Goal: Communication & Community: Share content

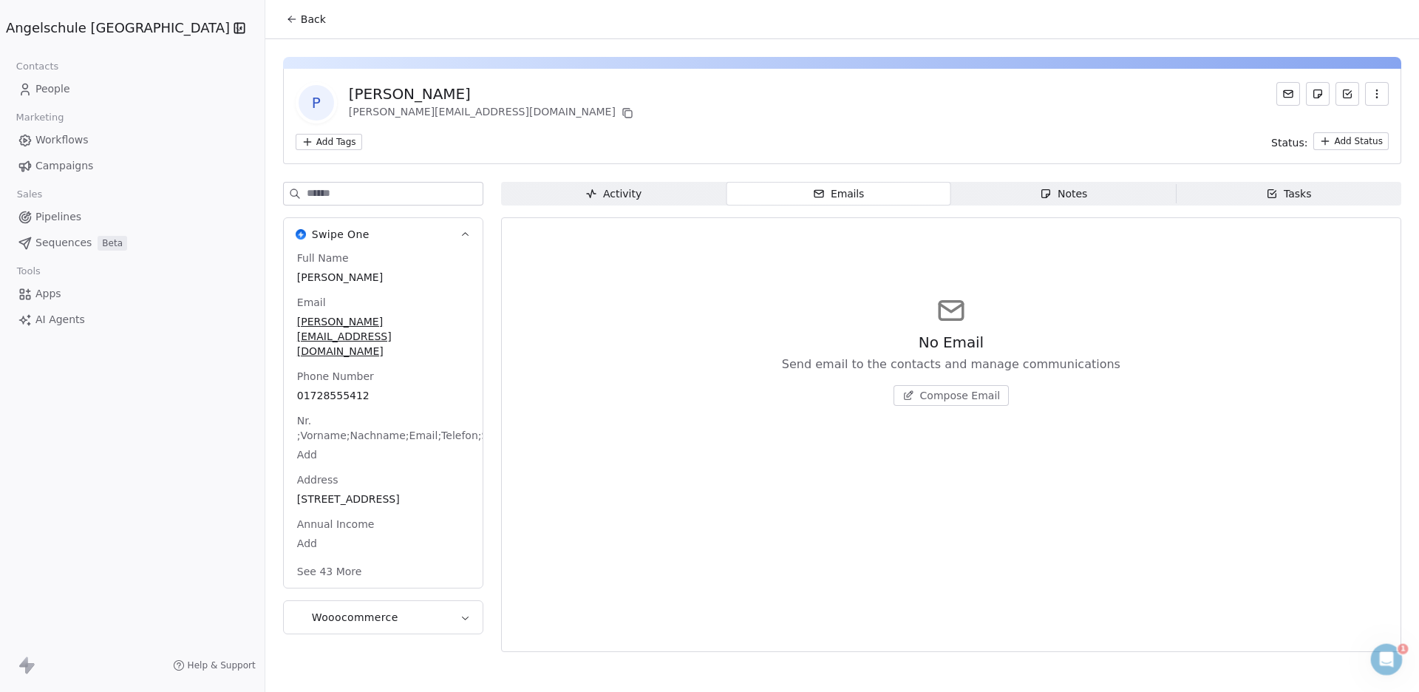
click at [55, 89] on span "People" at bounding box center [52, 89] width 35 height 16
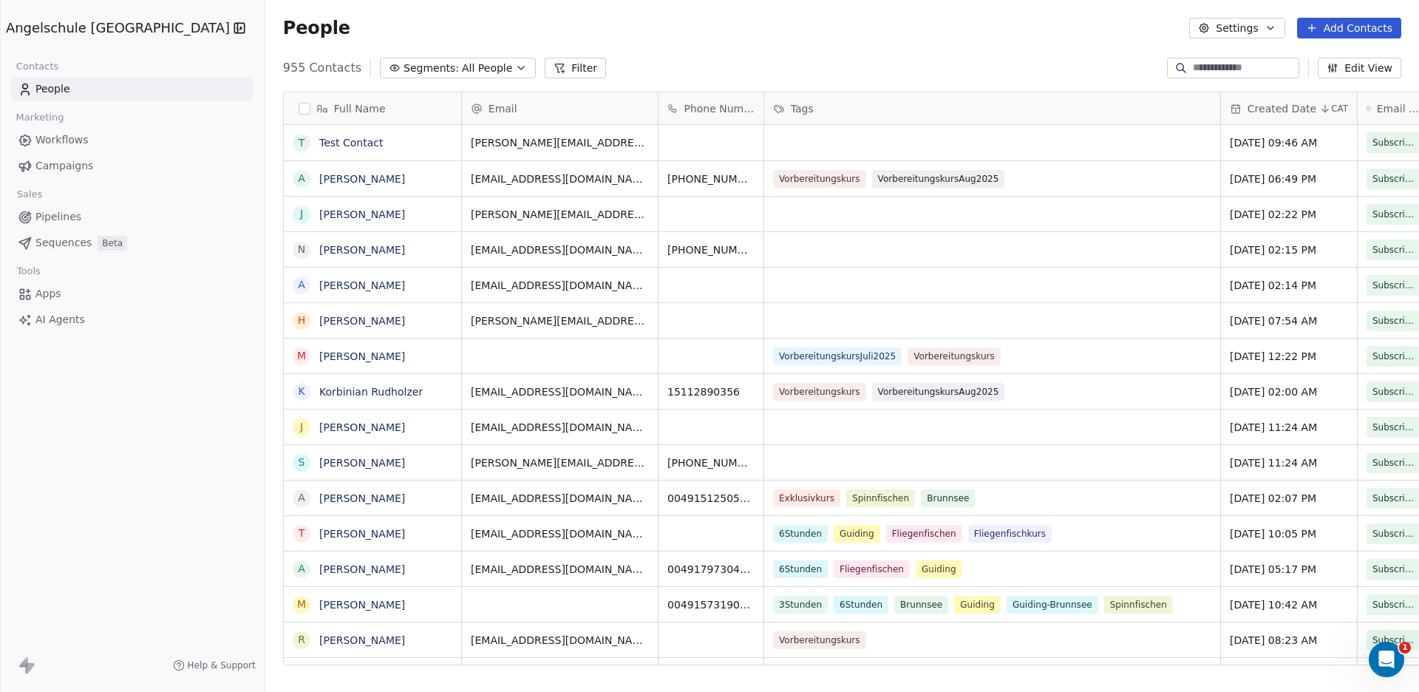
scroll to position [596, 1207]
click at [545, 66] on button "Filter" at bounding box center [575, 68] width 61 height 21
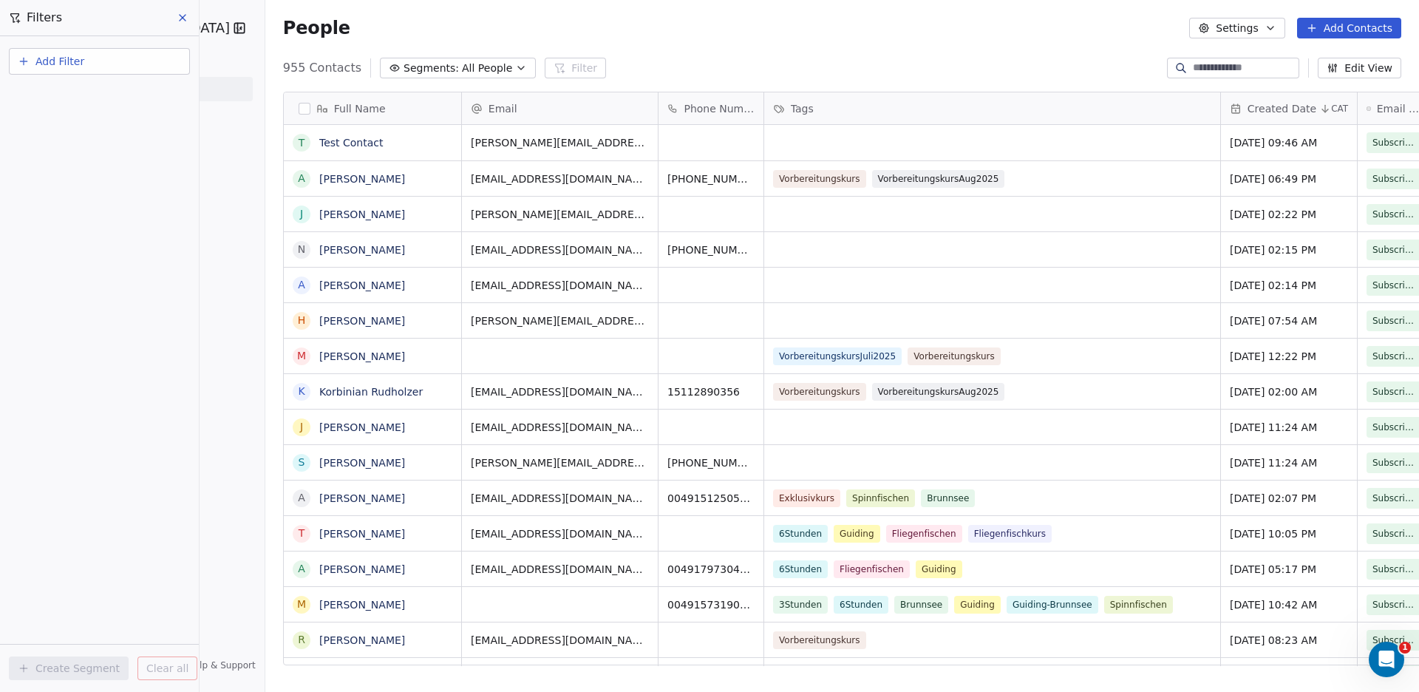
click at [518, 69] on icon "button" at bounding box center [521, 68] width 6 height 3
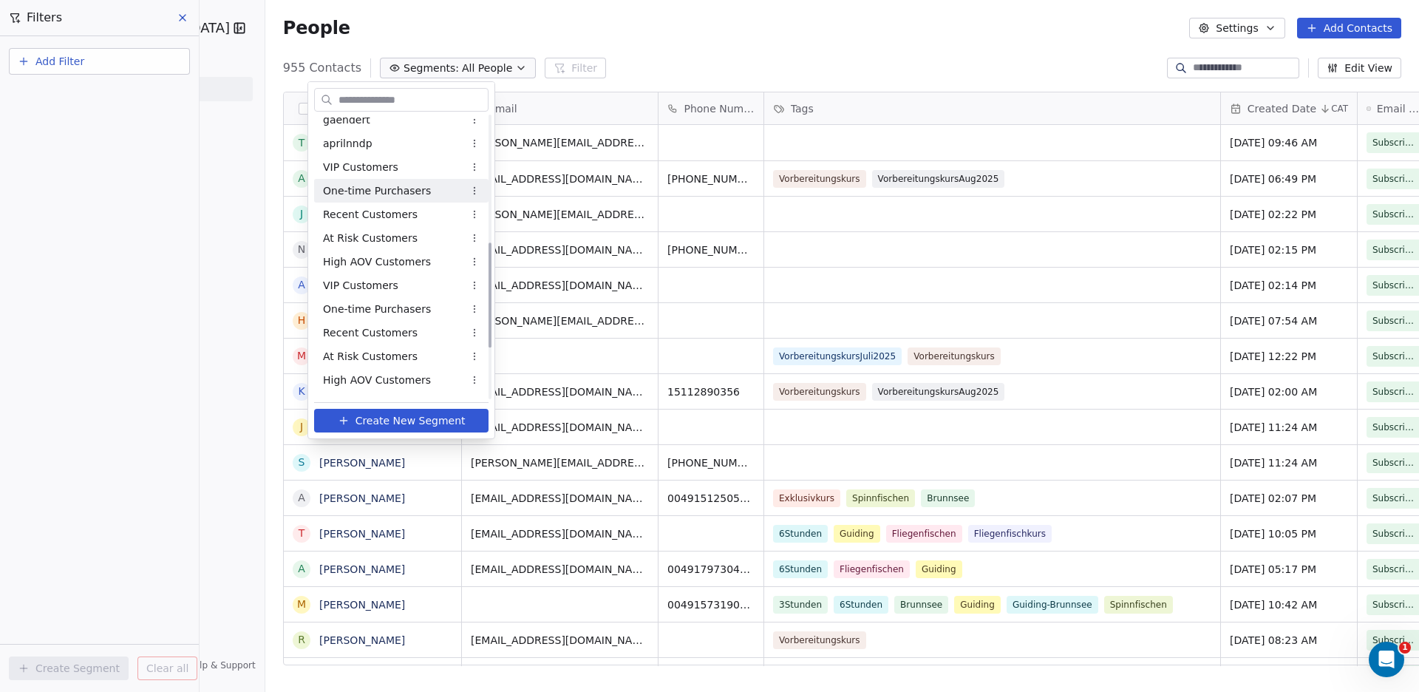
scroll to position [478, 0]
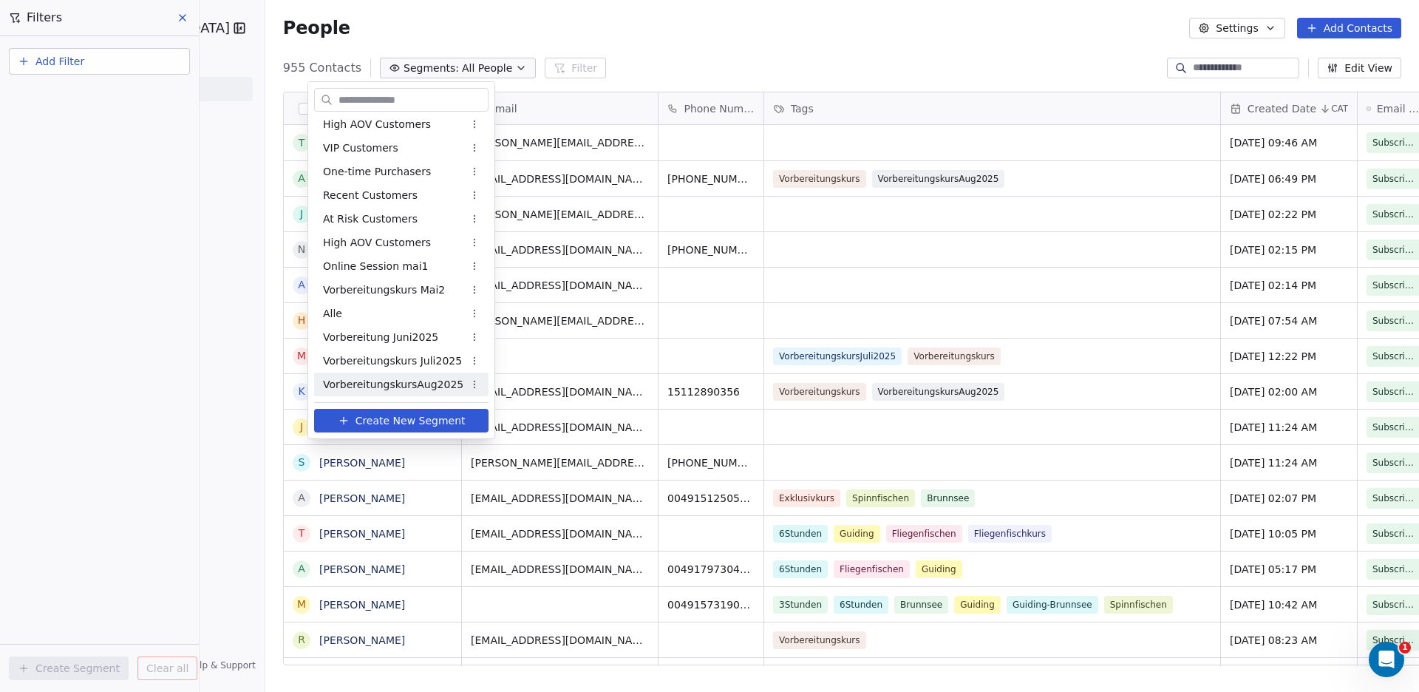
click at [435, 380] on span "VorbereitungskursAug2025" at bounding box center [393, 385] width 140 height 16
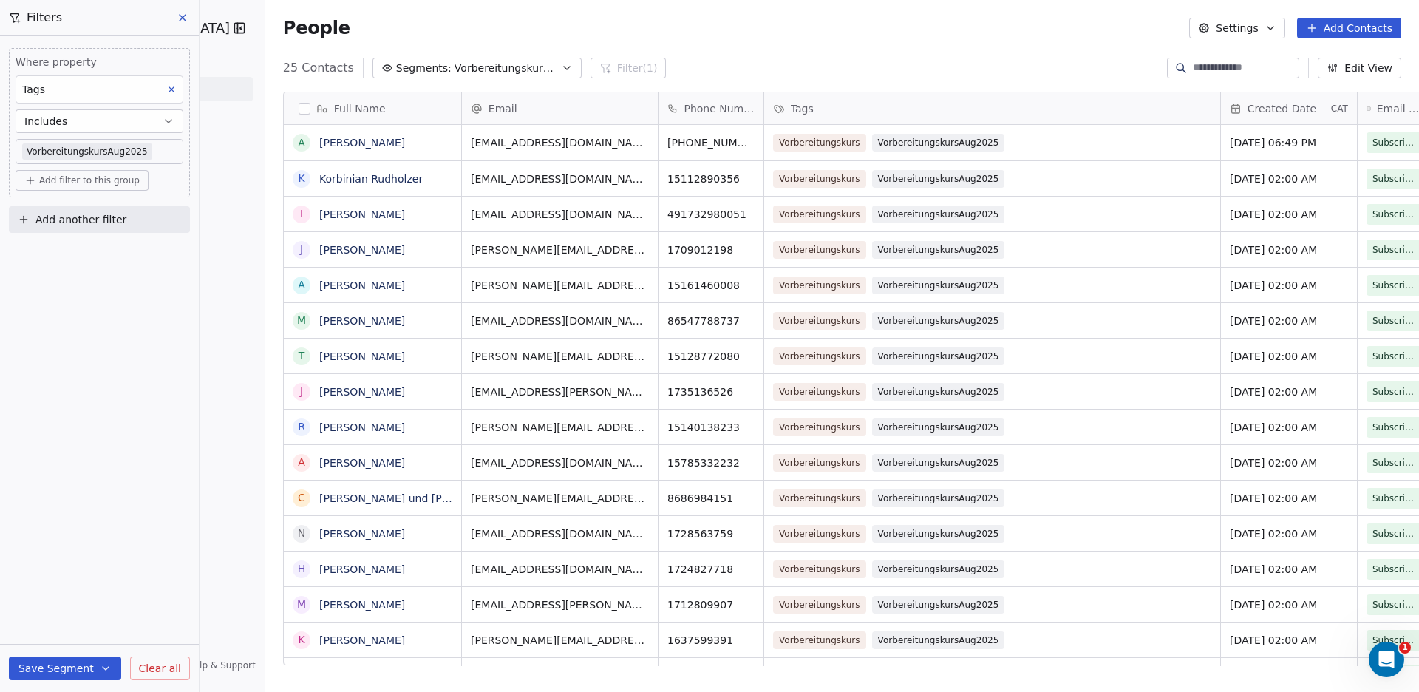
scroll to position [13, 0]
click at [1200, 67] on input at bounding box center [1244, 68] width 103 height 15
click at [561, 67] on icon "button" at bounding box center [567, 68] width 12 height 12
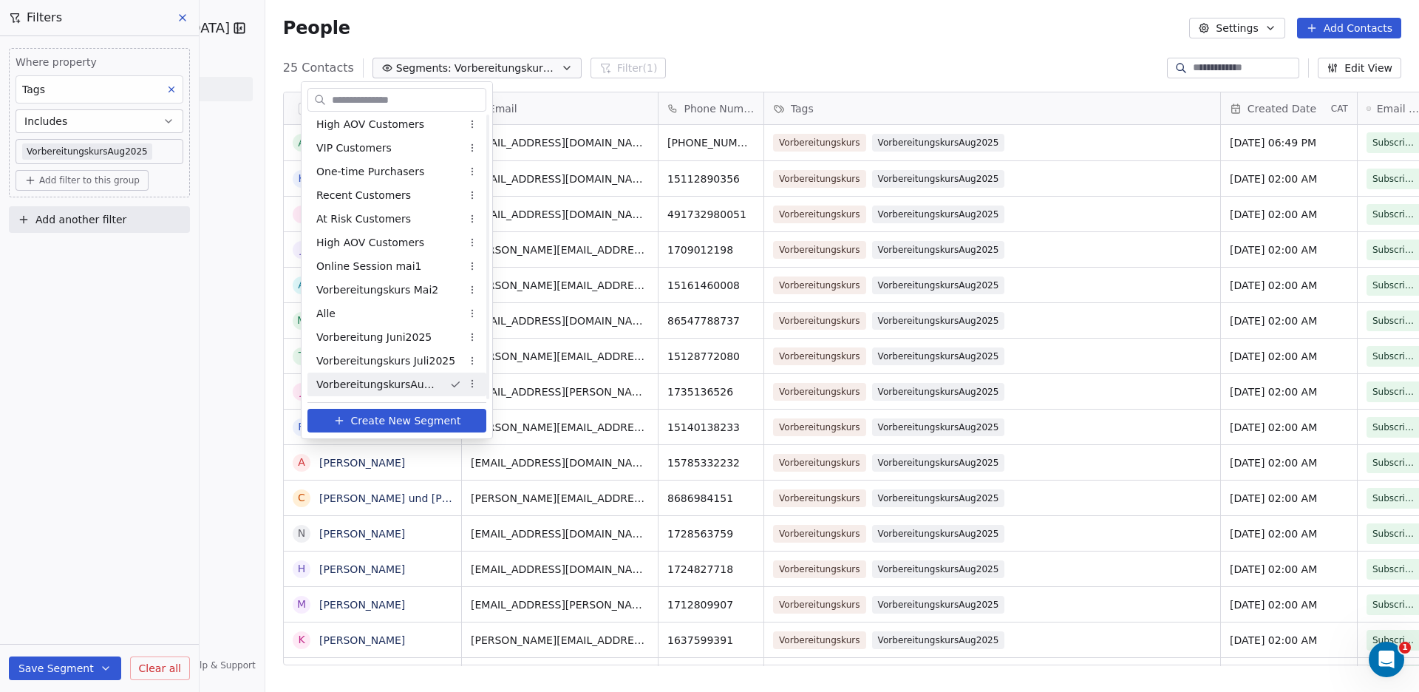
scroll to position [477, 0]
click at [542, 64] on html "Angelschule [GEOGRAPHIC_DATA] Contacts People Marketing Workflows Campaigns Sal…" at bounding box center [709, 346] width 1419 height 692
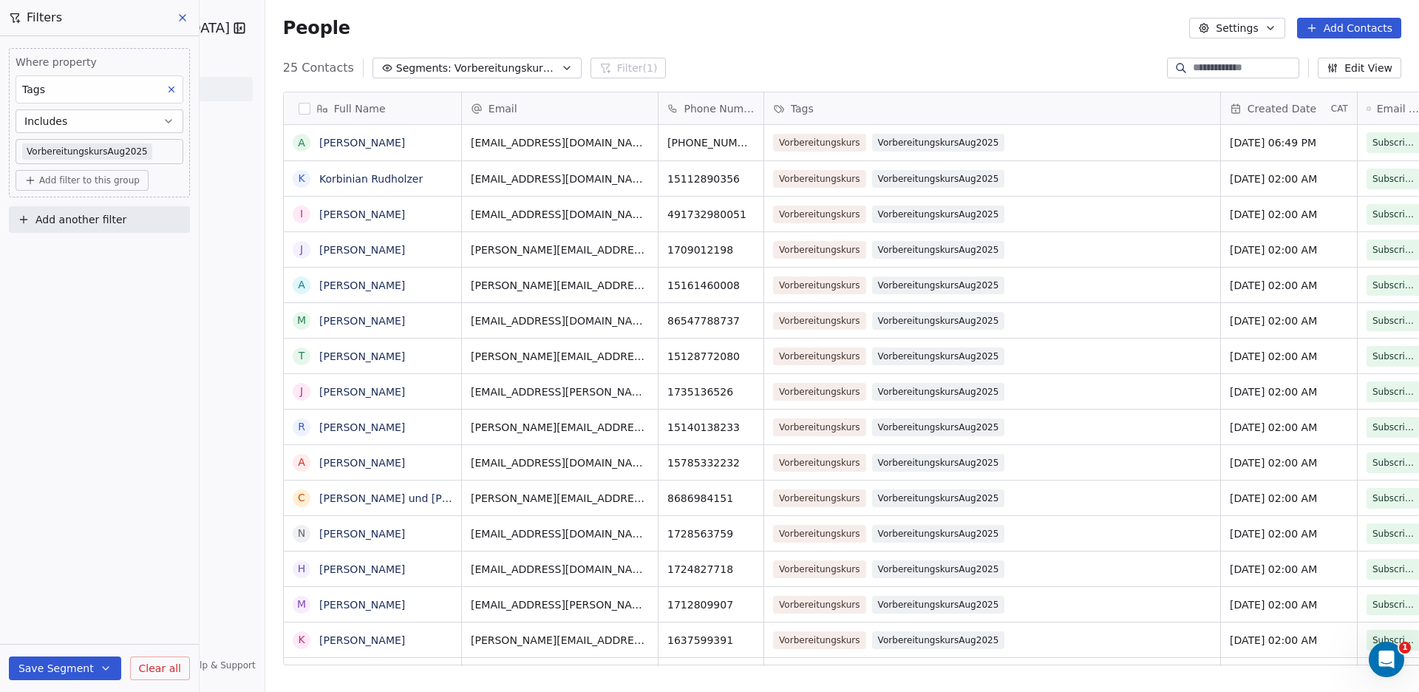
scroll to position [596, 1207]
click at [561, 64] on icon "button" at bounding box center [567, 68] width 12 height 12
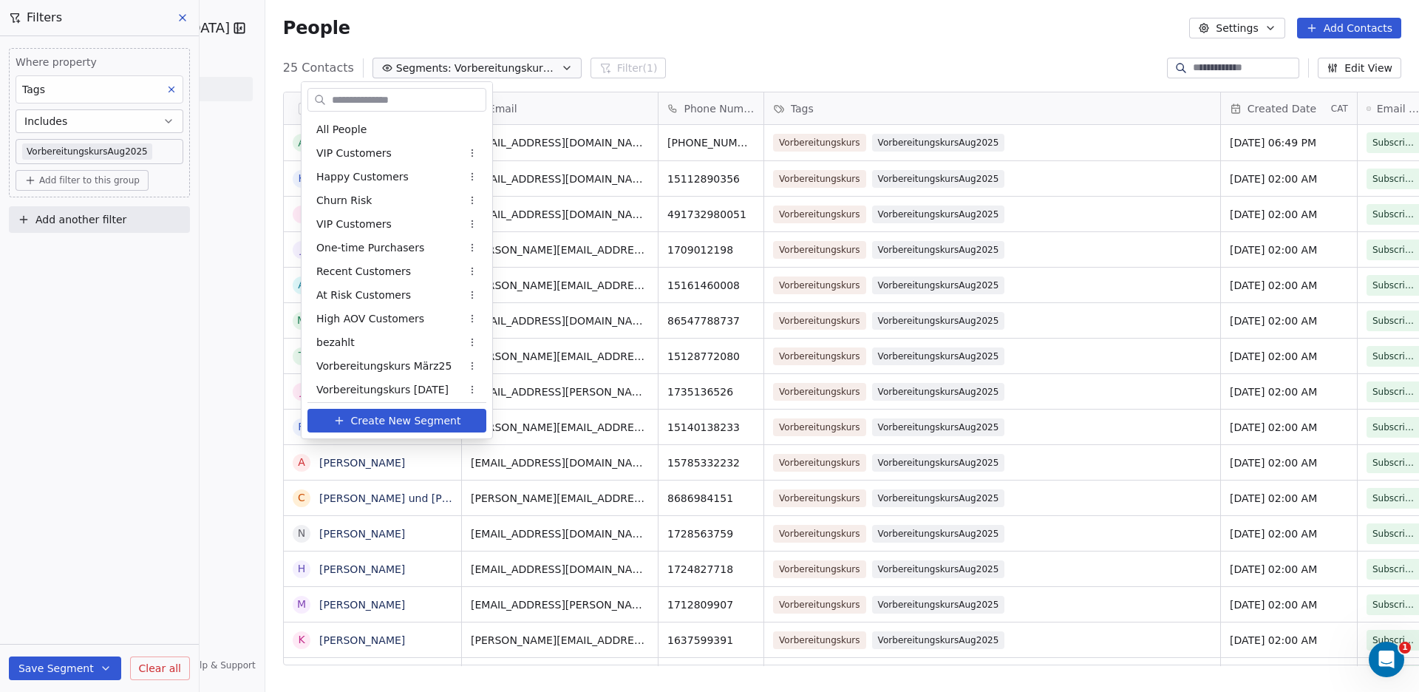
scroll to position [478, 0]
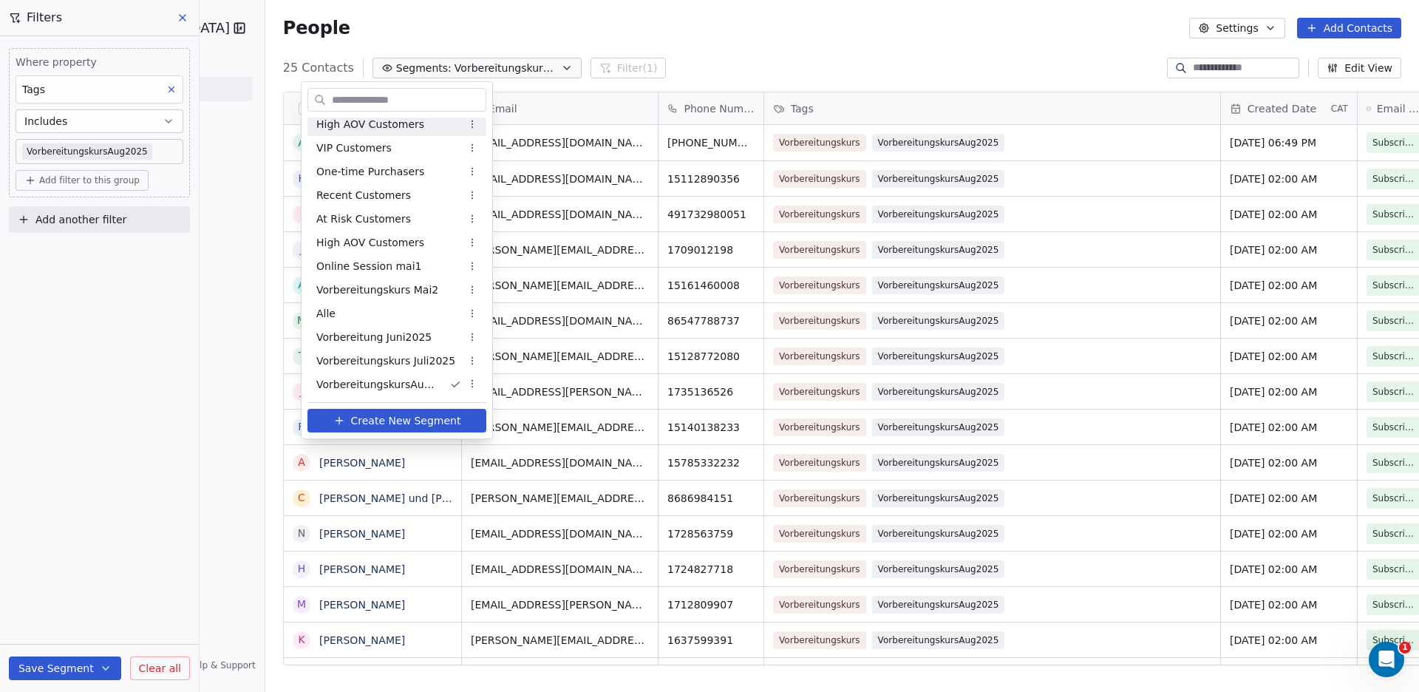
click at [392, 101] on input "text" at bounding box center [407, 99] width 157 height 21
click at [532, 64] on html "Angelschule [GEOGRAPHIC_DATA] Contacts People Marketing Workflows Campaigns Sal…" at bounding box center [709, 346] width 1419 height 692
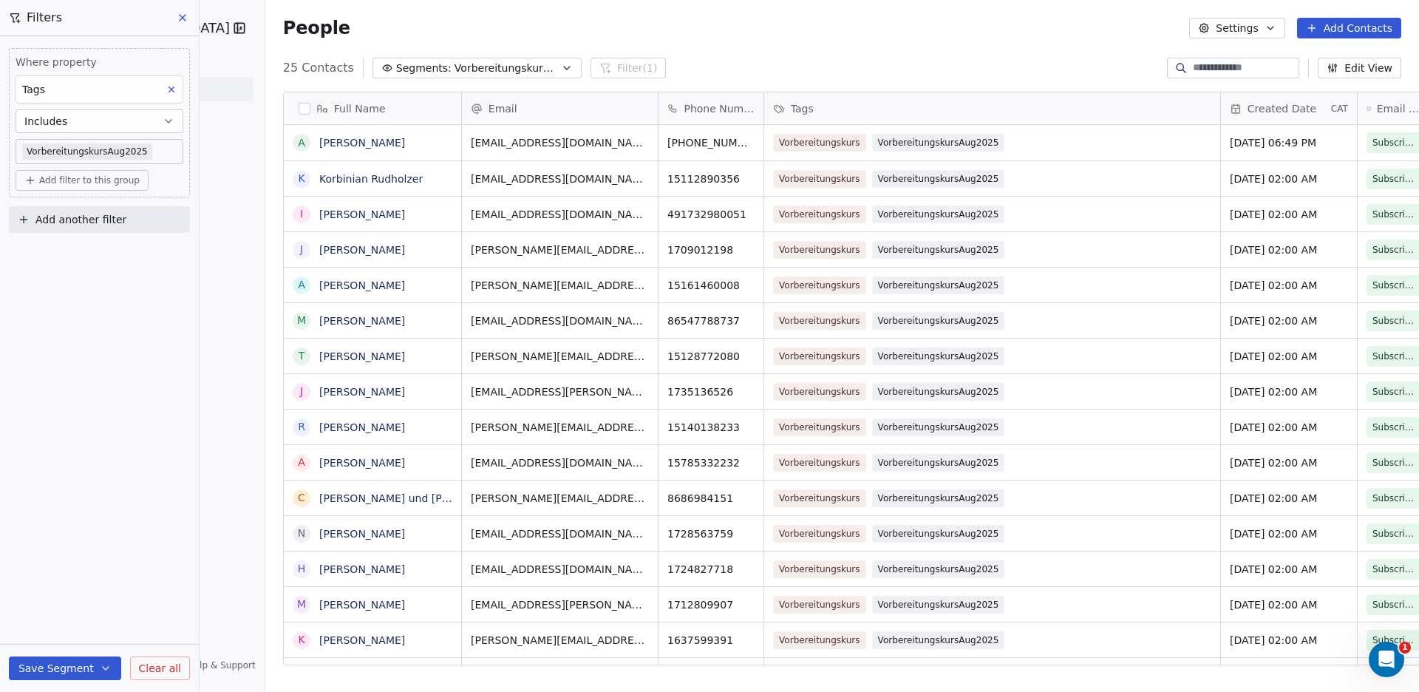
scroll to position [596, 1207]
click at [145, 667] on span "Clear all" at bounding box center [160, 669] width 42 height 16
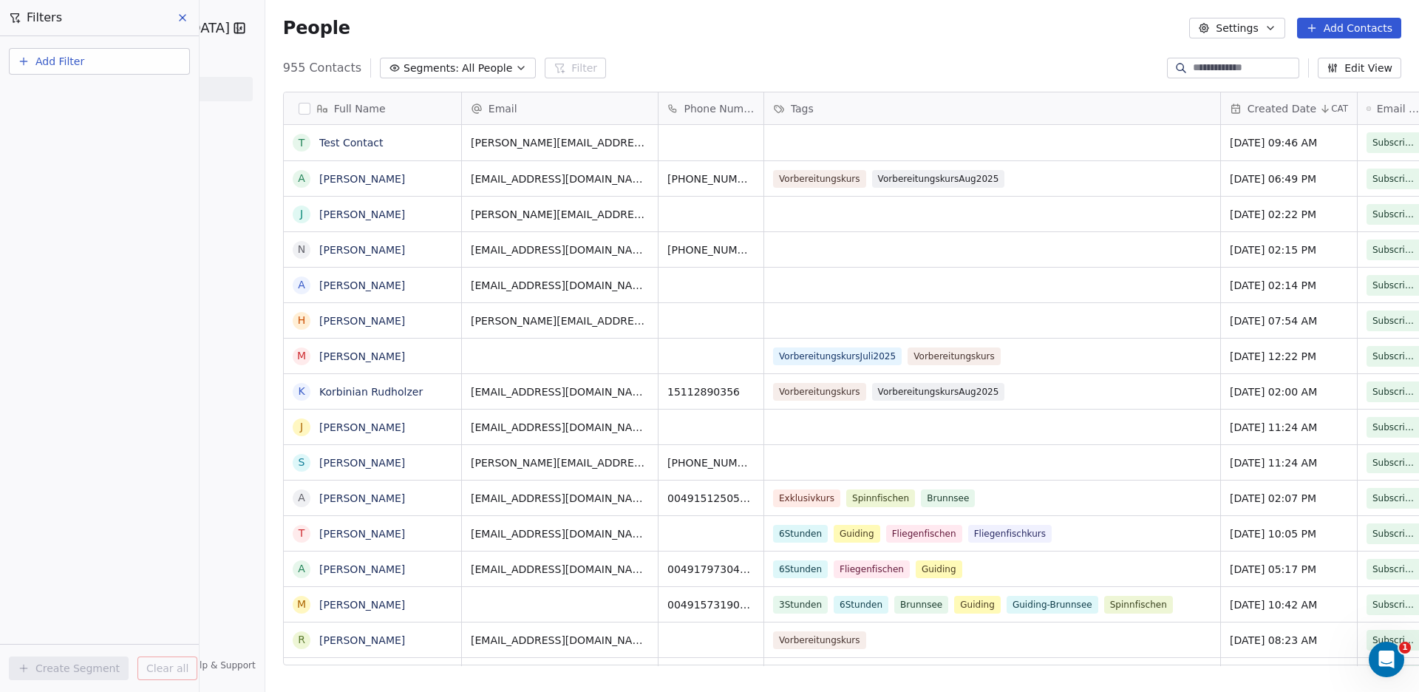
click at [1202, 63] on input at bounding box center [1244, 68] width 103 height 15
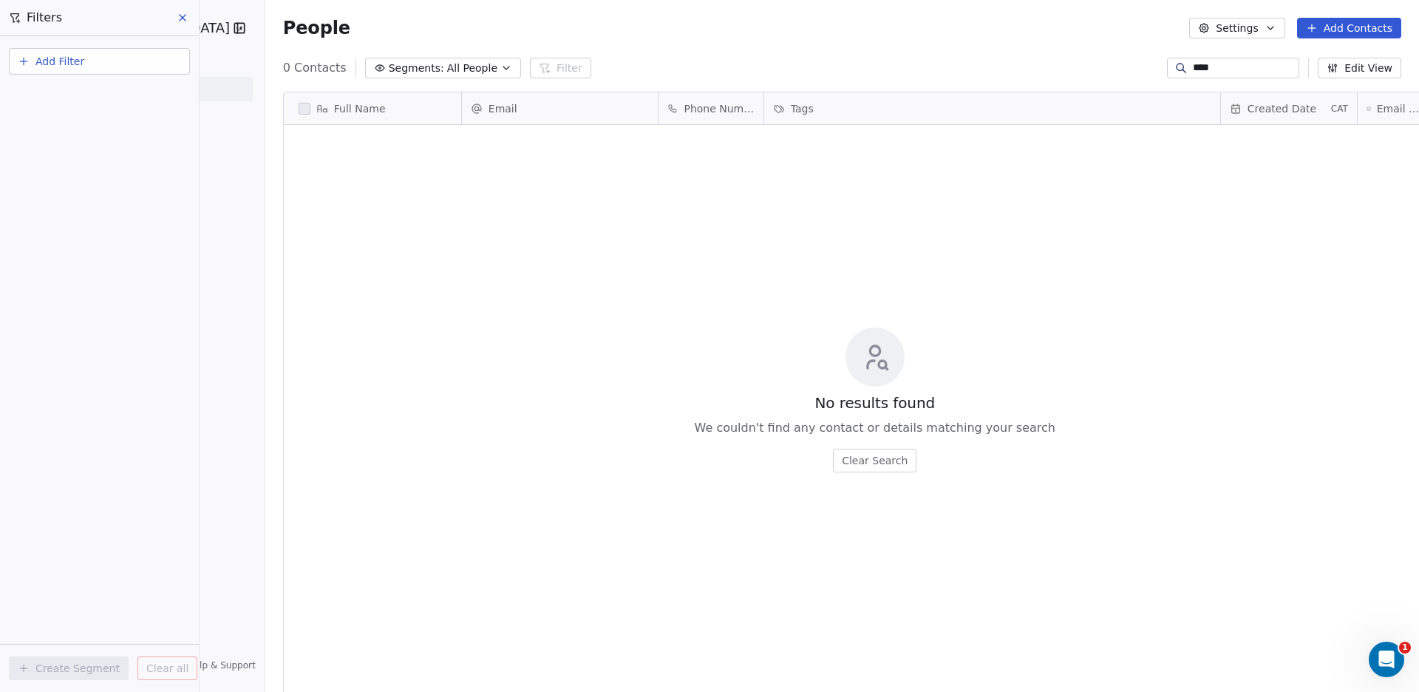
scroll to position [0, 0]
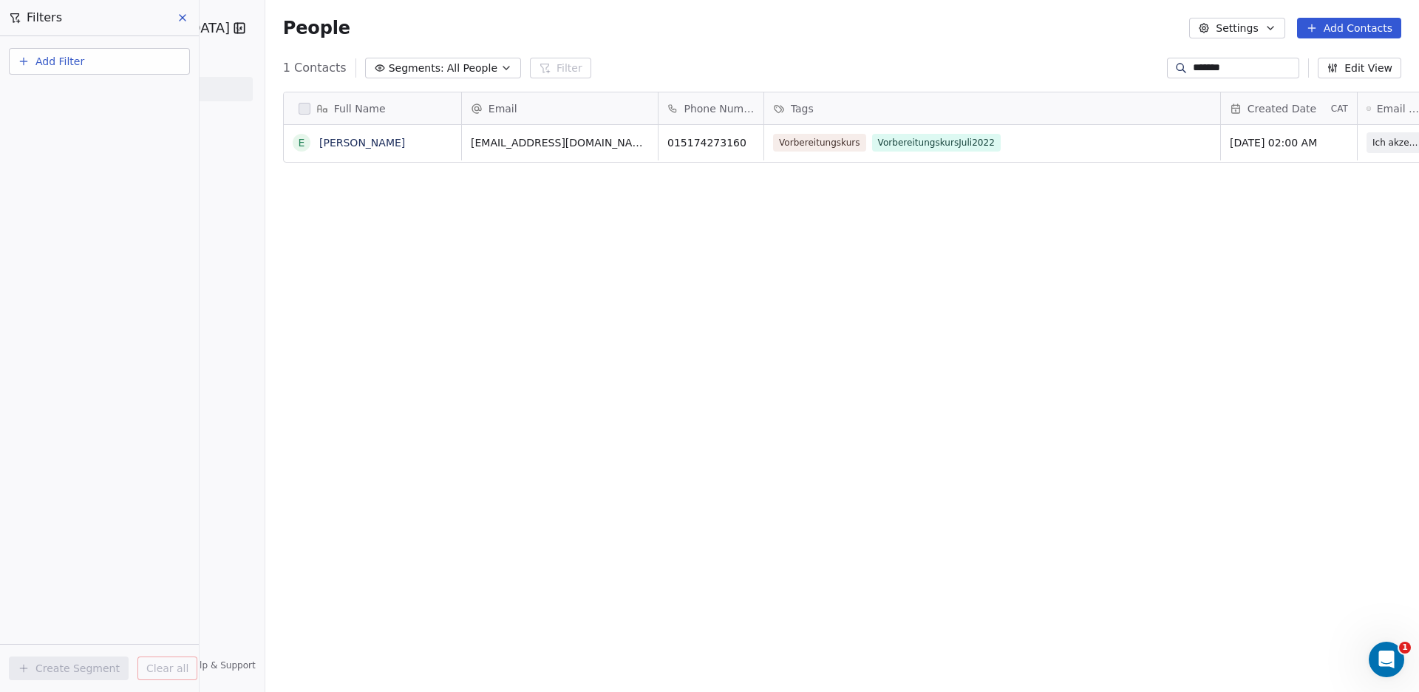
type input "*******"
click at [33, 58] on button "Add Filter" at bounding box center [99, 61] width 181 height 27
click at [703, 69] on html "Angelschule [GEOGRAPHIC_DATA] Contacts People Marketing Workflows Campaigns Sal…" at bounding box center [709, 346] width 1419 height 692
click at [1358, 24] on button "Add Contacts" at bounding box center [1349, 28] width 104 height 21
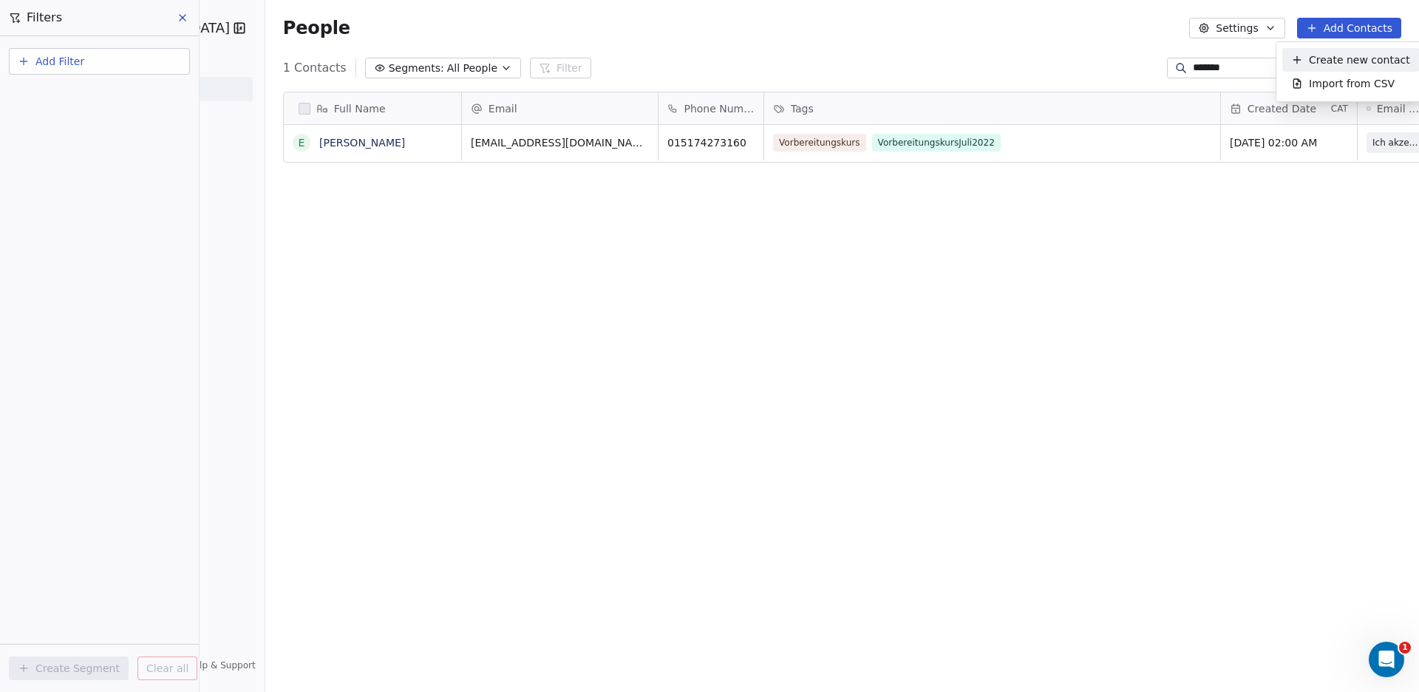
click at [1349, 55] on span "Create new contact" at bounding box center [1359, 60] width 101 height 16
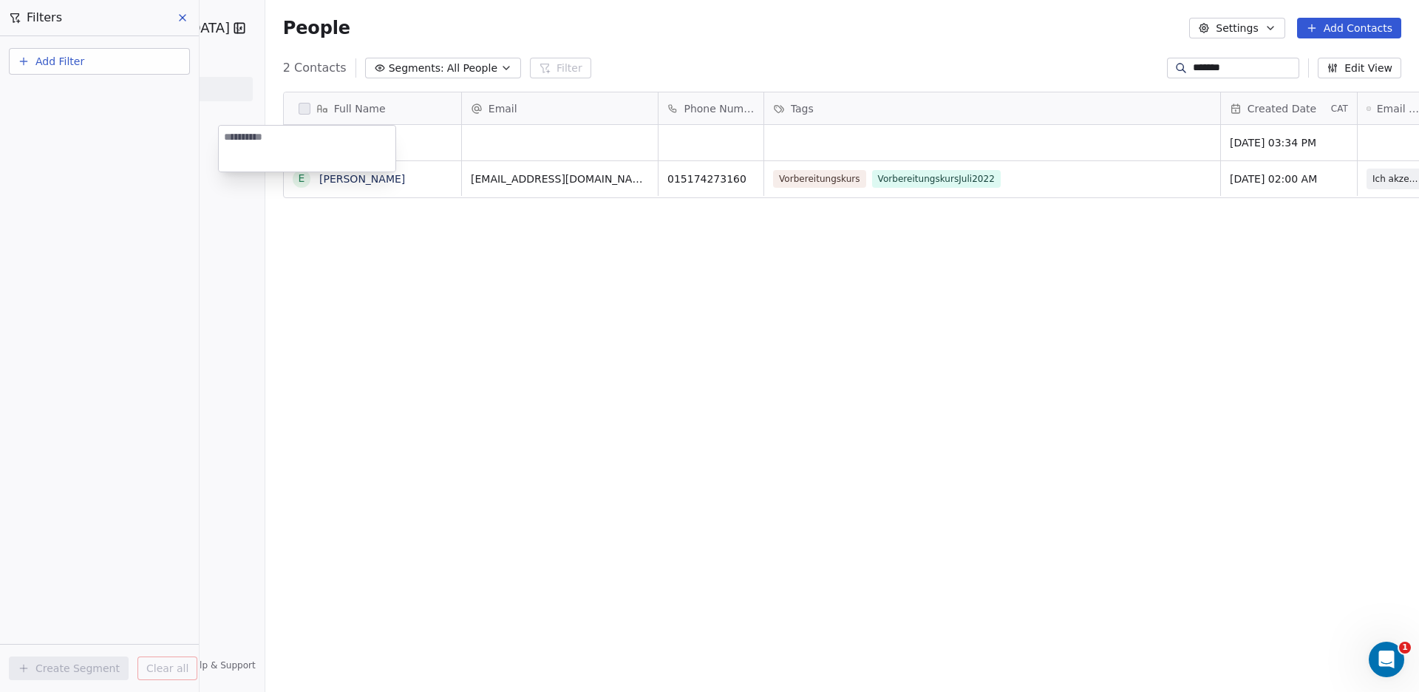
click at [344, 136] on textarea at bounding box center [307, 149] width 177 height 46
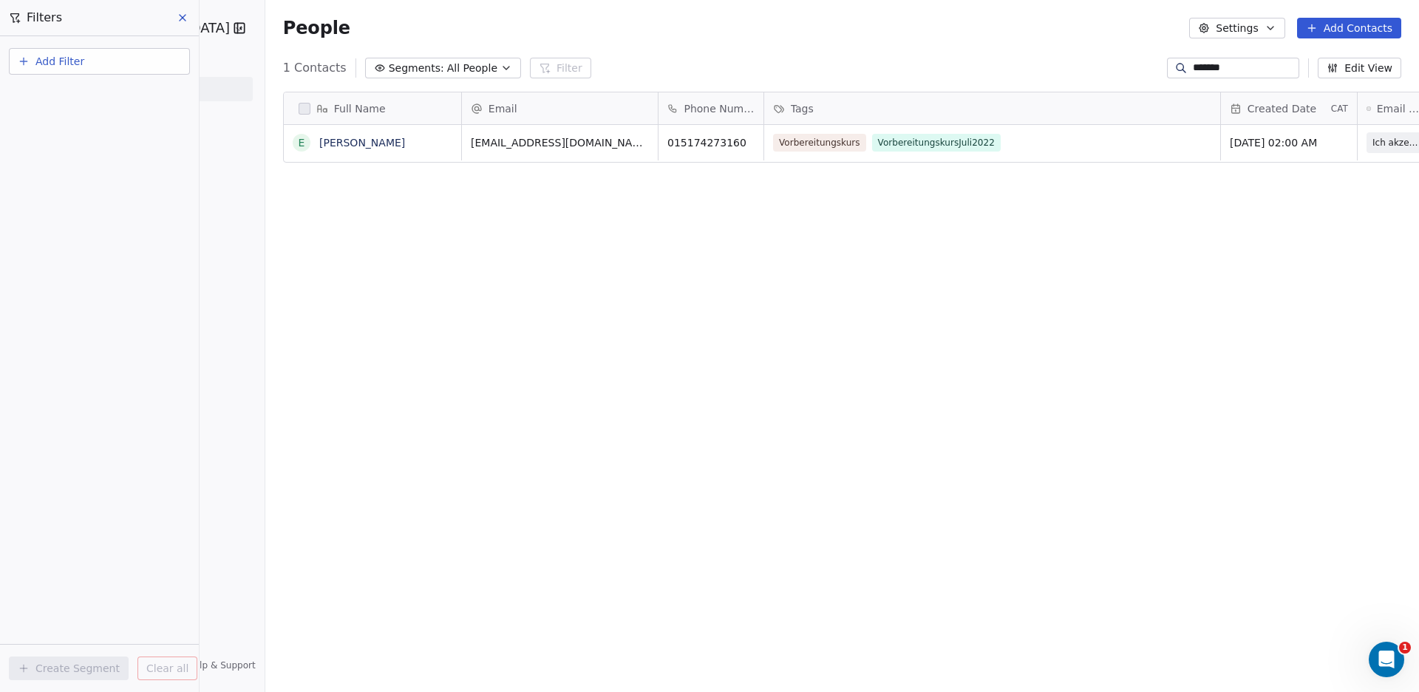
drag, startPoint x: 1262, startPoint y: 69, endPoint x: 1141, endPoint y: 61, distance: 120.7
click at [1193, 61] on input "*******" at bounding box center [1244, 68] width 103 height 15
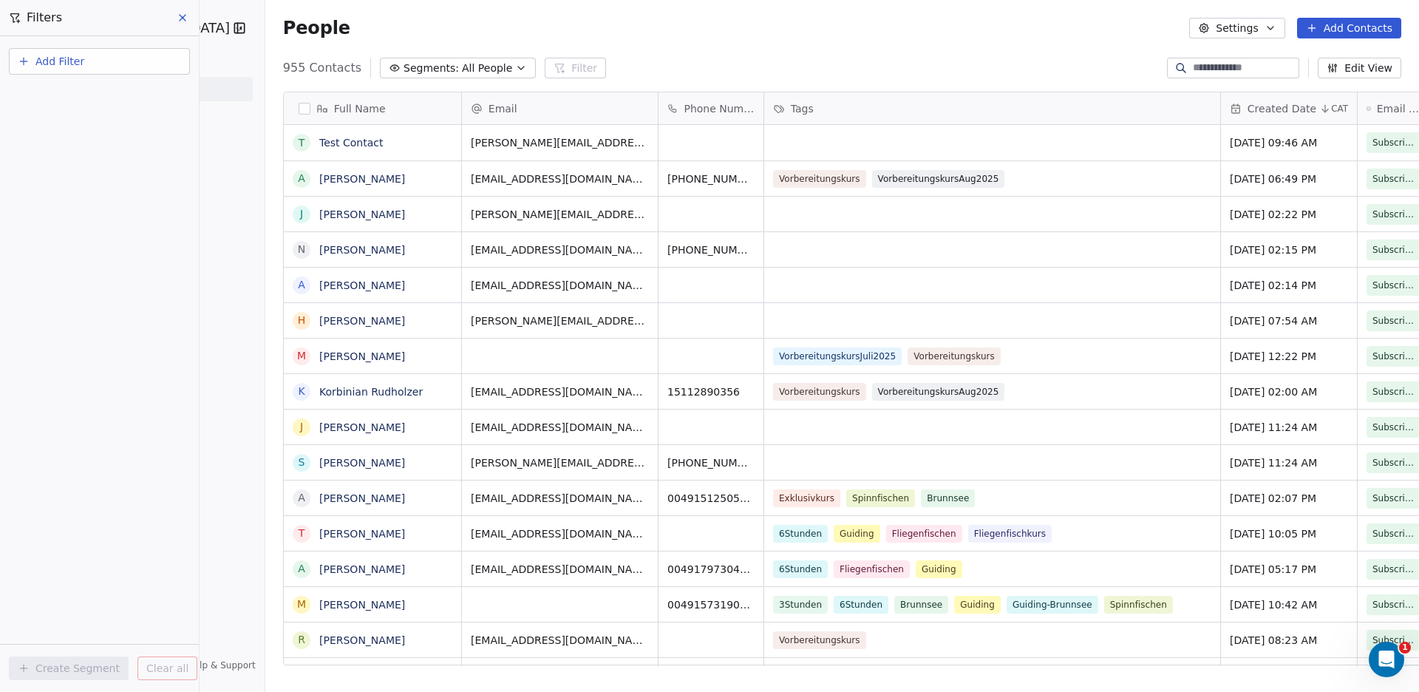
click at [1341, 23] on button "Add Contacts" at bounding box center [1349, 28] width 104 height 21
click at [1327, 61] on span "Create new contact" at bounding box center [1359, 60] width 101 height 16
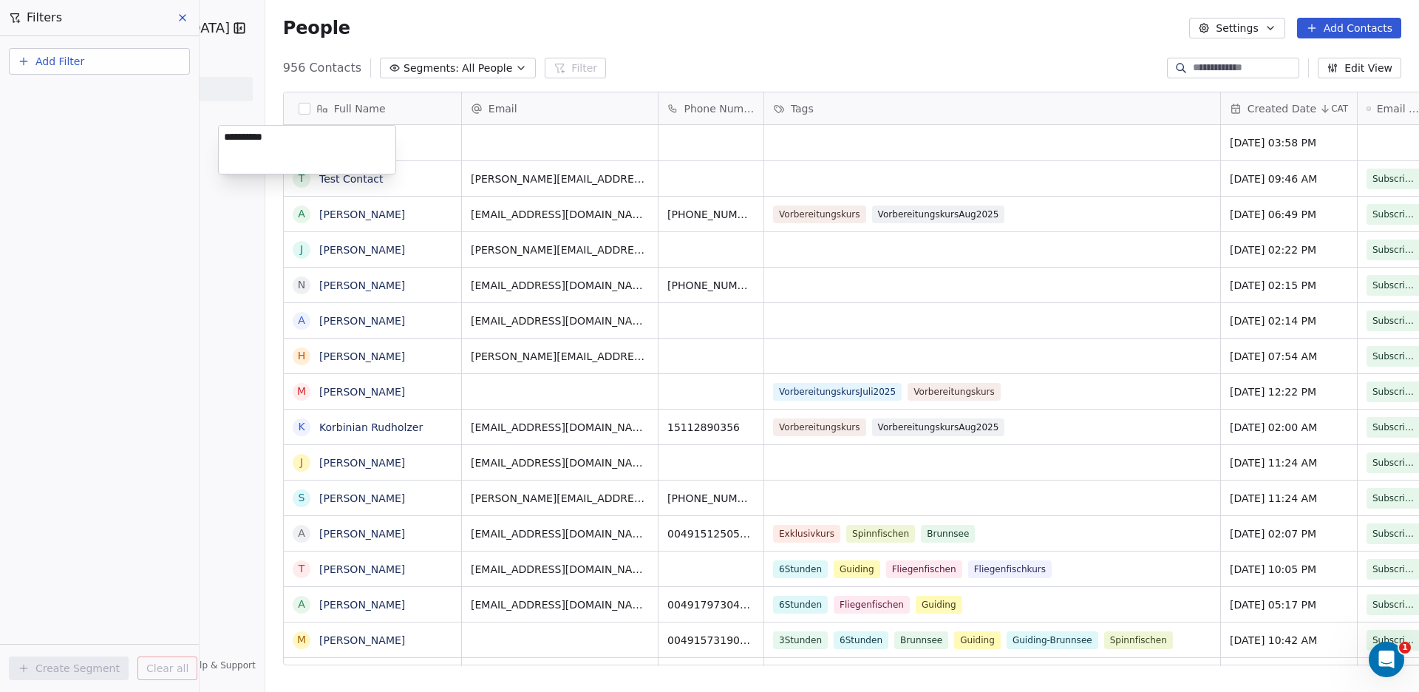
type textarea "**********"
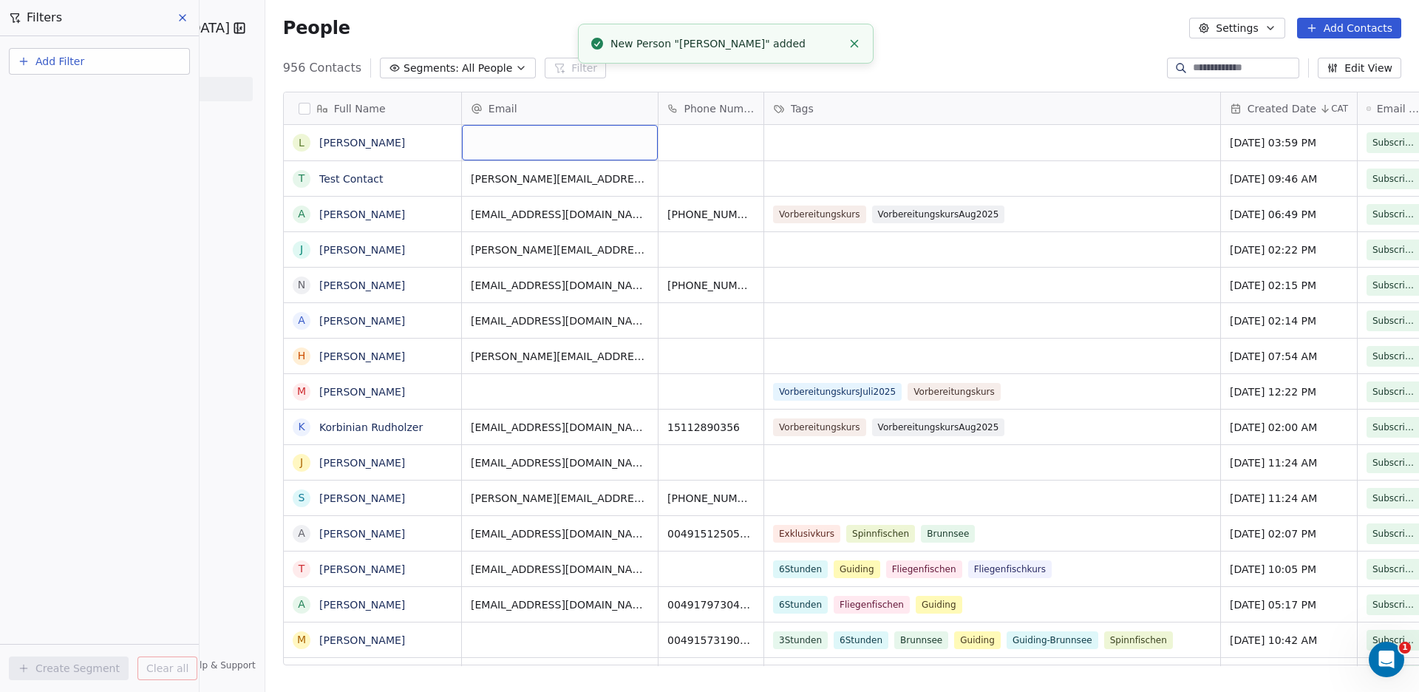
click at [464, 143] on div "grid" at bounding box center [560, 142] width 196 height 35
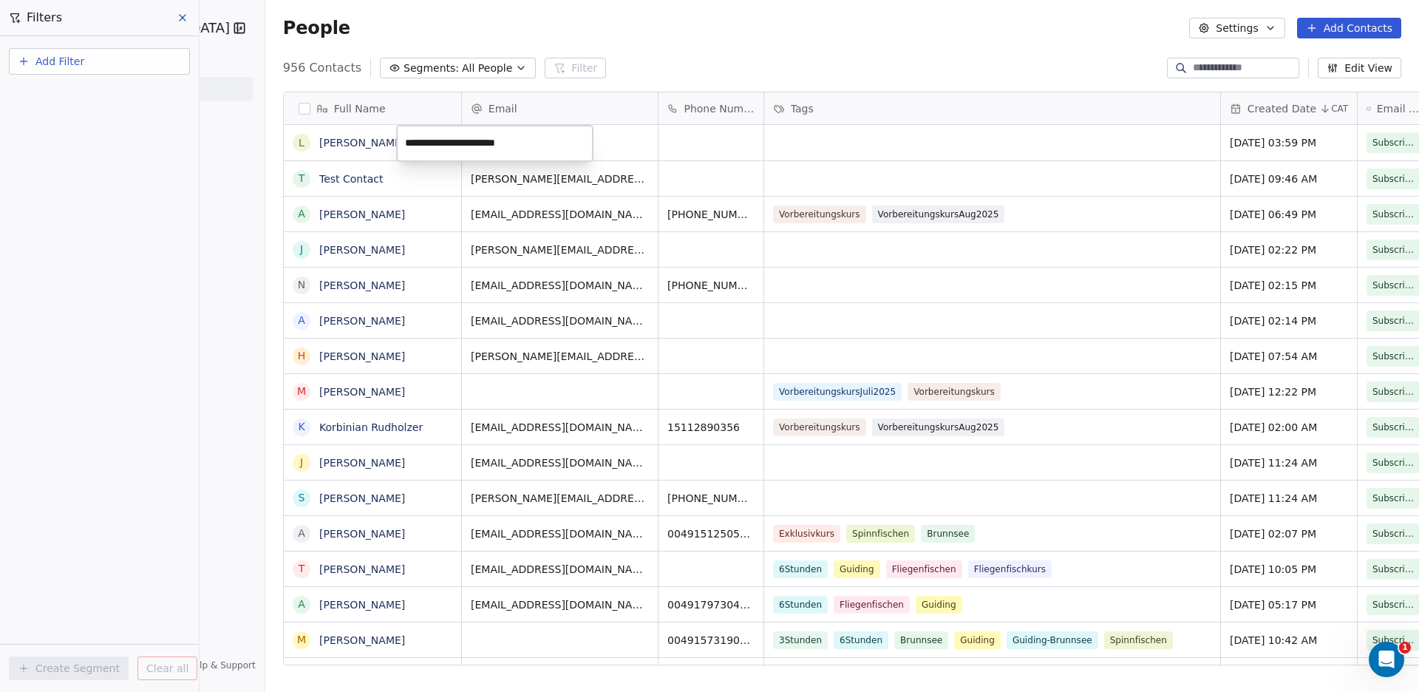
click at [421, 144] on input "**********" at bounding box center [495, 144] width 190 height 30
type input "**********"
click at [650, 149] on html "Angelschule [GEOGRAPHIC_DATA] Contacts People Marketing Workflows Campaigns Sal…" at bounding box center [709, 346] width 1419 height 692
click at [659, 144] on div "grid" at bounding box center [711, 142] width 105 height 35
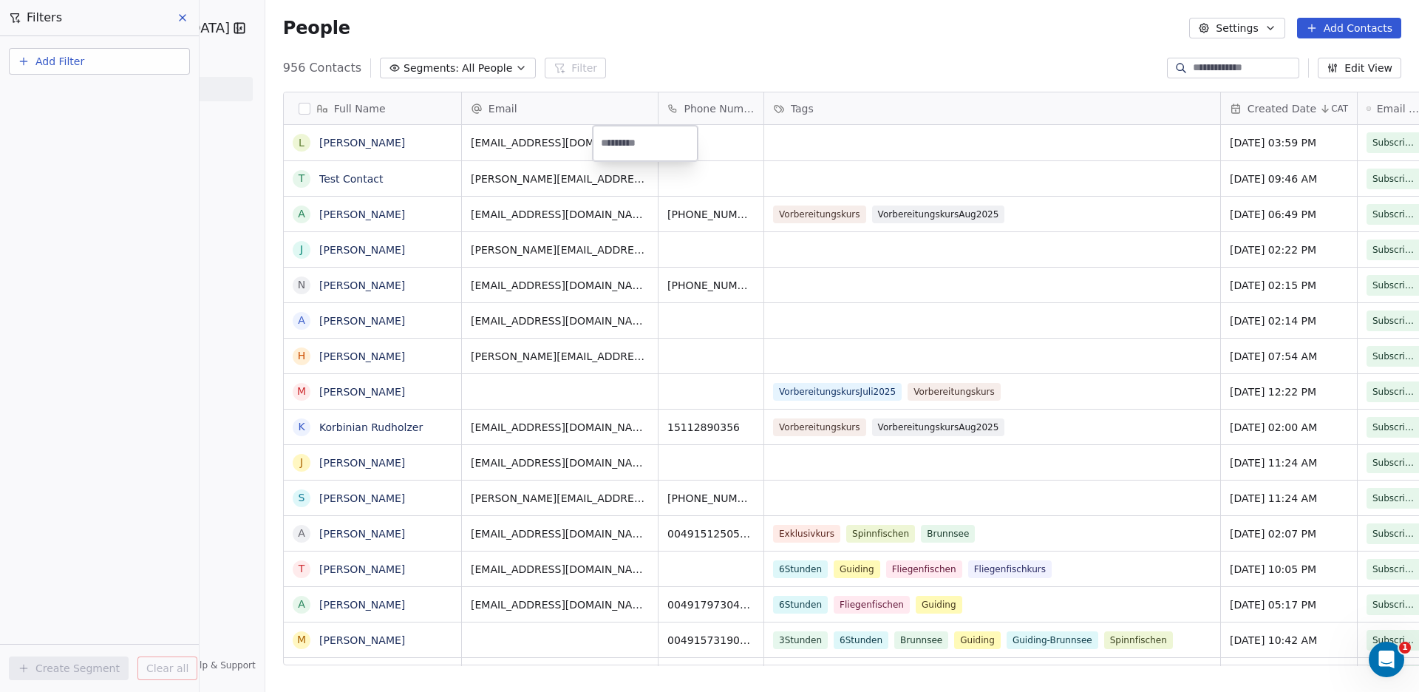
type input "**********"
click at [755, 136] on html "Angelschule [GEOGRAPHIC_DATA] Contacts People Marketing Workflows Campaigns Sal…" at bounding box center [709, 346] width 1419 height 692
click at [764, 136] on div "grid" at bounding box center [992, 142] width 456 height 35
click at [1196, 137] on icon "grid" at bounding box center [1202, 141] width 12 height 12
click at [1018, 145] on div "grid" at bounding box center [992, 142] width 456 height 35
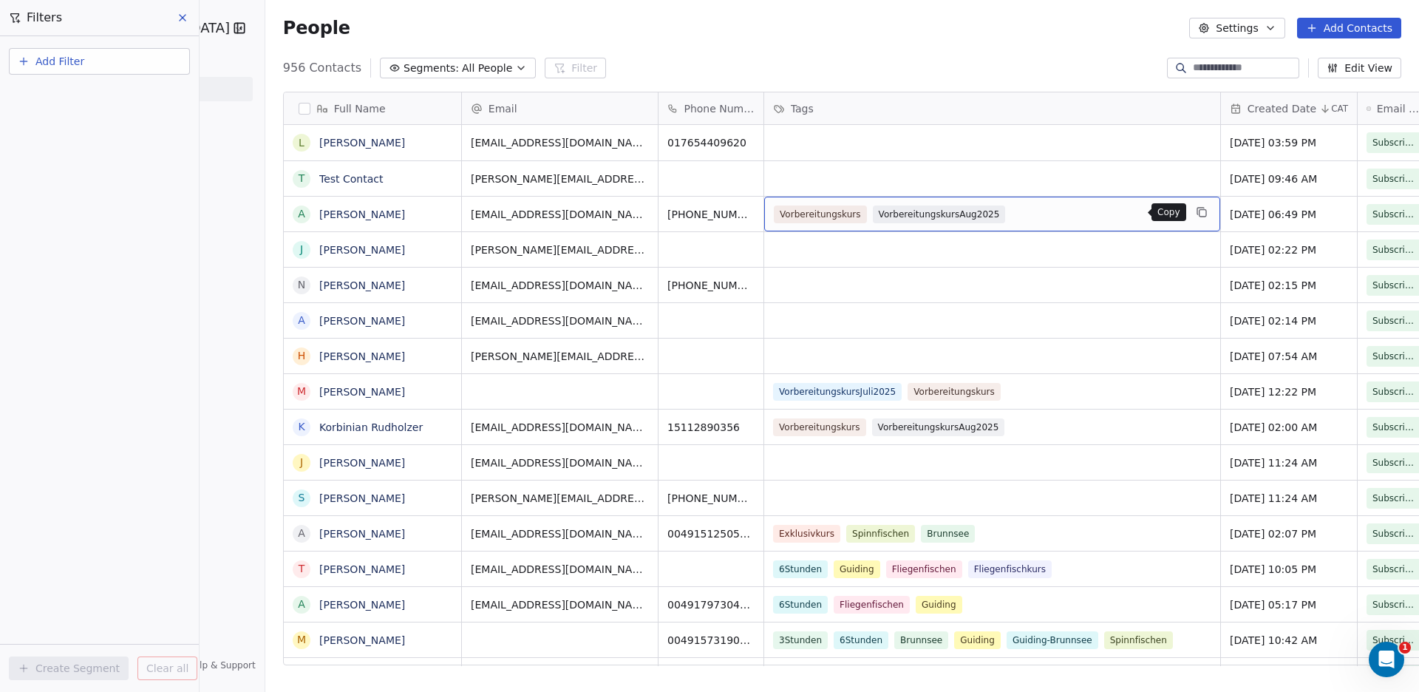
click at [1196, 207] on icon "grid" at bounding box center [1202, 212] width 12 height 12
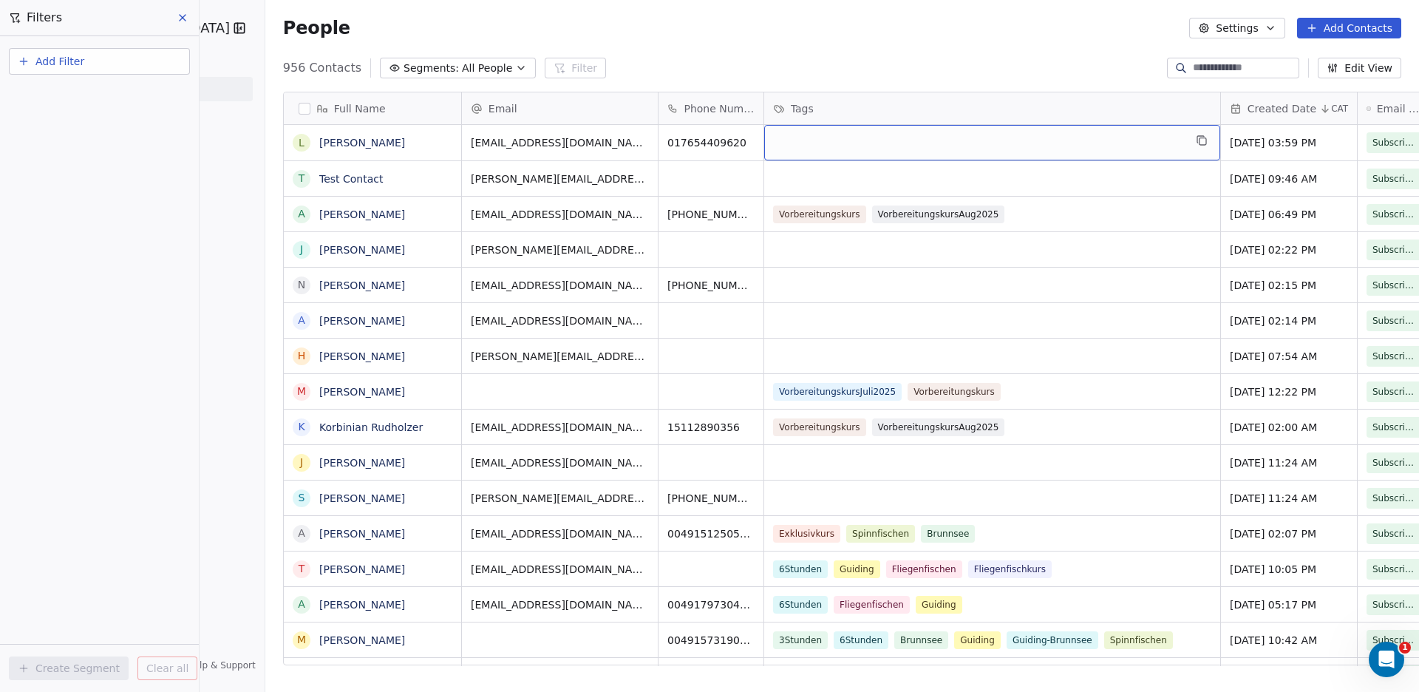
click at [808, 143] on div "grid" at bounding box center [992, 142] width 456 height 35
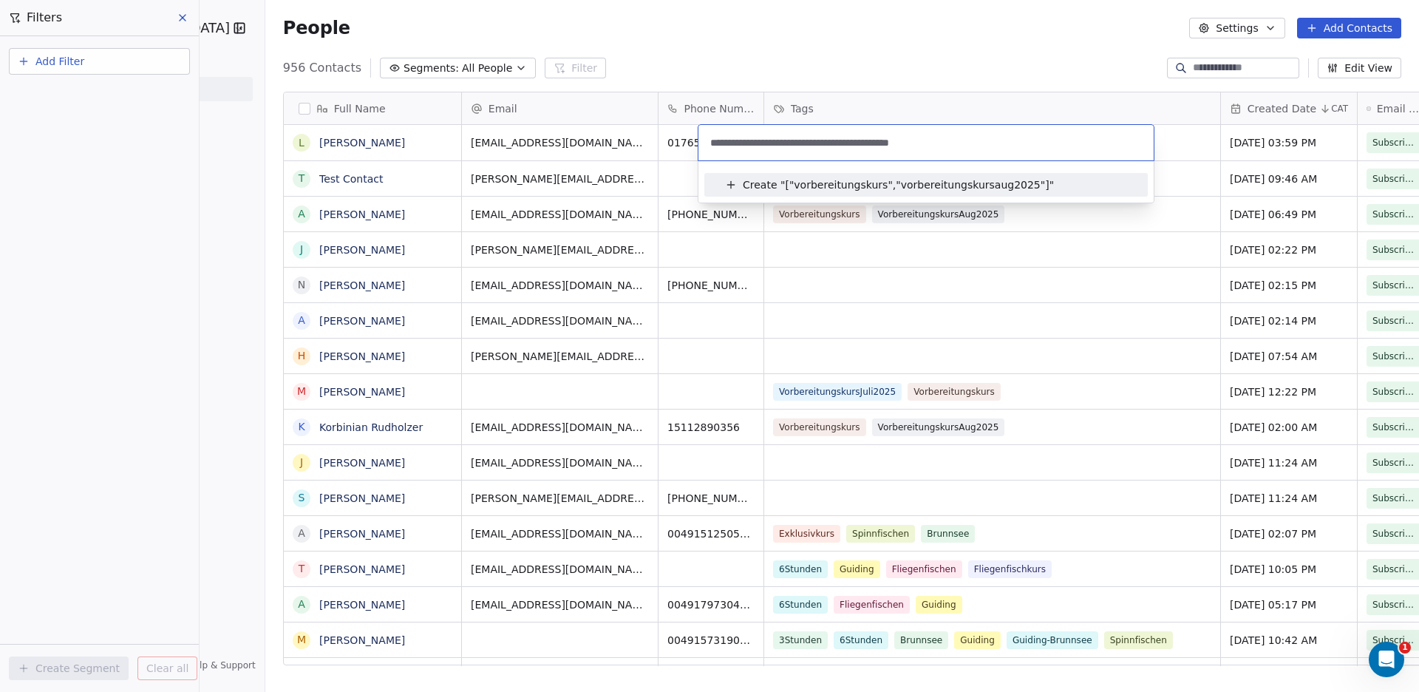
click at [956, 140] on input "**********" at bounding box center [926, 143] width 438 height 16
type input "**********"
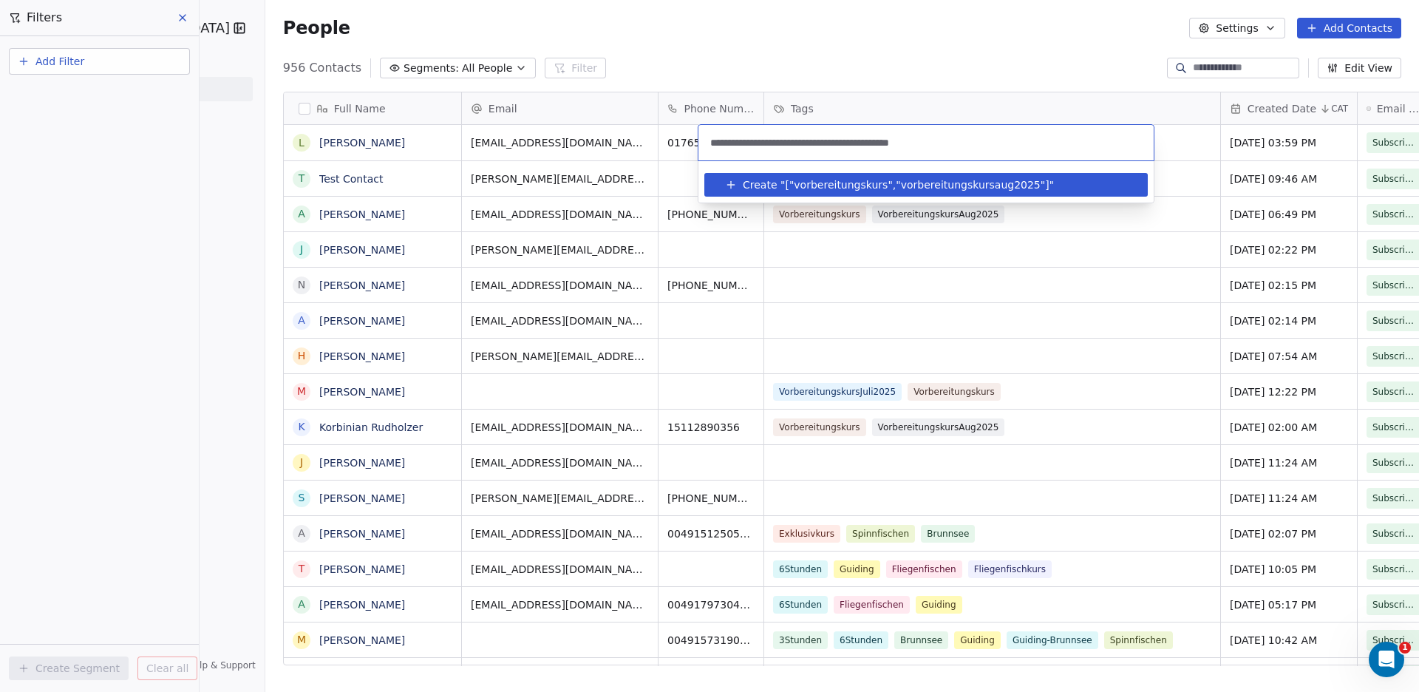
click at [963, 182] on span "["vorbereitungskurs","vorbereitungskursaug2025"]" at bounding box center [917, 185] width 264 height 16
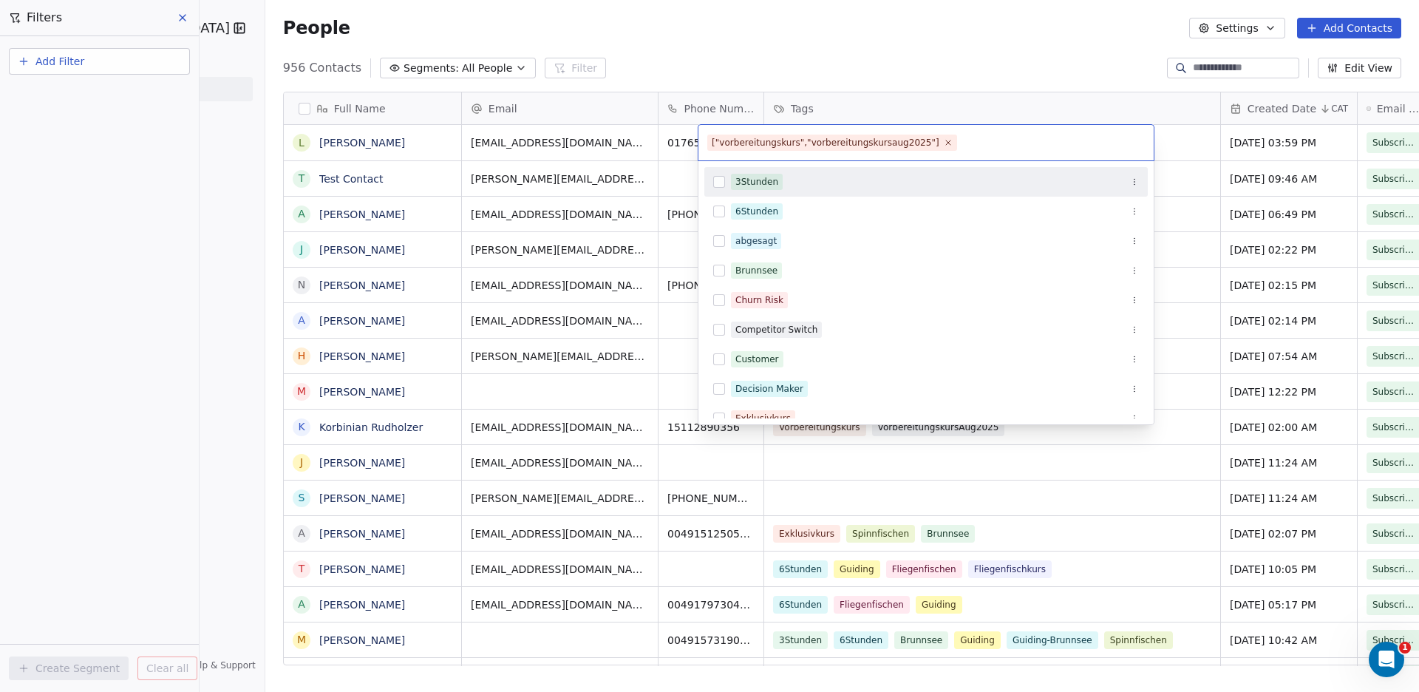
drag, startPoint x: 828, startPoint y: 188, endPoint x: 661, endPoint y: 169, distance: 167.4
click at [828, 188] on div "3Stunden" at bounding box center [935, 182] width 408 height 16
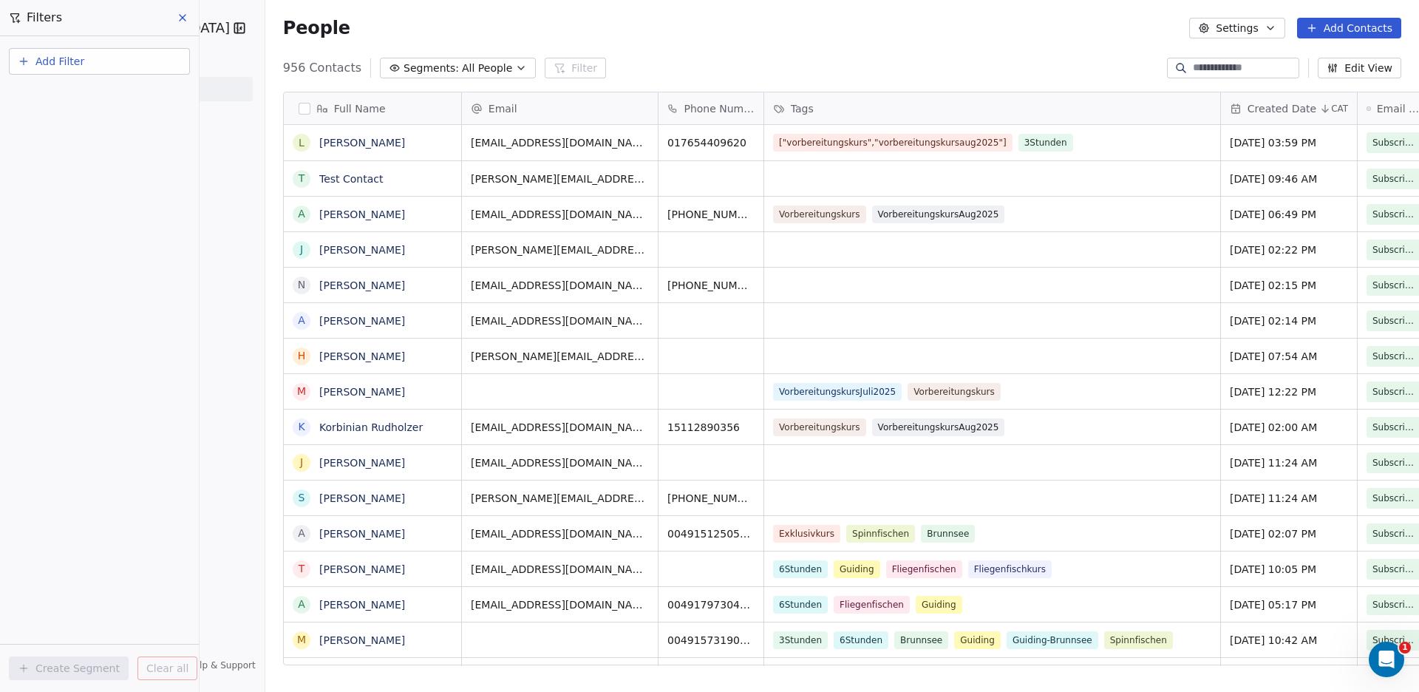
click at [661, 169] on html "Angelschule [GEOGRAPHIC_DATA] Contacts People Marketing Workflows Campaigns Sal…" at bounding box center [709, 346] width 1419 height 692
click at [1018, 140] on span "3Stunden" at bounding box center [1045, 143] width 55 height 18
click at [774, 147] on span "["vorbereitungskurs","vorbereitungskursaug2025"]" at bounding box center [893, 143] width 239 height 18
drag, startPoint x: 1078, startPoint y: 143, endPoint x: 741, endPoint y: 159, distance: 337.4
click at [764, 159] on div "["vorbereitungskurs","vorbereitungskursaug2025"] 3Stunden" at bounding box center [992, 142] width 456 height 35
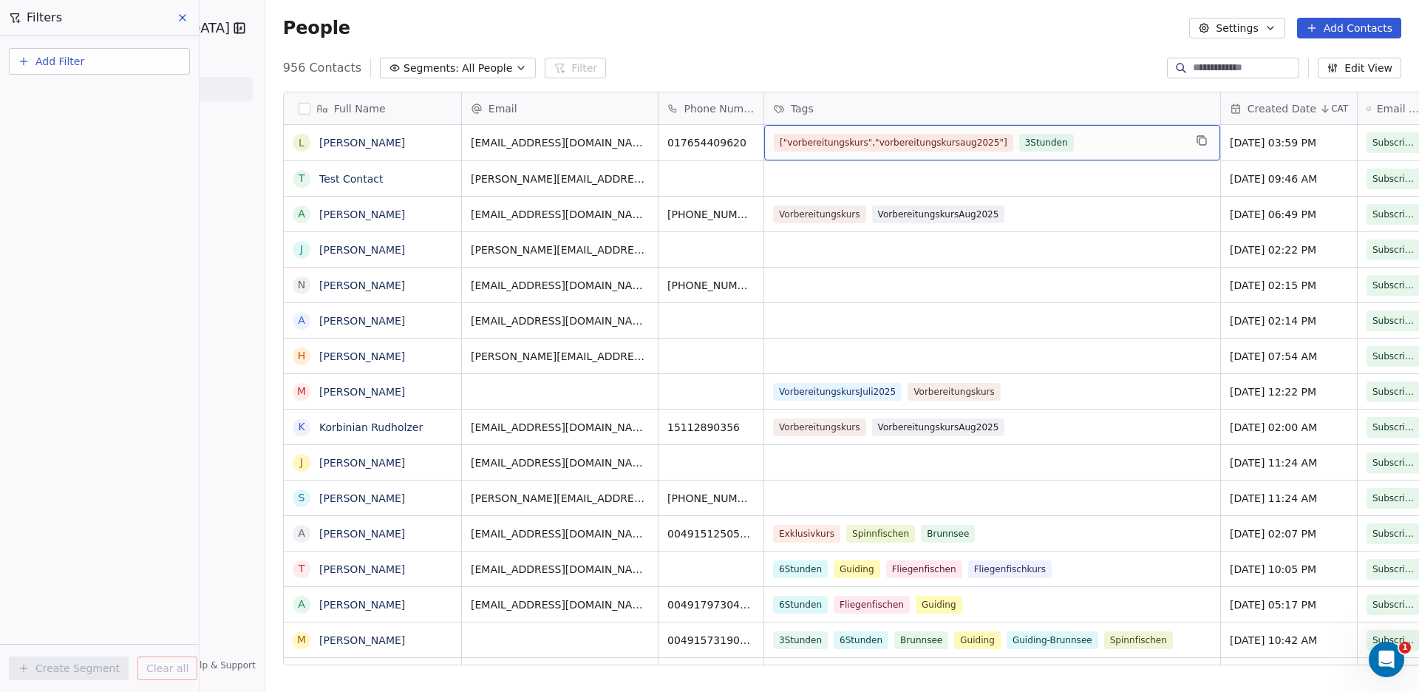
click at [1064, 149] on div "["vorbereitungskurs","vorbereitungskursaug2025"] 3Stunden" at bounding box center [979, 143] width 410 height 18
click at [1063, 149] on div "["vorbereitungskurs","vorbereitungskursaug2025"] 3Stunden" at bounding box center [979, 143] width 410 height 18
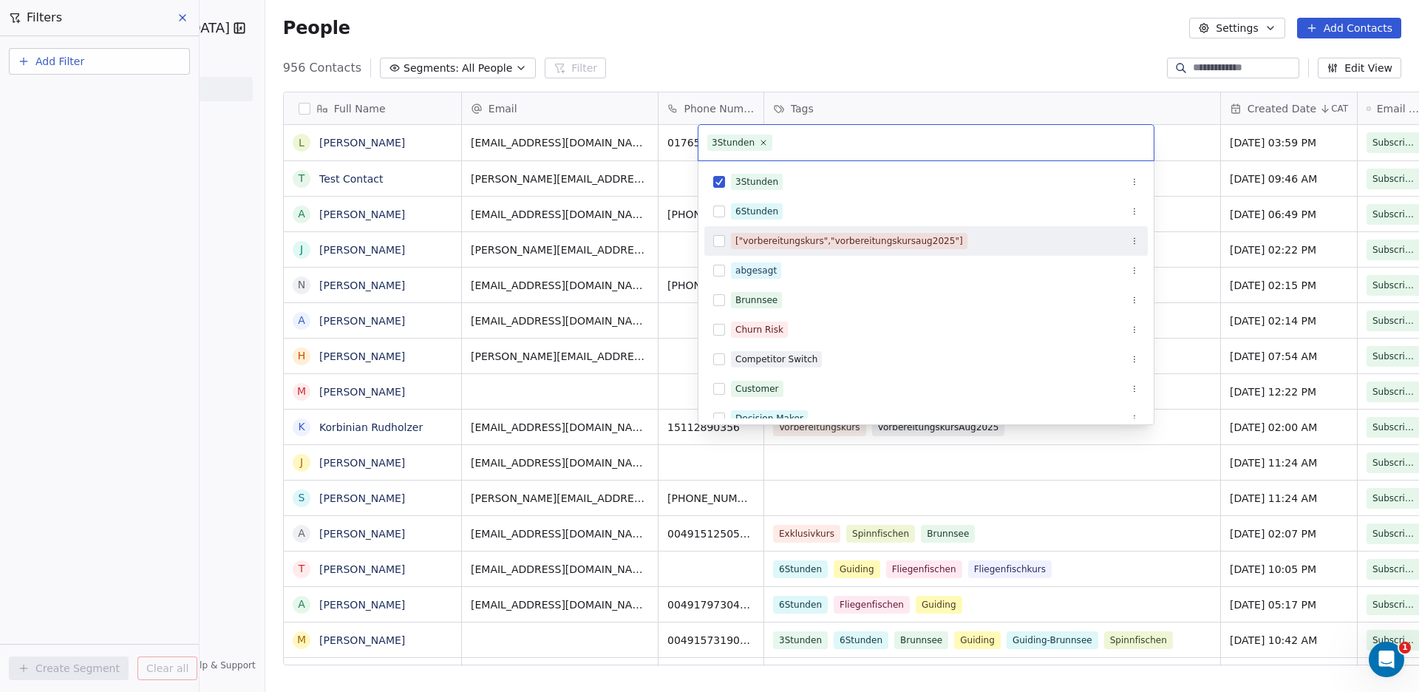
click at [868, 177] on div "3Stunden" at bounding box center [935, 182] width 408 height 16
click at [719, 239] on button "Suggestions" at bounding box center [719, 241] width 12 height 12
click at [718, 240] on button "Suggestions" at bounding box center [719, 241] width 12 height 12
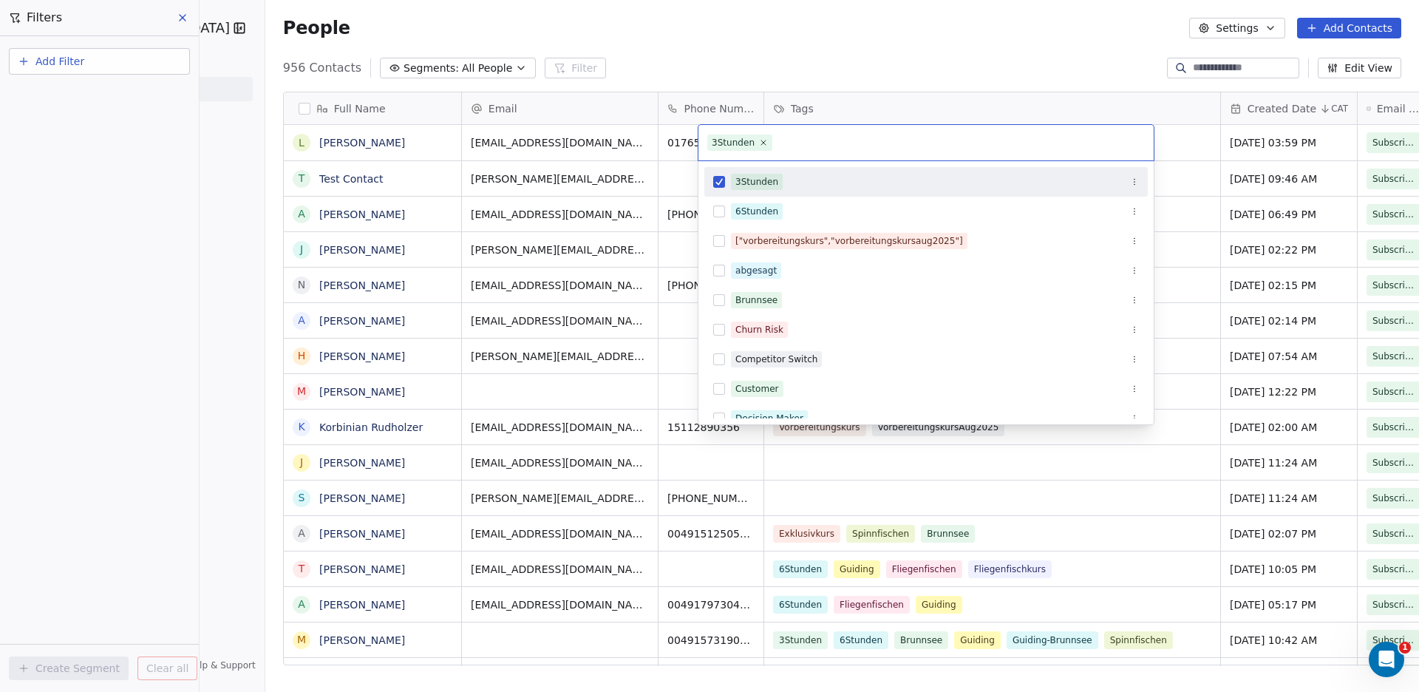
click at [724, 180] on button "Suggestions" at bounding box center [719, 182] width 12 height 12
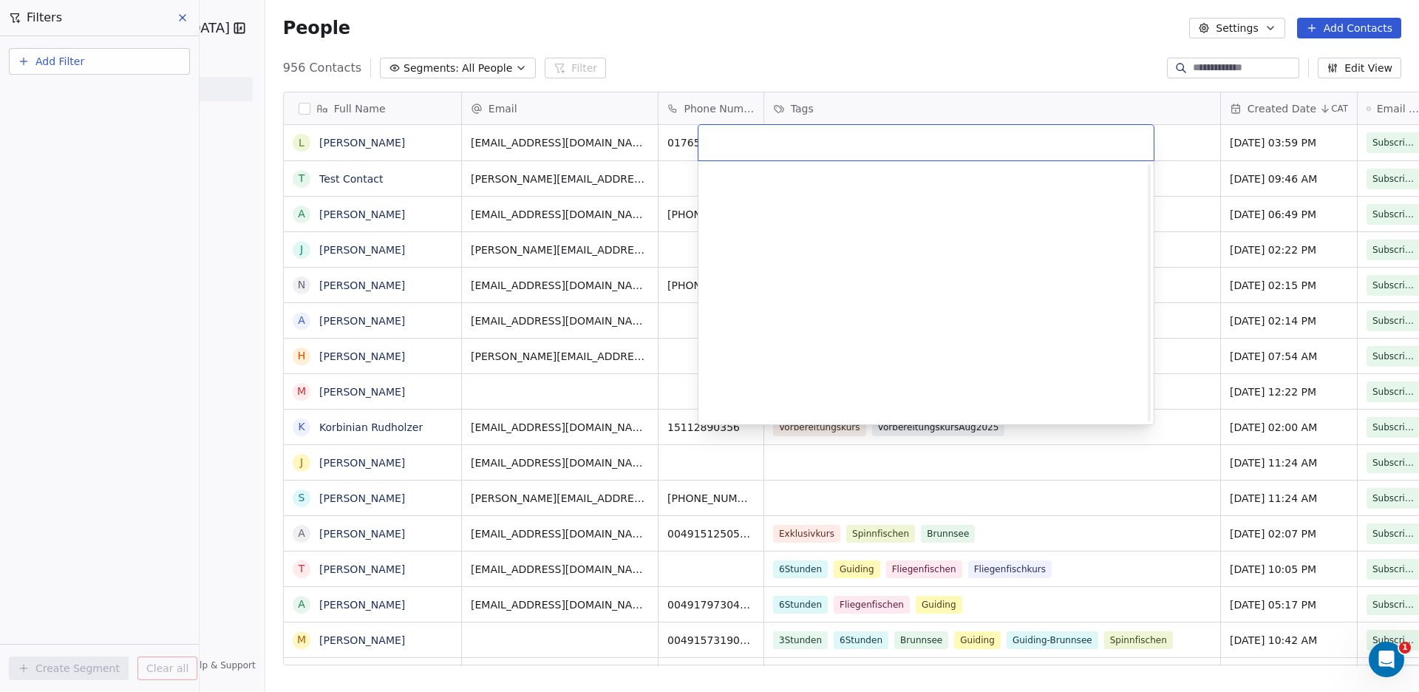
scroll to position [612, 0]
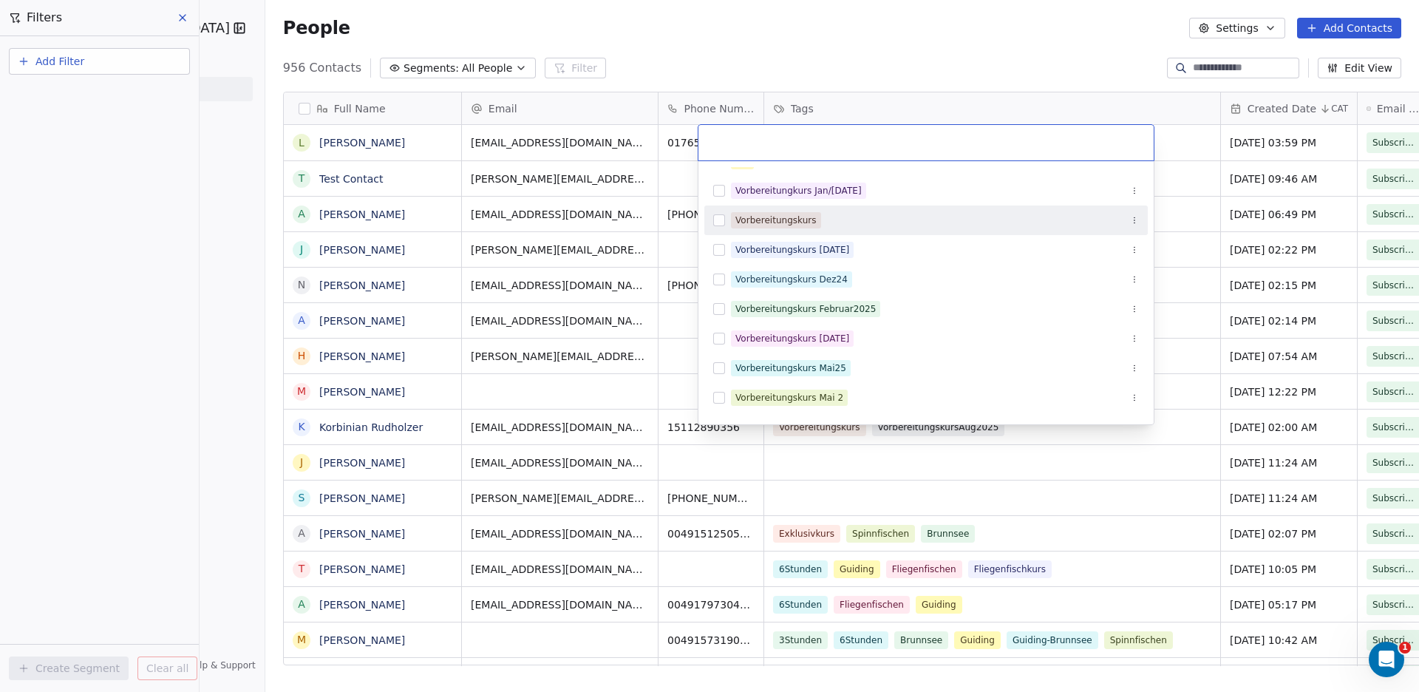
click at [717, 218] on button "Suggestions" at bounding box center [719, 220] width 12 height 12
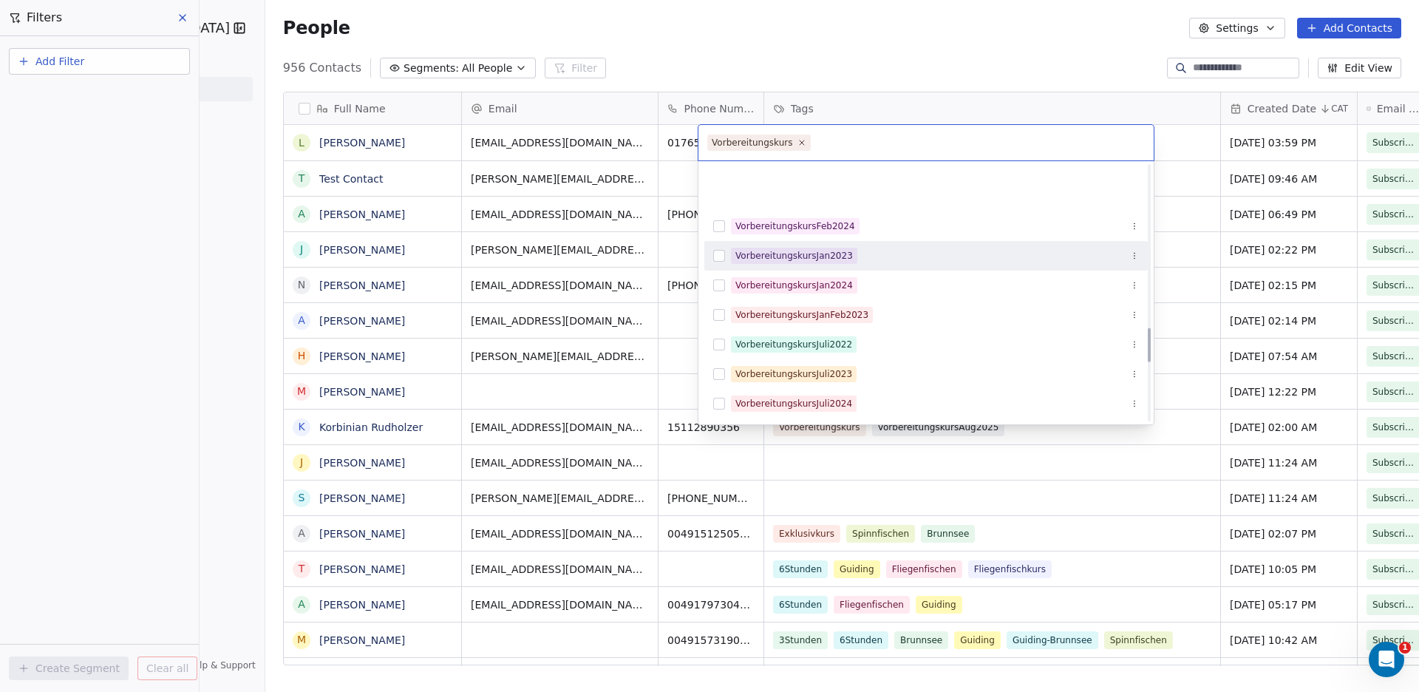
scroll to position [918, 0]
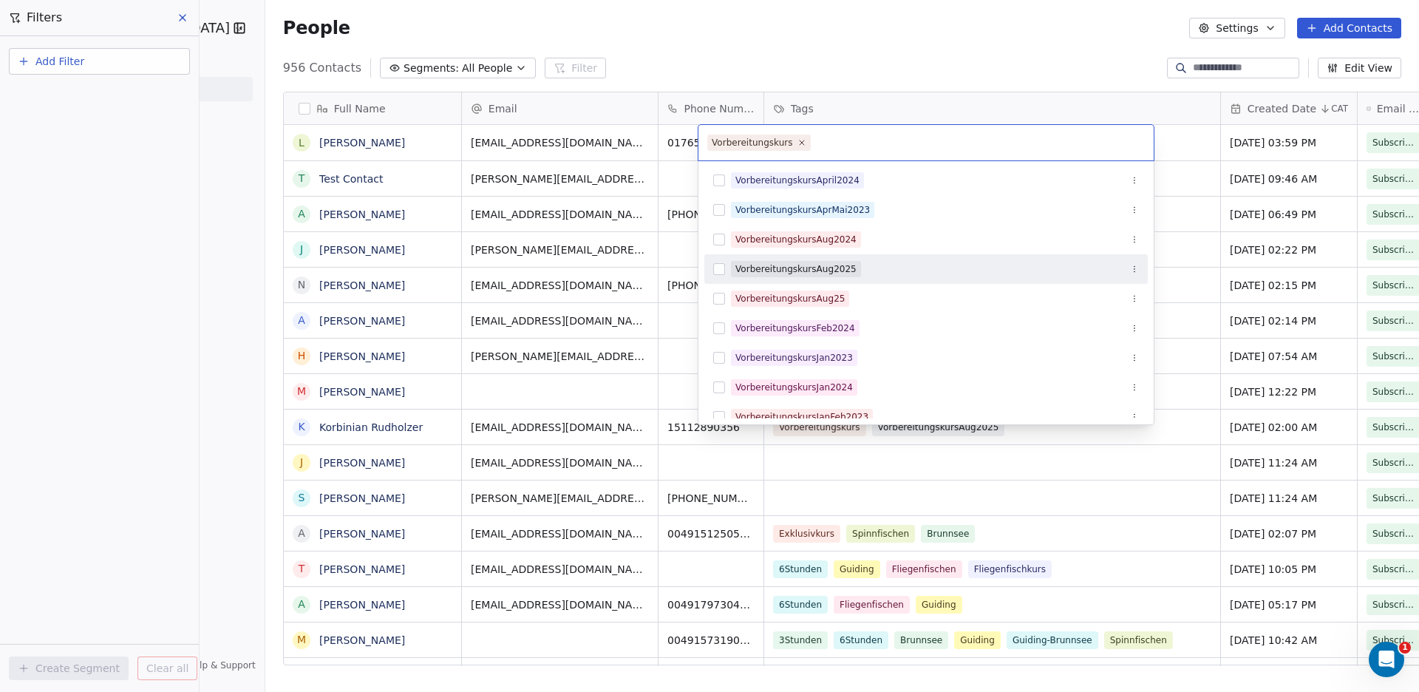
click at [718, 265] on button "Suggestions" at bounding box center [719, 269] width 12 height 12
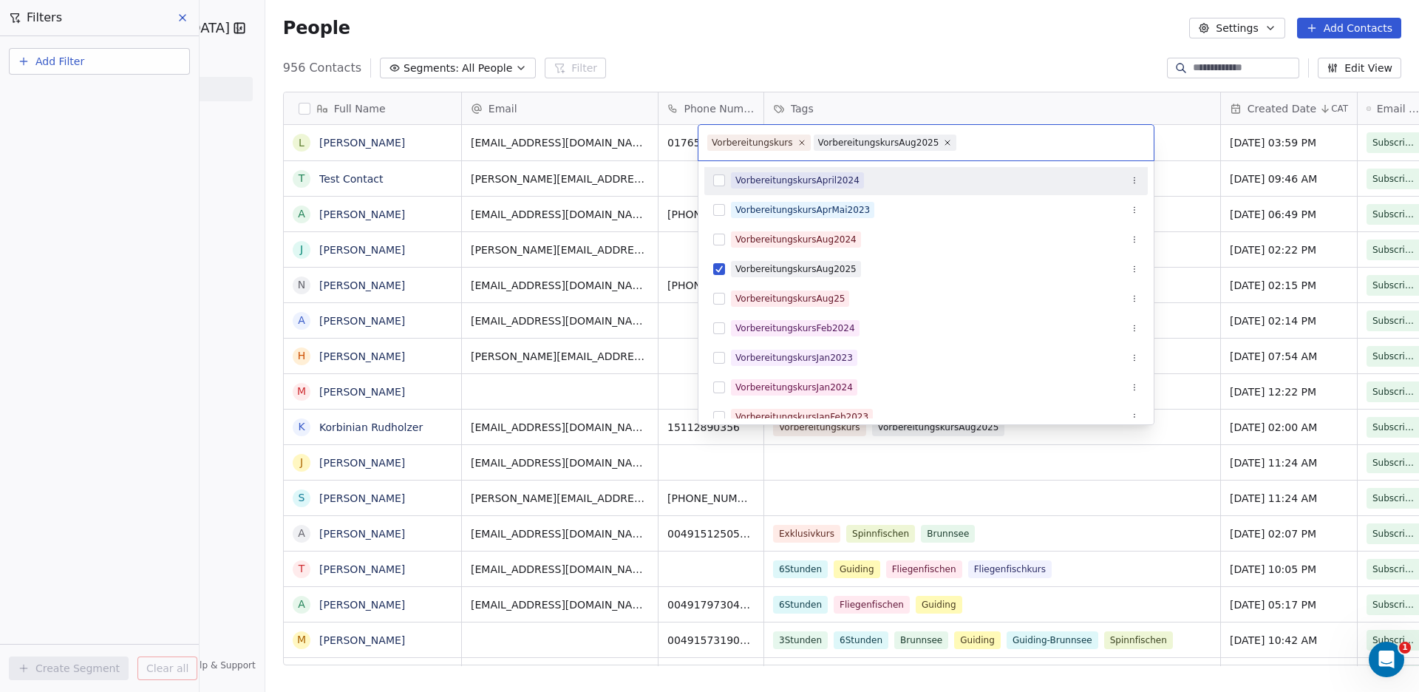
click at [768, 61] on html "Angelschule [GEOGRAPHIC_DATA] Contacts People Marketing Workflows Campaigns Sal…" at bounding box center [709, 346] width 1419 height 692
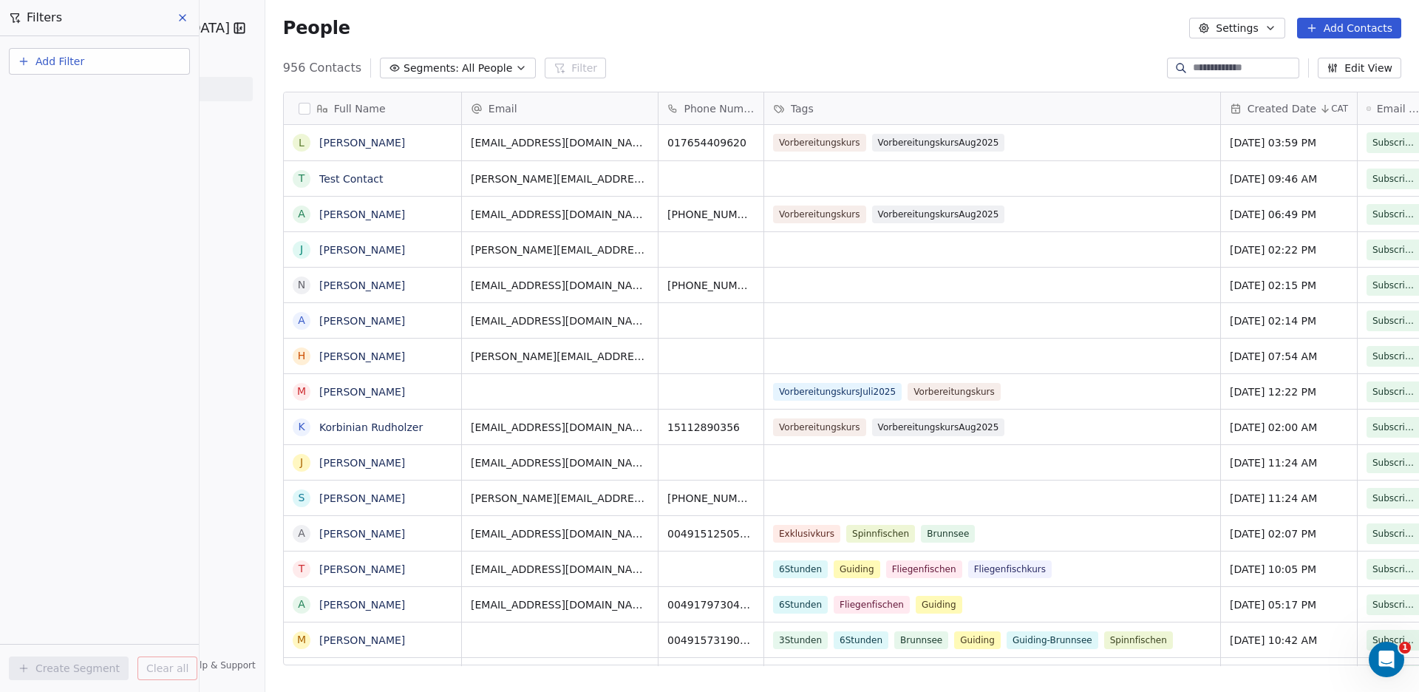
scroll to position [596, 1207]
click at [1344, 24] on button "Add Contacts" at bounding box center [1349, 28] width 104 height 21
click at [1333, 56] on span "Create new contact" at bounding box center [1359, 60] width 101 height 16
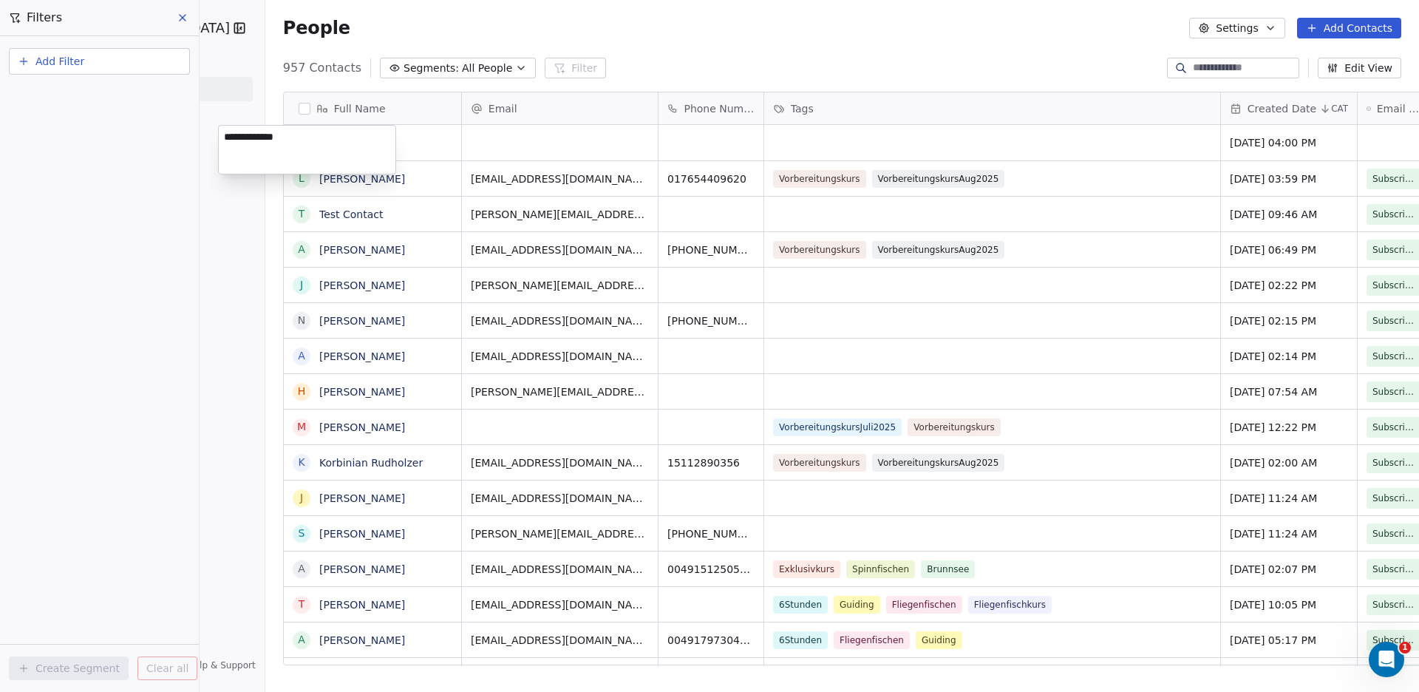
type textarea "**********"
click at [488, 137] on html "Angelschule [GEOGRAPHIC_DATA] Contacts People Marketing Workflows Campaigns Sal…" at bounding box center [709, 346] width 1419 height 692
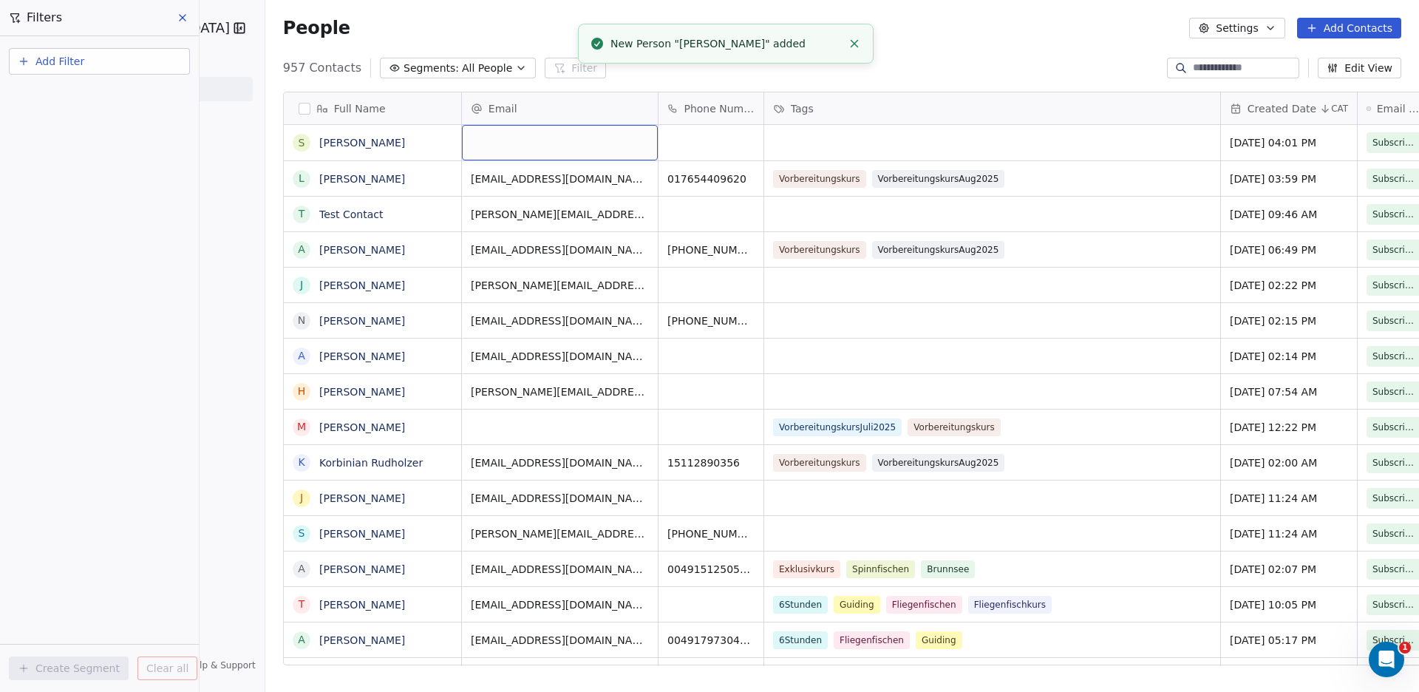
click at [488, 137] on div "grid" at bounding box center [560, 142] width 196 height 35
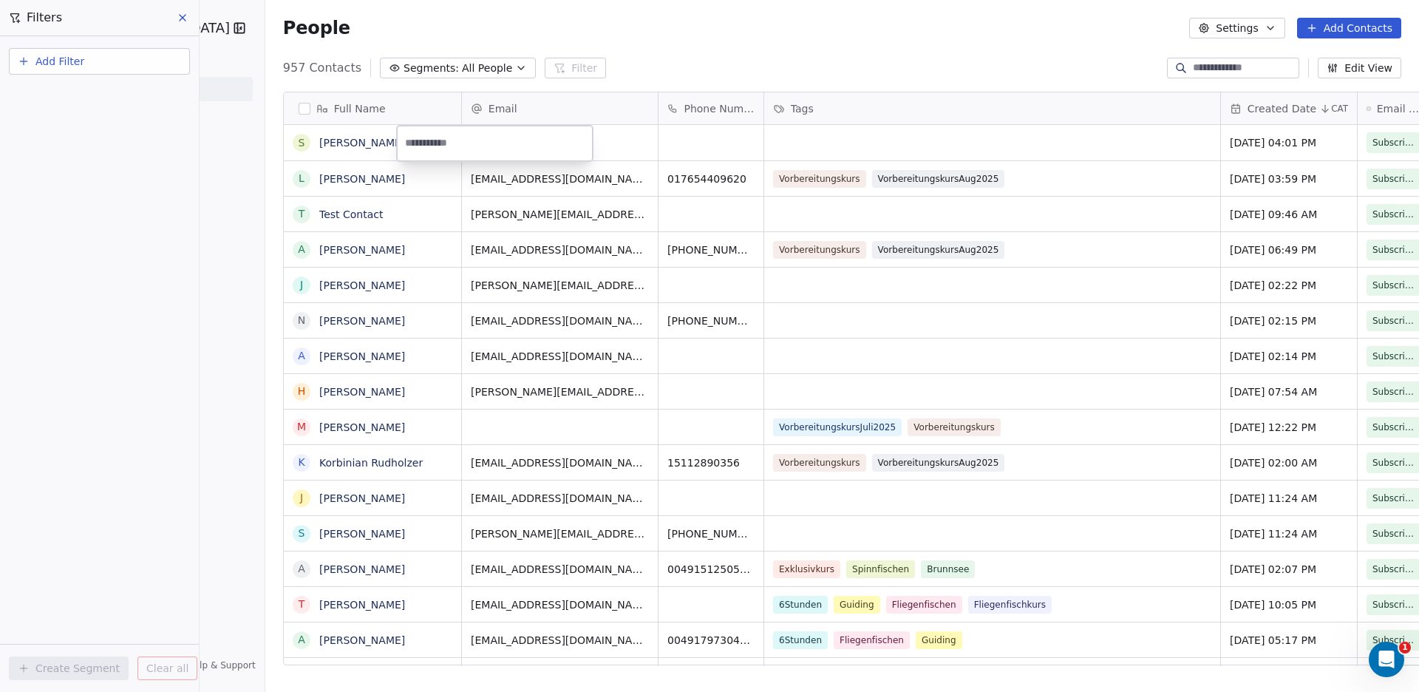
paste input "**********"
type input "**********"
click at [627, 140] on html "Angelschule [GEOGRAPHIC_DATA] Contacts People Marketing Workflows Campaigns Sal…" at bounding box center [709, 346] width 1419 height 692
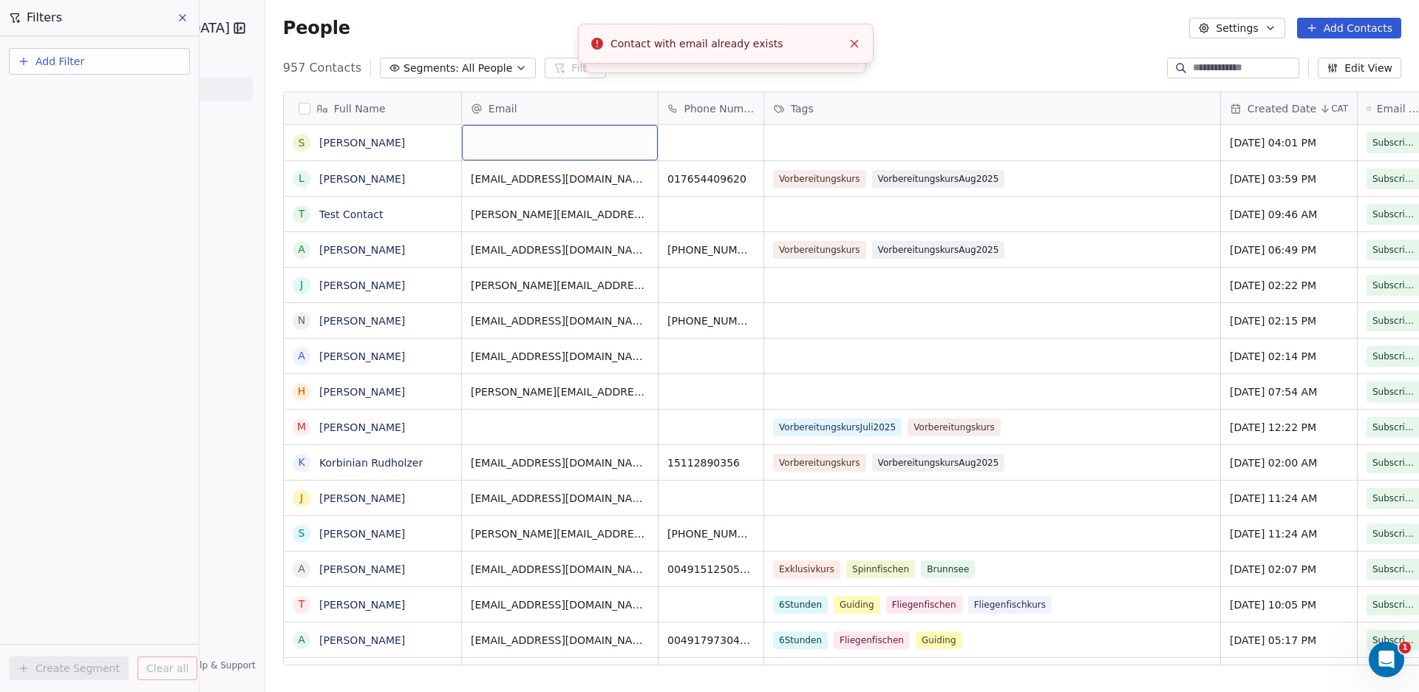
click at [542, 139] on div "grid" at bounding box center [560, 142] width 196 height 35
click at [432, 144] on input "email" at bounding box center [495, 144] width 190 height 30
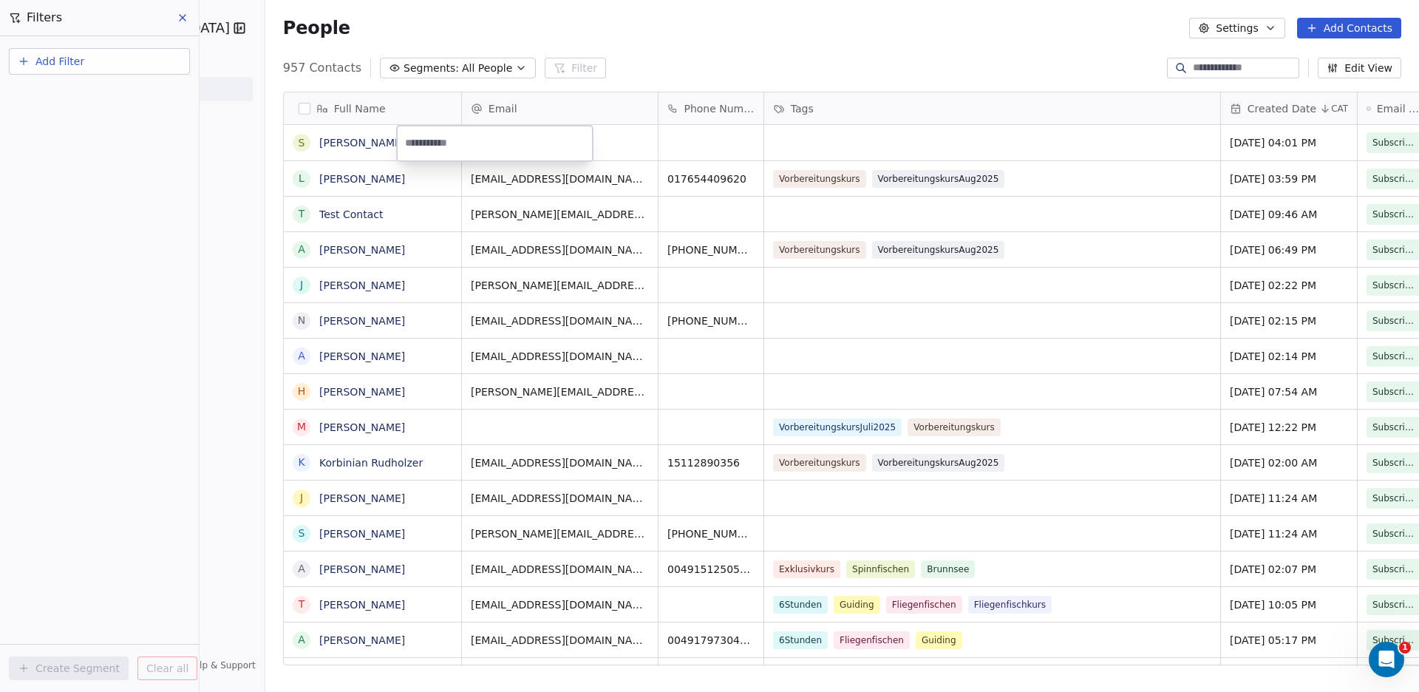
type input "**********"
click at [351, 147] on span "[PERSON_NAME]" at bounding box center [372, 142] width 105 height 15
type textarea "*"
click at [472, 175] on html "Angelschule [GEOGRAPHIC_DATA] Contacts People Marketing Workflows Campaigns Sal…" at bounding box center [709, 346] width 1419 height 692
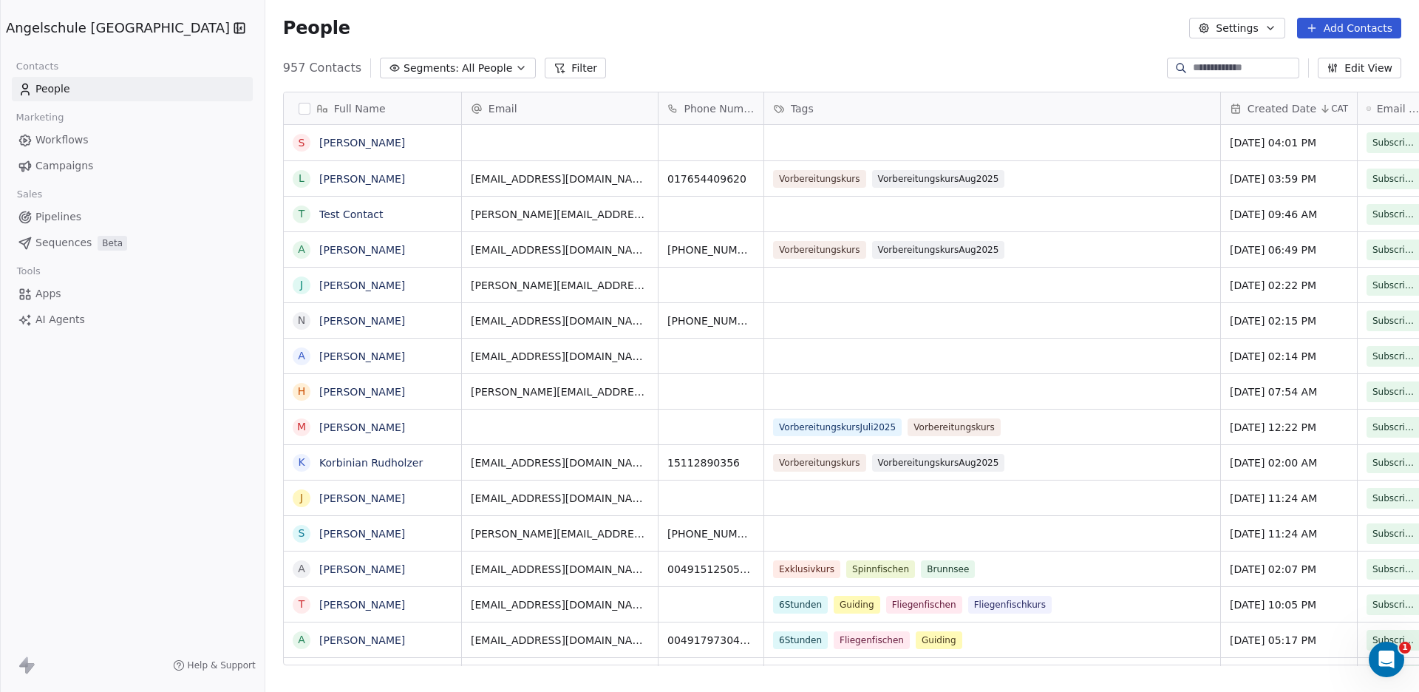
scroll to position [596, 1207]
click at [1193, 70] on input at bounding box center [1244, 68] width 103 height 15
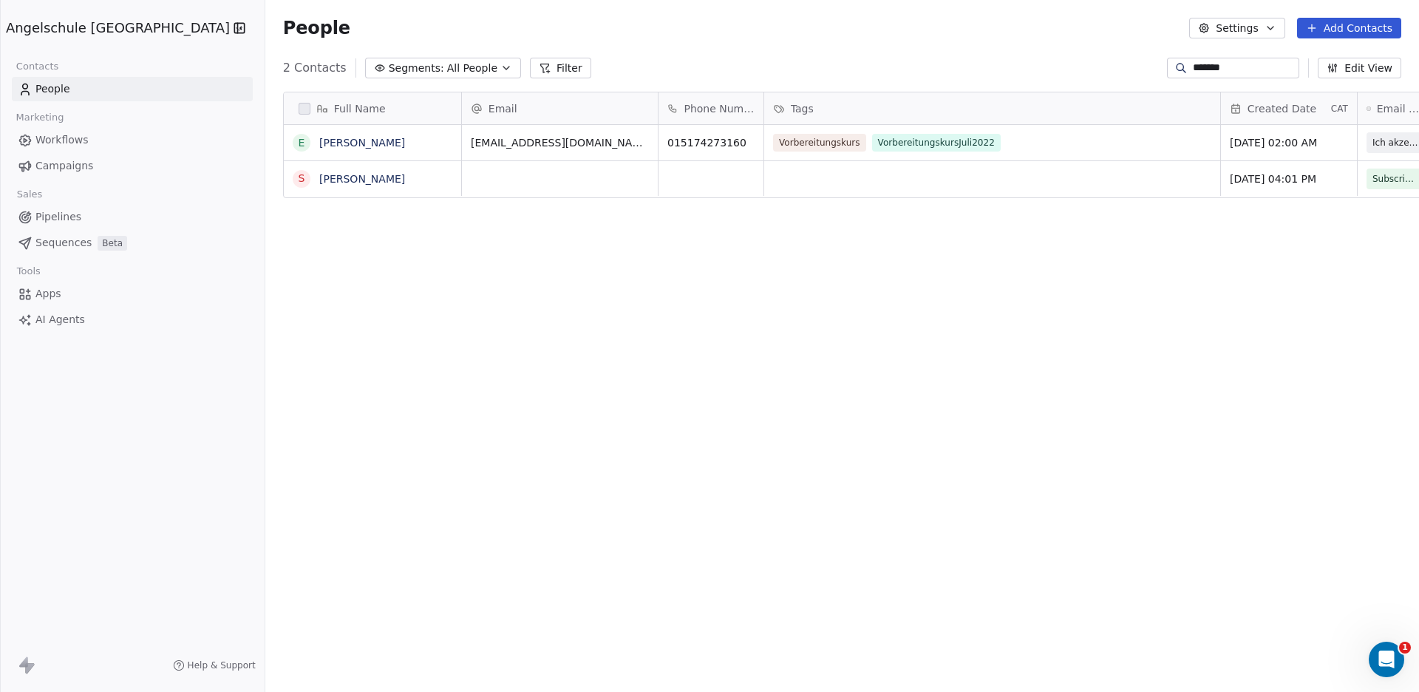
type input "*******"
click at [320, 143] on span "[PERSON_NAME]" at bounding box center [372, 142] width 105 height 15
click at [224, 136] on textarea "**********" at bounding box center [307, 151] width 176 height 50
type textarea "**********"
click at [279, 135] on textarea "**********" at bounding box center [307, 151] width 176 height 50
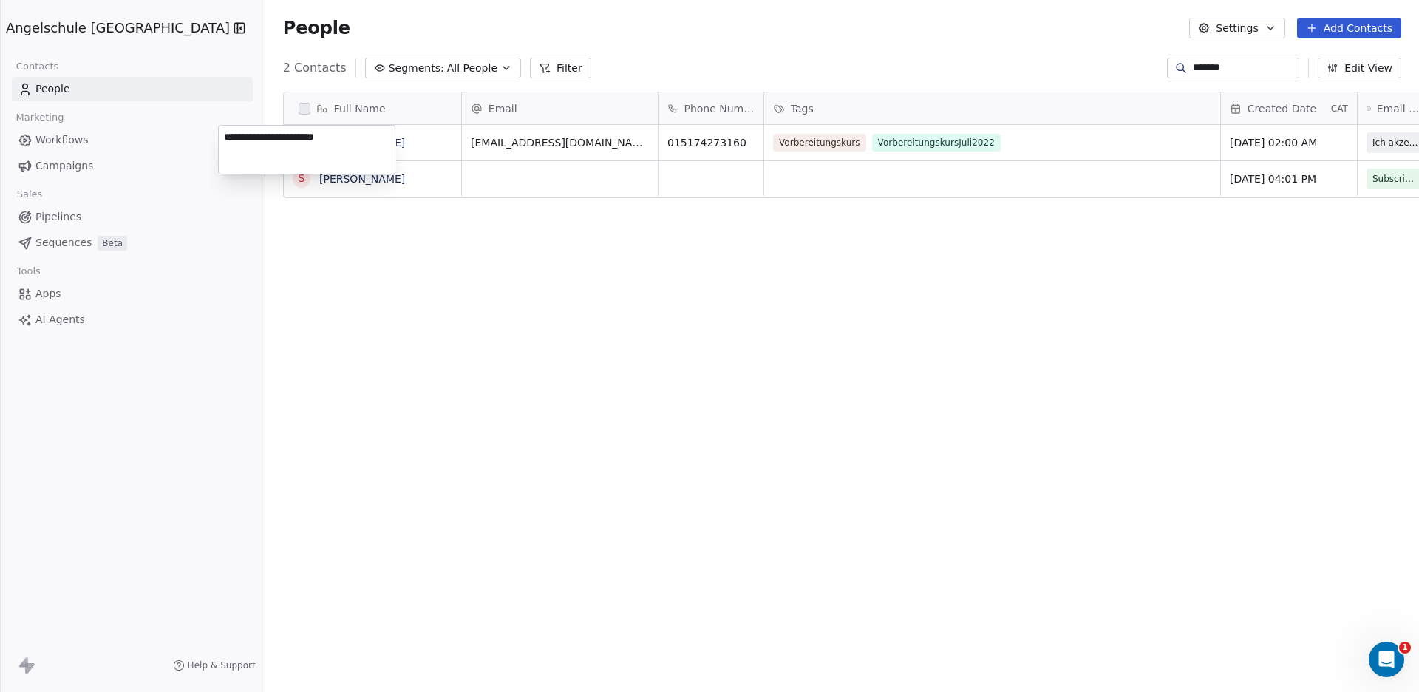
click at [356, 139] on textarea "**********" at bounding box center [307, 151] width 176 height 50
click at [442, 149] on html "**********" at bounding box center [709, 346] width 1419 height 692
click at [293, 177] on div "S" at bounding box center [302, 179] width 18 height 18
click at [421, 180] on html "**********" at bounding box center [709, 346] width 1419 height 692
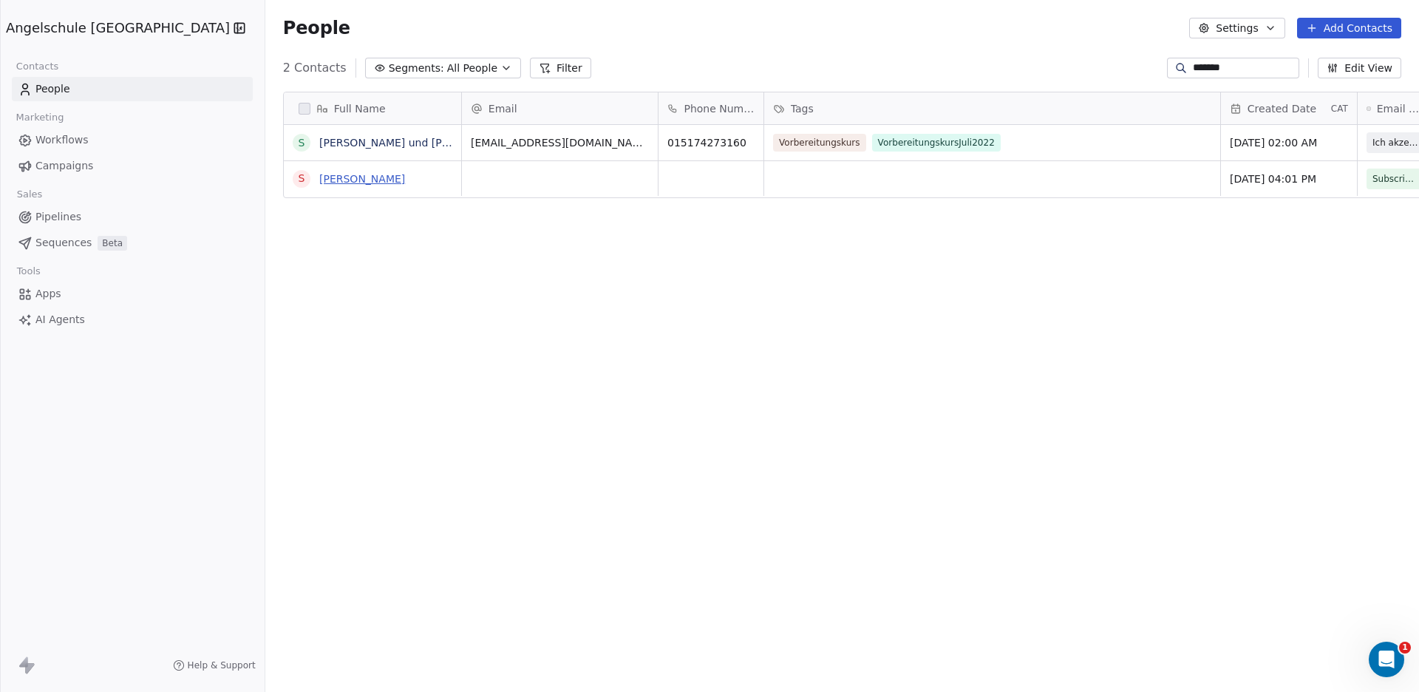
click at [319, 183] on link "[PERSON_NAME]" at bounding box center [362, 179] width 86 height 12
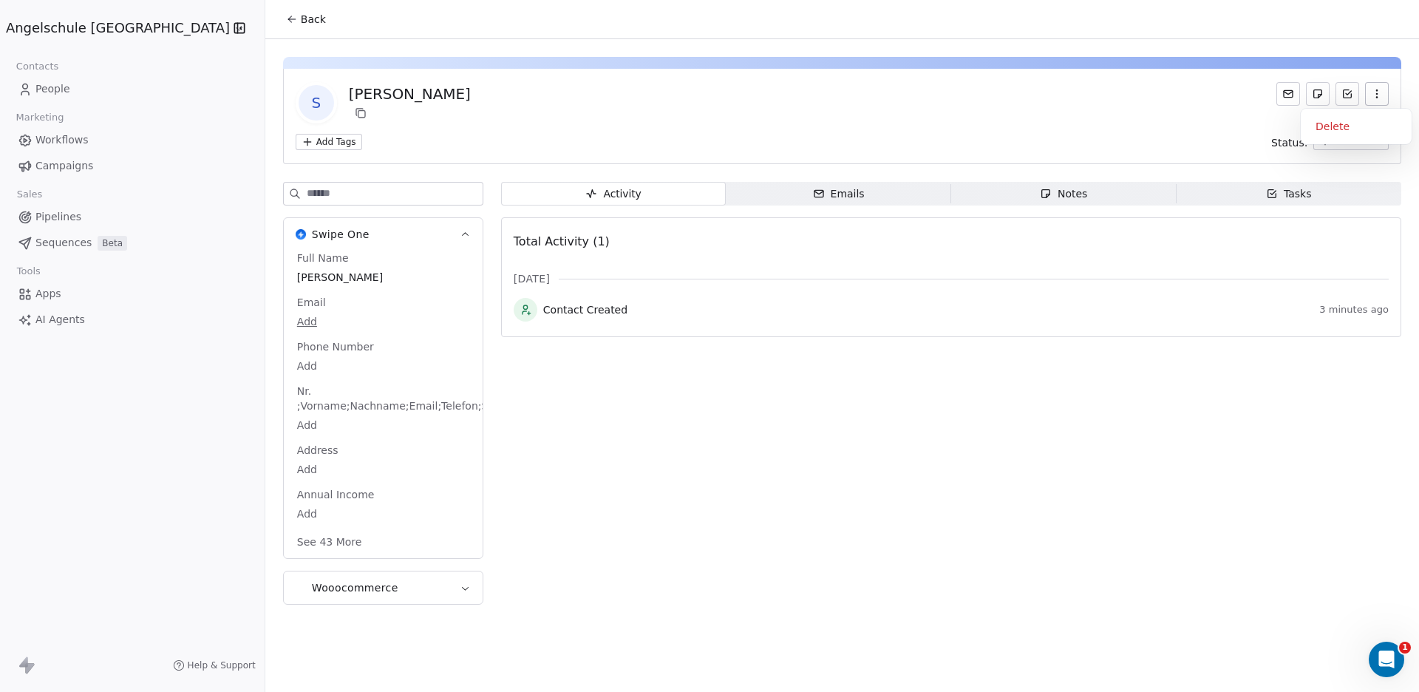
click at [1381, 91] on icon "button" at bounding box center [1377, 94] width 12 height 12
click at [1341, 133] on div "Delete" at bounding box center [1356, 127] width 99 height 24
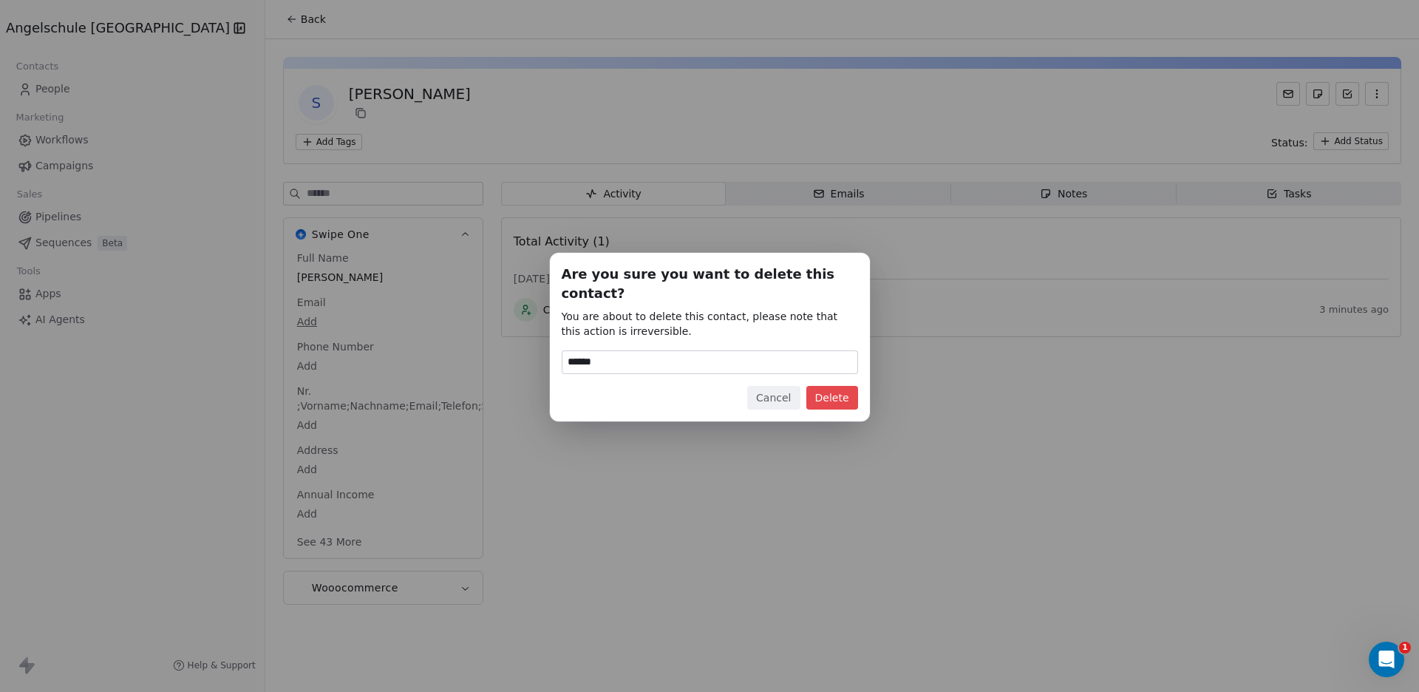
type input "******"
click at [838, 390] on button "Delete" at bounding box center [832, 398] width 52 height 24
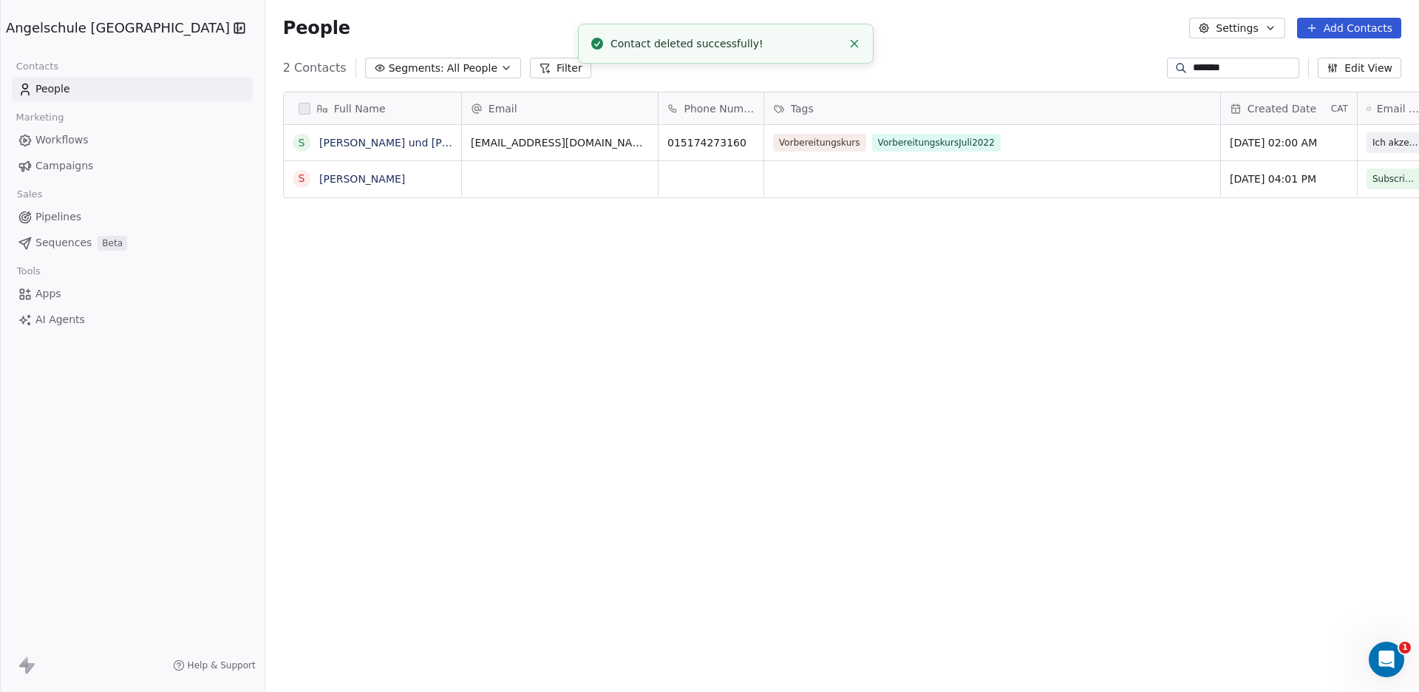
scroll to position [596, 1207]
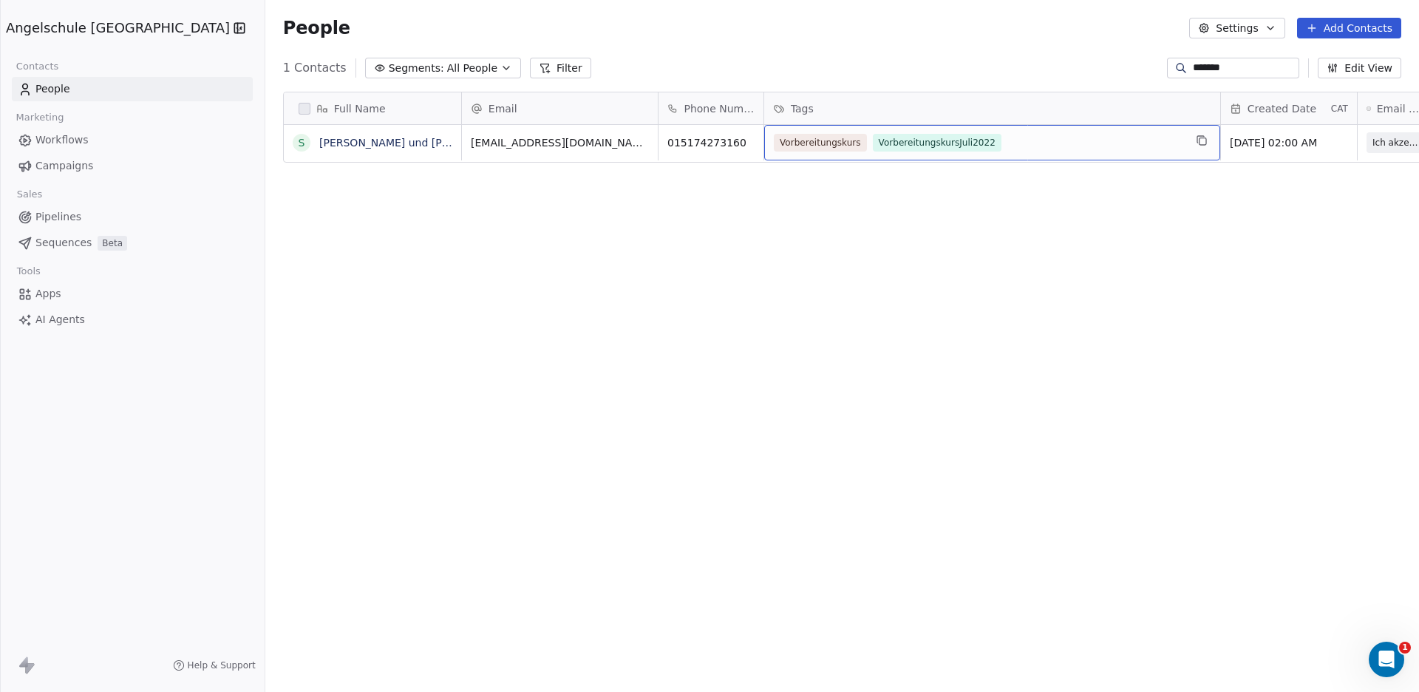
click at [935, 142] on div "Vorbereitungskurs VorbereitungskursJuli2022" at bounding box center [979, 143] width 410 height 18
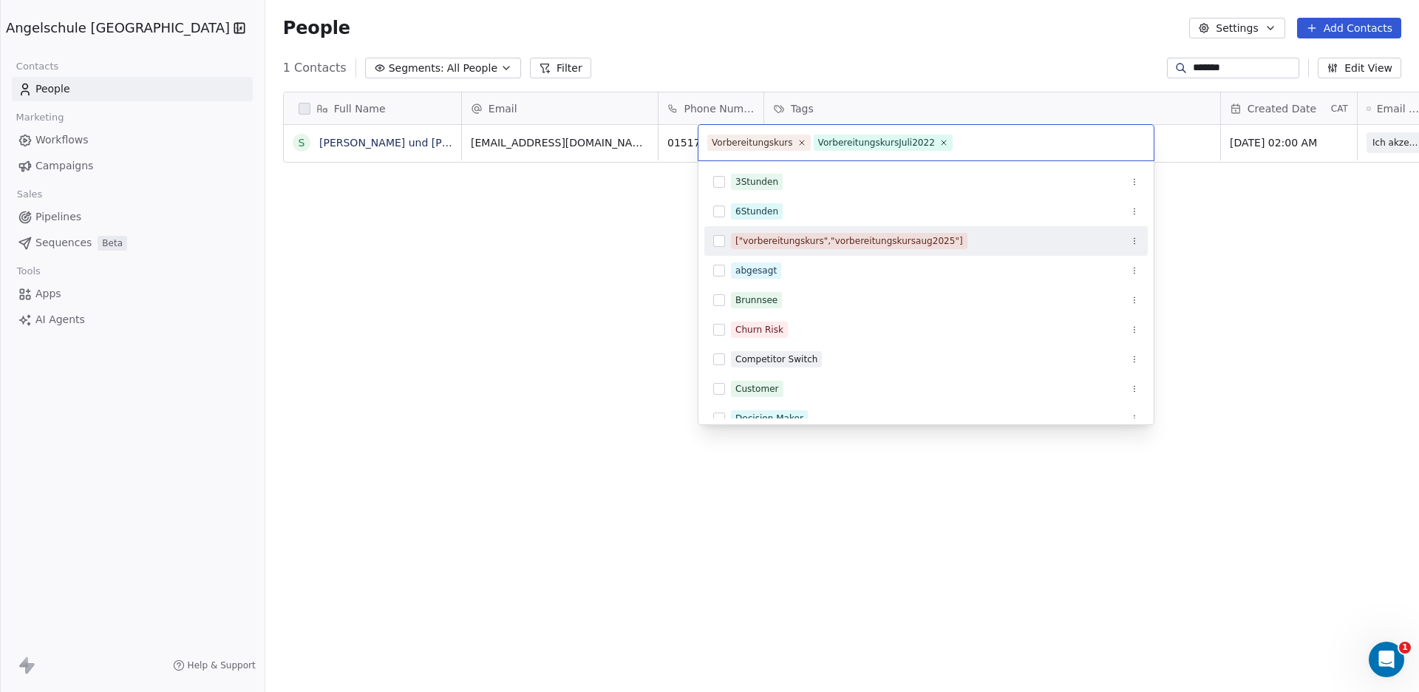
click at [1132, 235] on button "Suggestions" at bounding box center [1134, 241] width 15 height 15
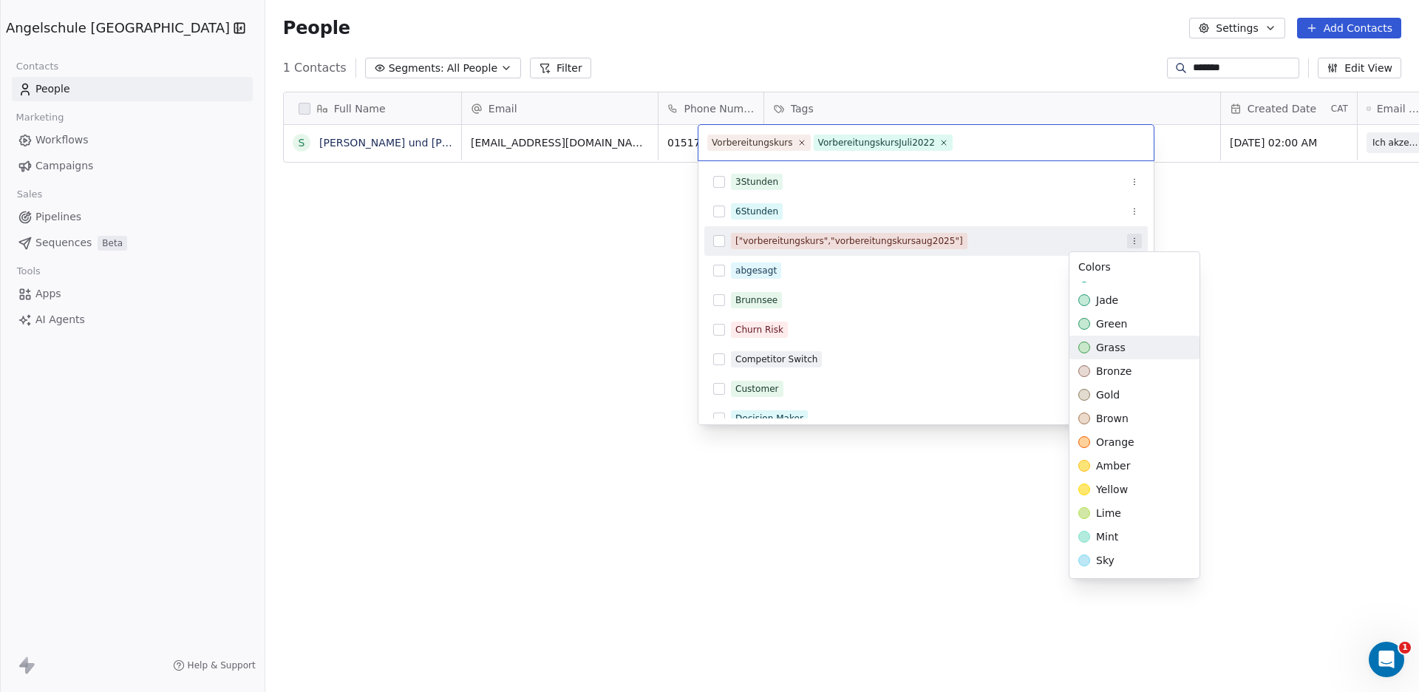
scroll to position [18, 0]
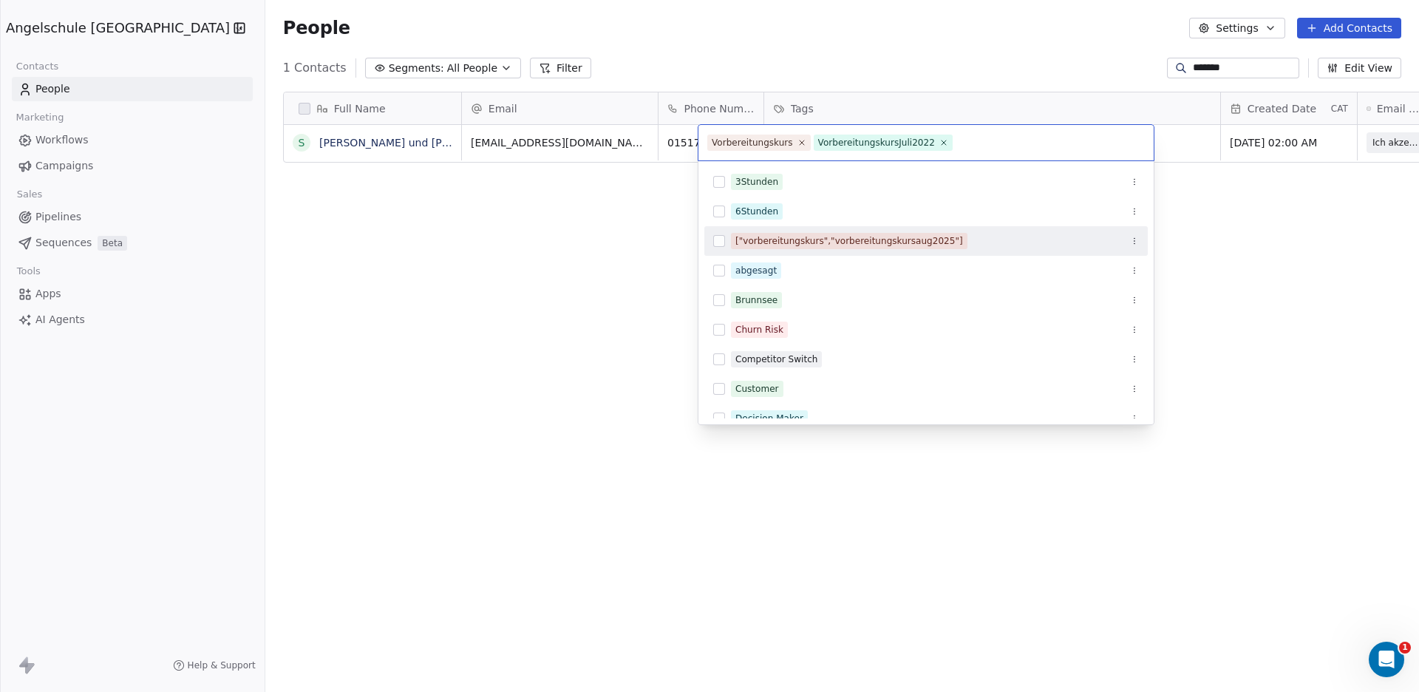
click at [719, 239] on button "Suggestions" at bounding box center [719, 241] width 12 height 12
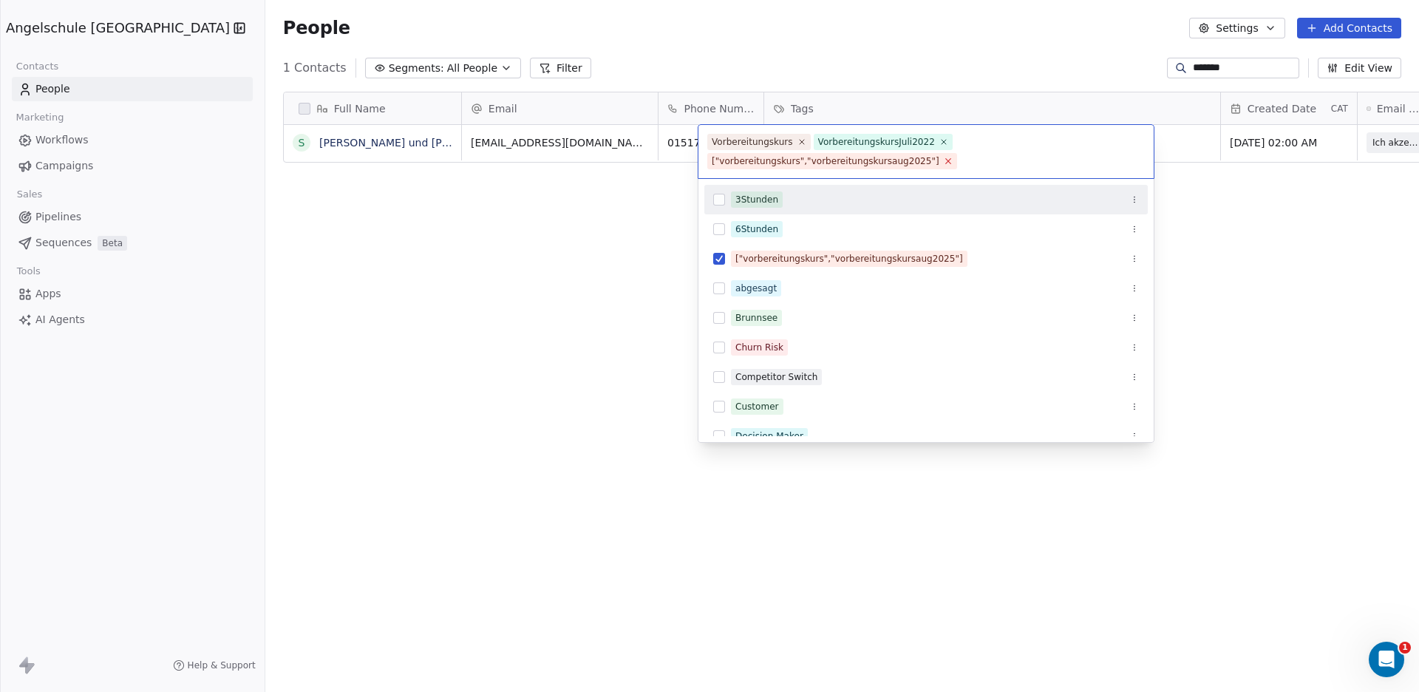
click at [945, 160] on icon at bounding box center [947, 161] width 5 height 5
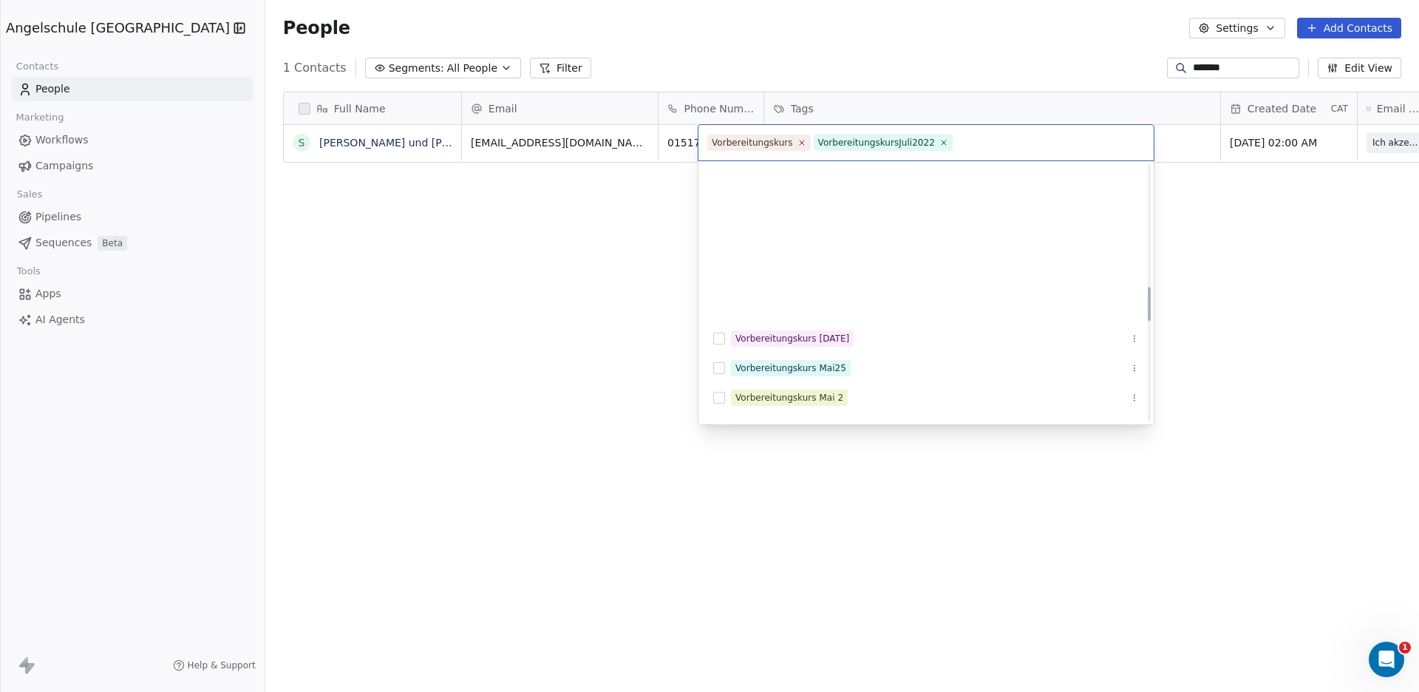
scroll to position [918, 0]
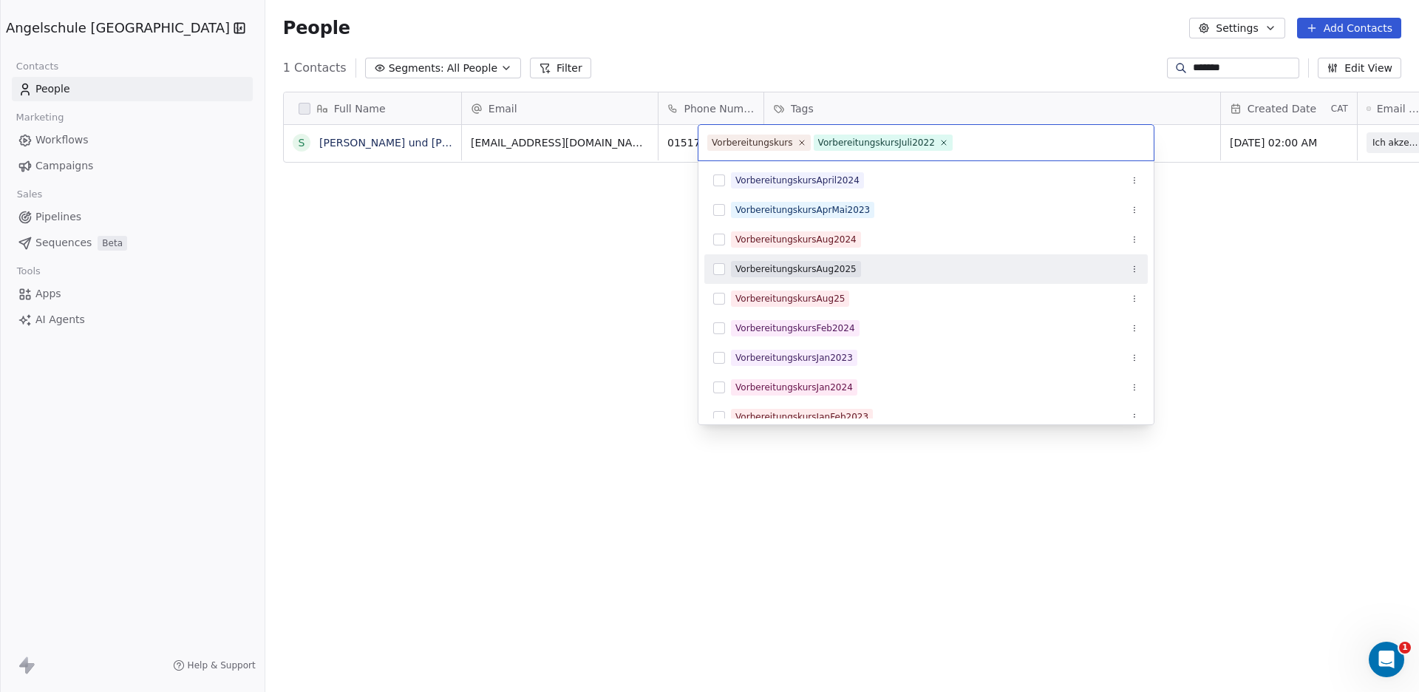
click at [719, 268] on button "Suggestions" at bounding box center [719, 269] width 12 height 12
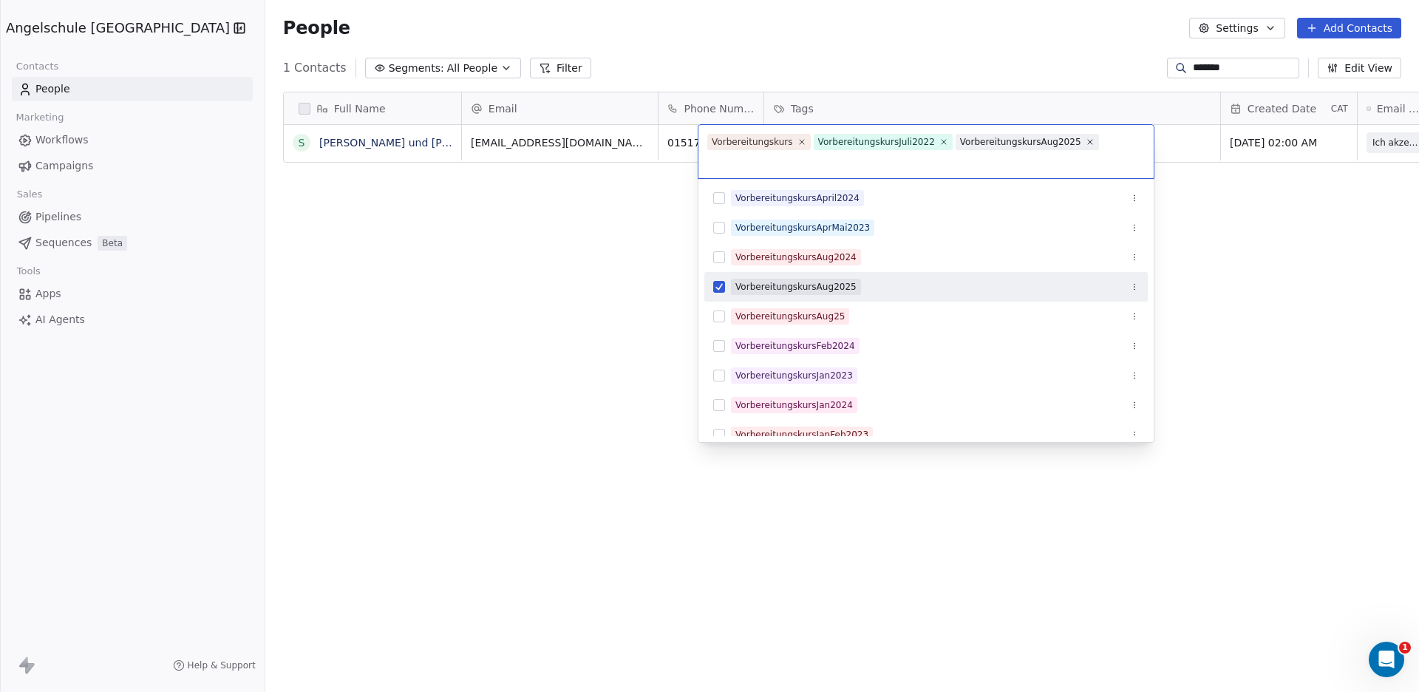
click at [617, 237] on html "Angelschule Bayern Contacts People Marketing Workflows Campaigns Sales Pipeline…" at bounding box center [709, 346] width 1419 height 692
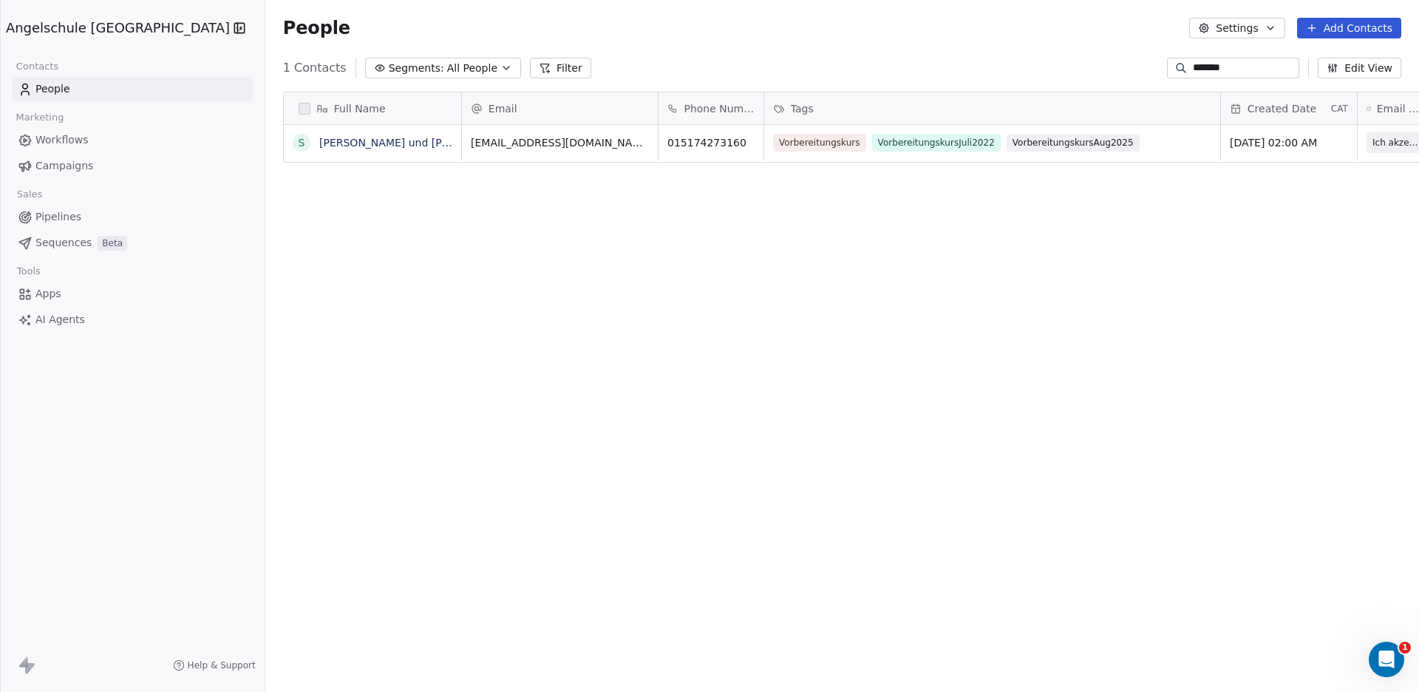
scroll to position [596, 1207]
click at [618, 234] on div "Full Name S Samuel und Elias Fischle Email Phone Number Tags Created Date CAT E…" at bounding box center [842, 384] width 1154 height 609
click at [530, 63] on button "Filter" at bounding box center [560, 68] width 61 height 21
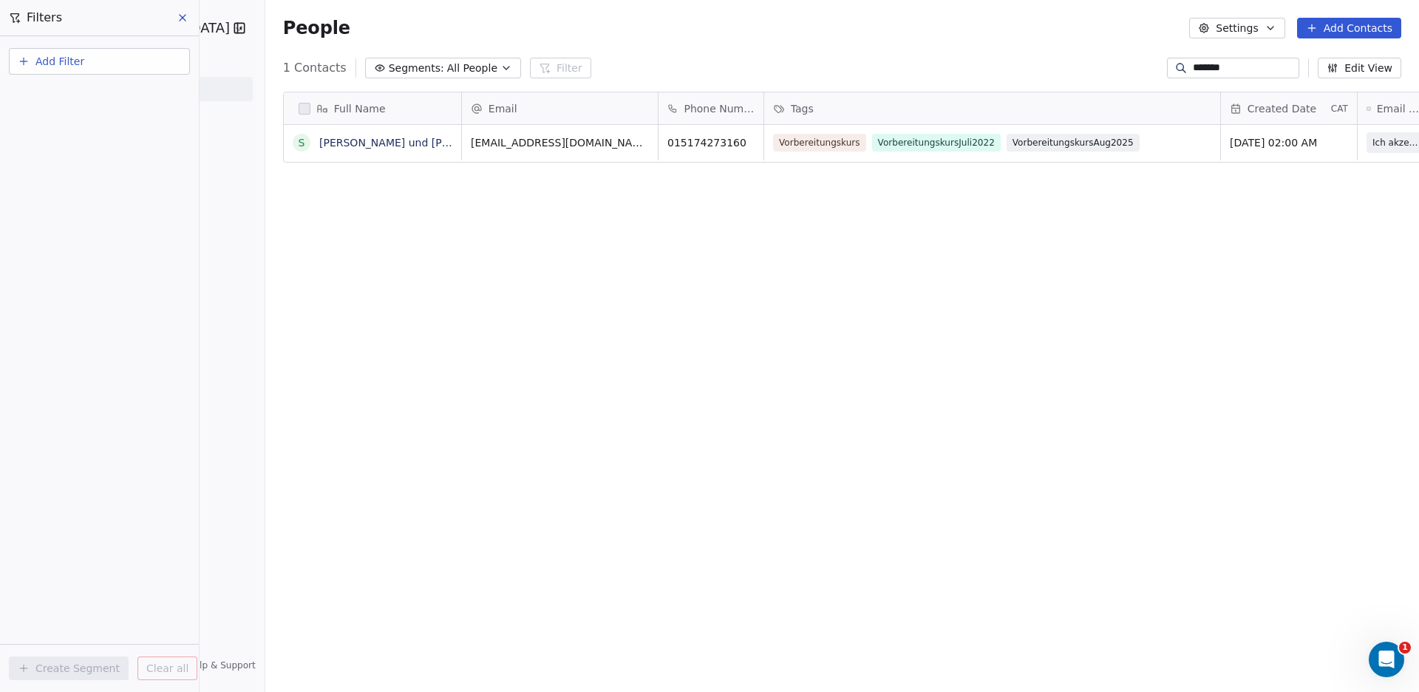
click at [447, 69] on span "All People" at bounding box center [472, 69] width 50 height 16
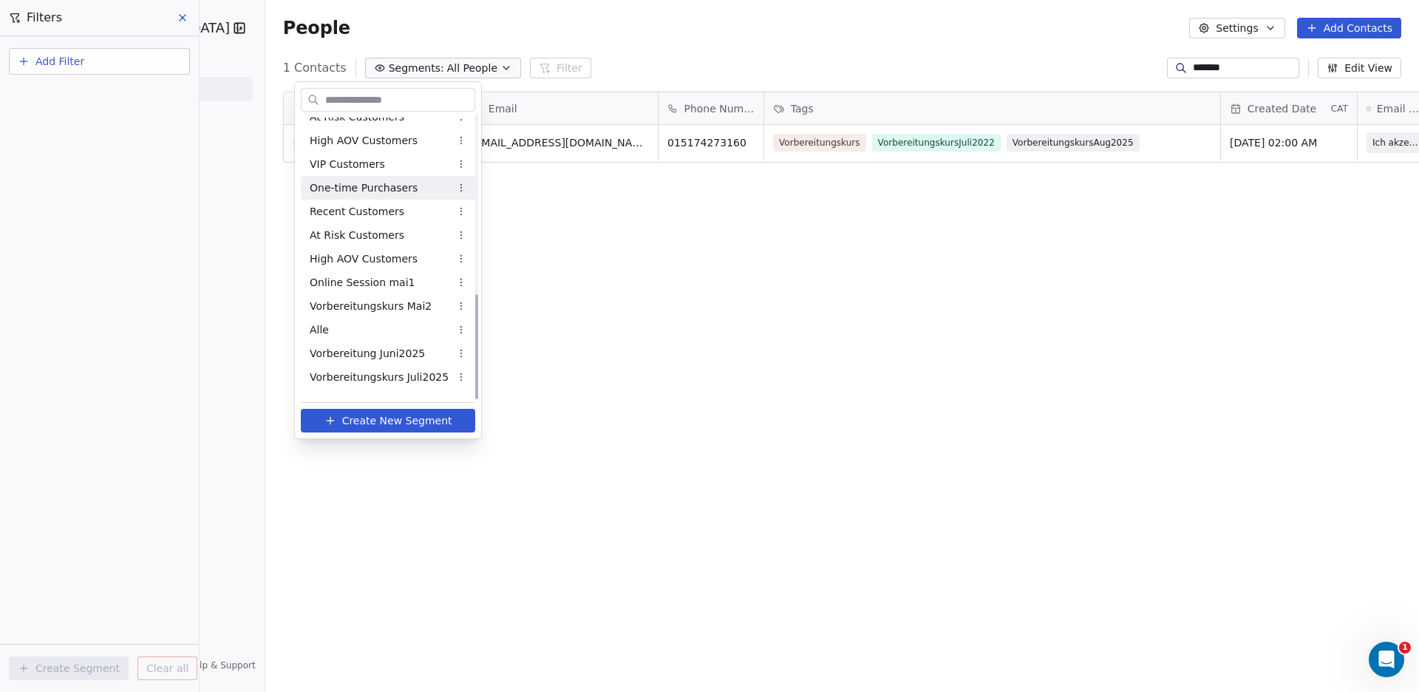
scroll to position [478, 0]
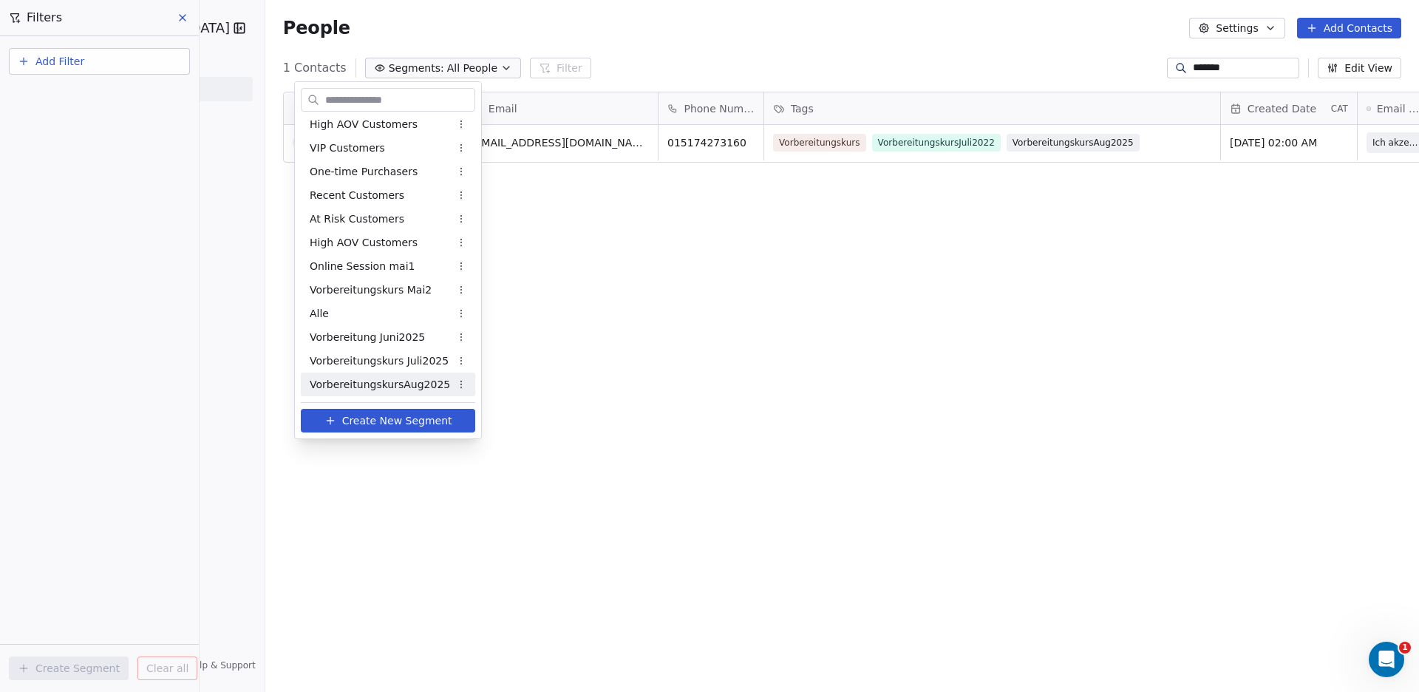
click at [422, 386] on span "VorbereitungskursAug2025" at bounding box center [380, 385] width 140 height 16
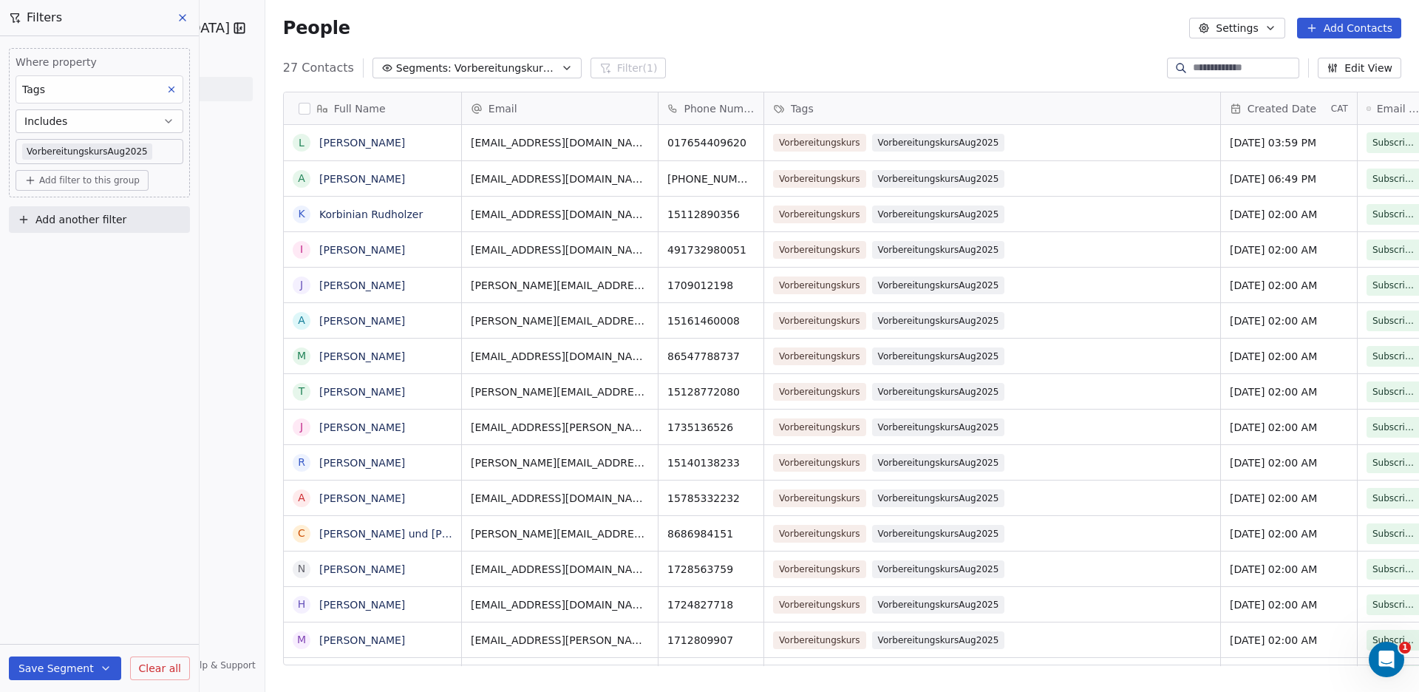
scroll to position [596, 1207]
click at [180, 11] on button at bounding box center [183, 17] width 22 height 21
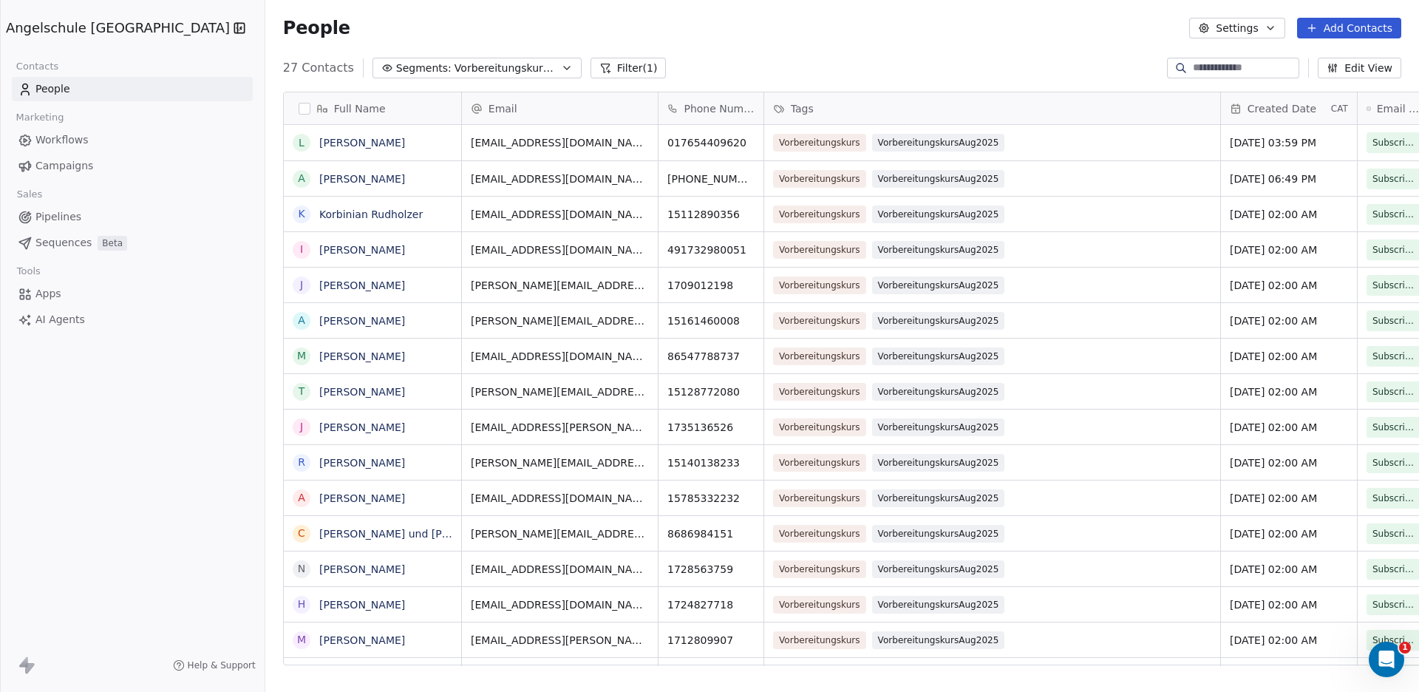
click at [61, 166] on span "Campaigns" at bounding box center [64, 166] width 58 height 16
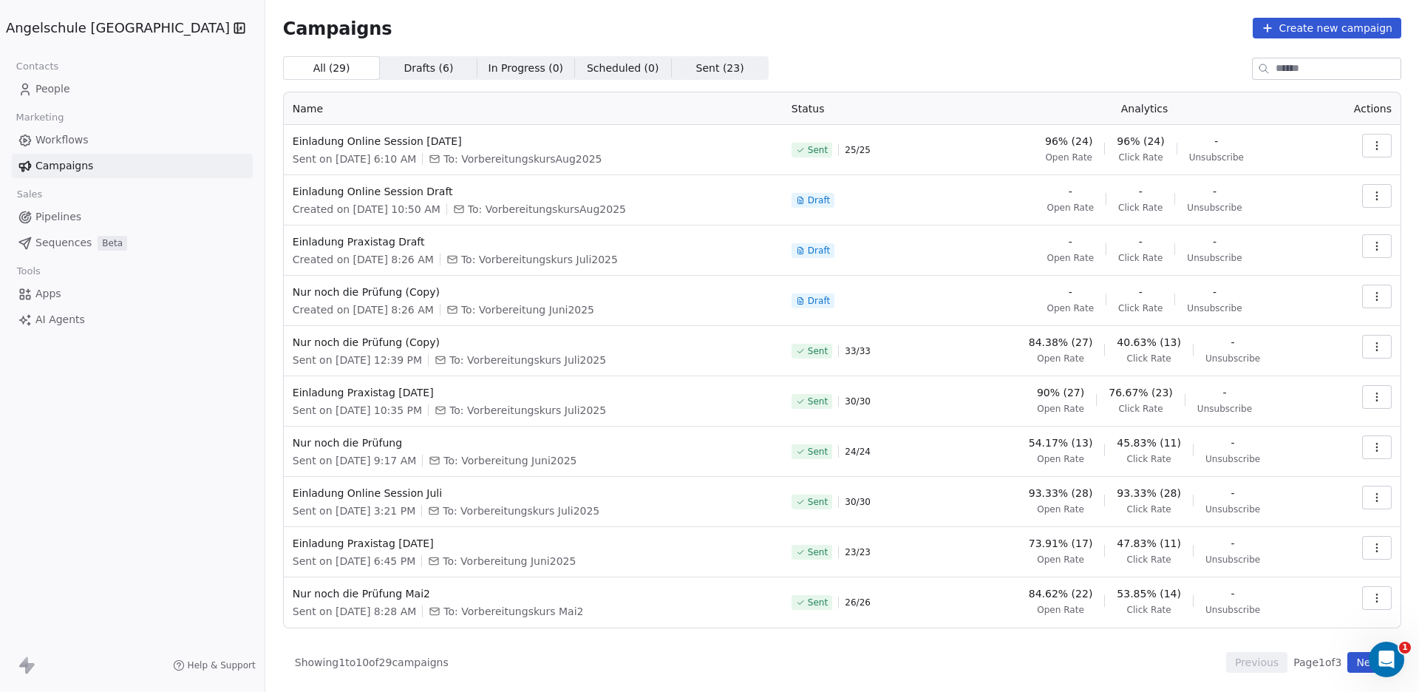
click at [1375, 244] on icon "button" at bounding box center [1377, 246] width 12 height 12
click at [1282, 324] on span "Duplicate" at bounding box center [1287, 327] width 56 height 18
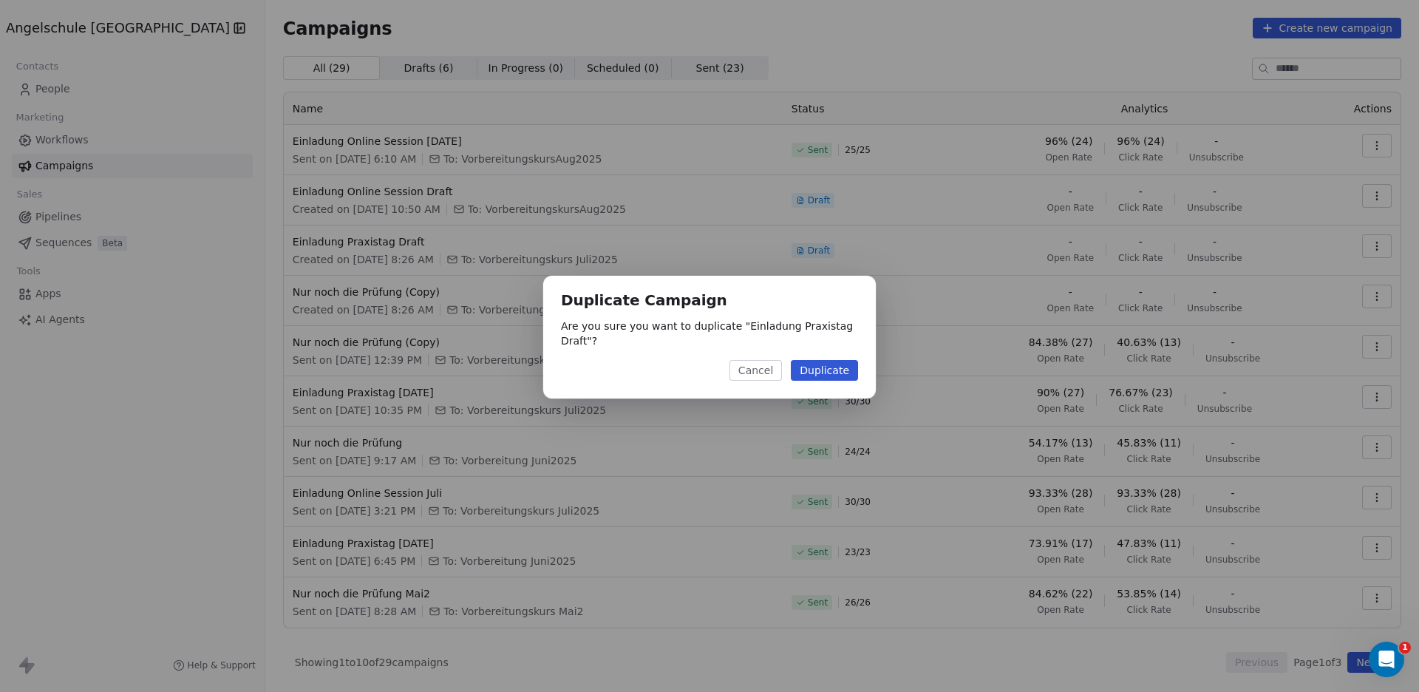
click at [833, 360] on button "Duplicate" at bounding box center [824, 370] width 67 height 21
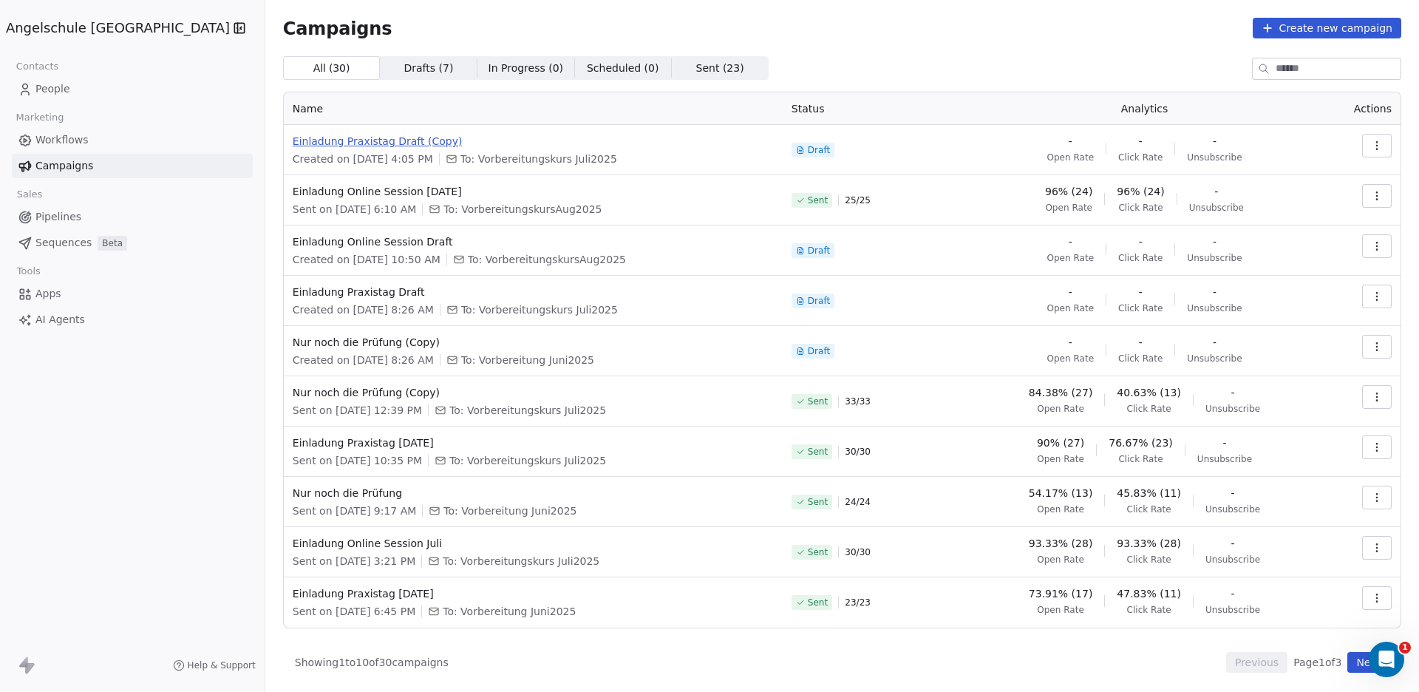
click at [400, 137] on span "Einladung Praxistag Draft (Copy)" at bounding box center [533, 141] width 481 height 15
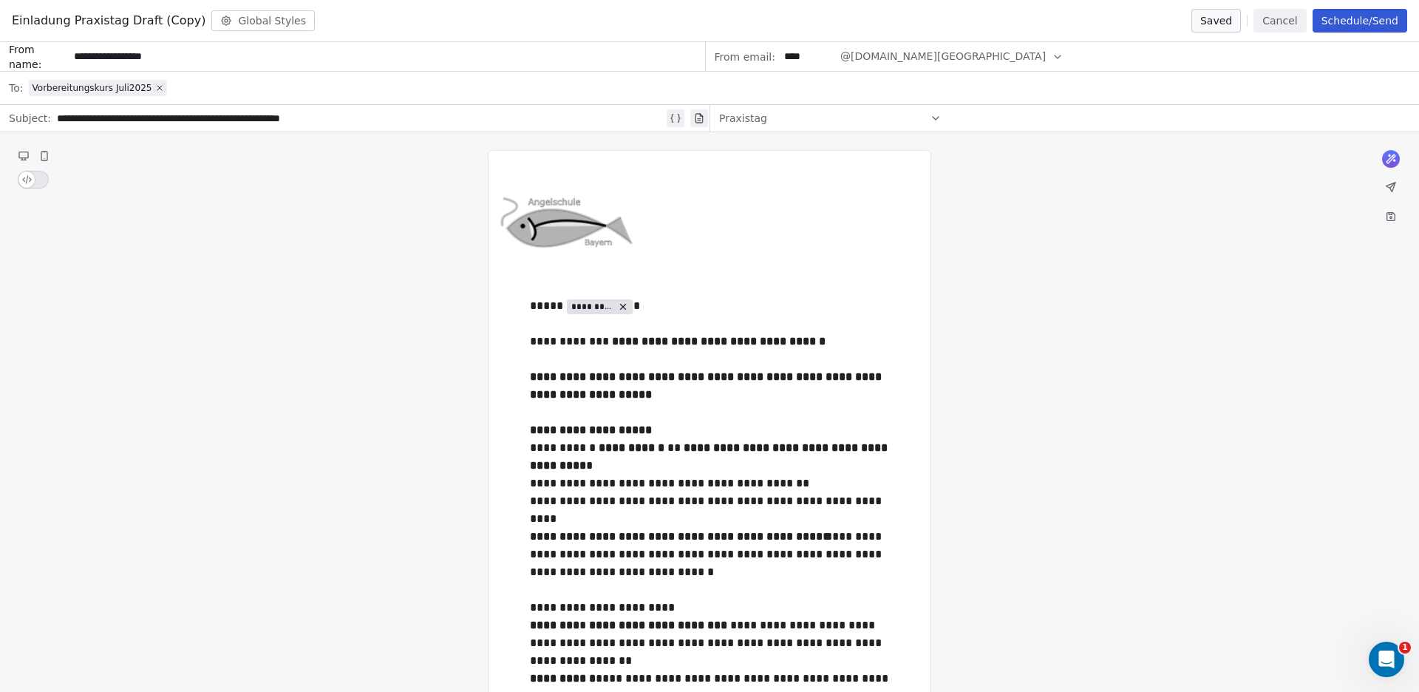
click at [191, 21] on span "Einladung Praxistag Draft (Copy)" at bounding box center [109, 21] width 194 height 18
click at [176, 20] on span "Einladung Praxistag Draft (Copy)" at bounding box center [109, 21] width 194 height 18
click at [1286, 18] on button "Cancel" at bounding box center [1280, 21] width 52 height 24
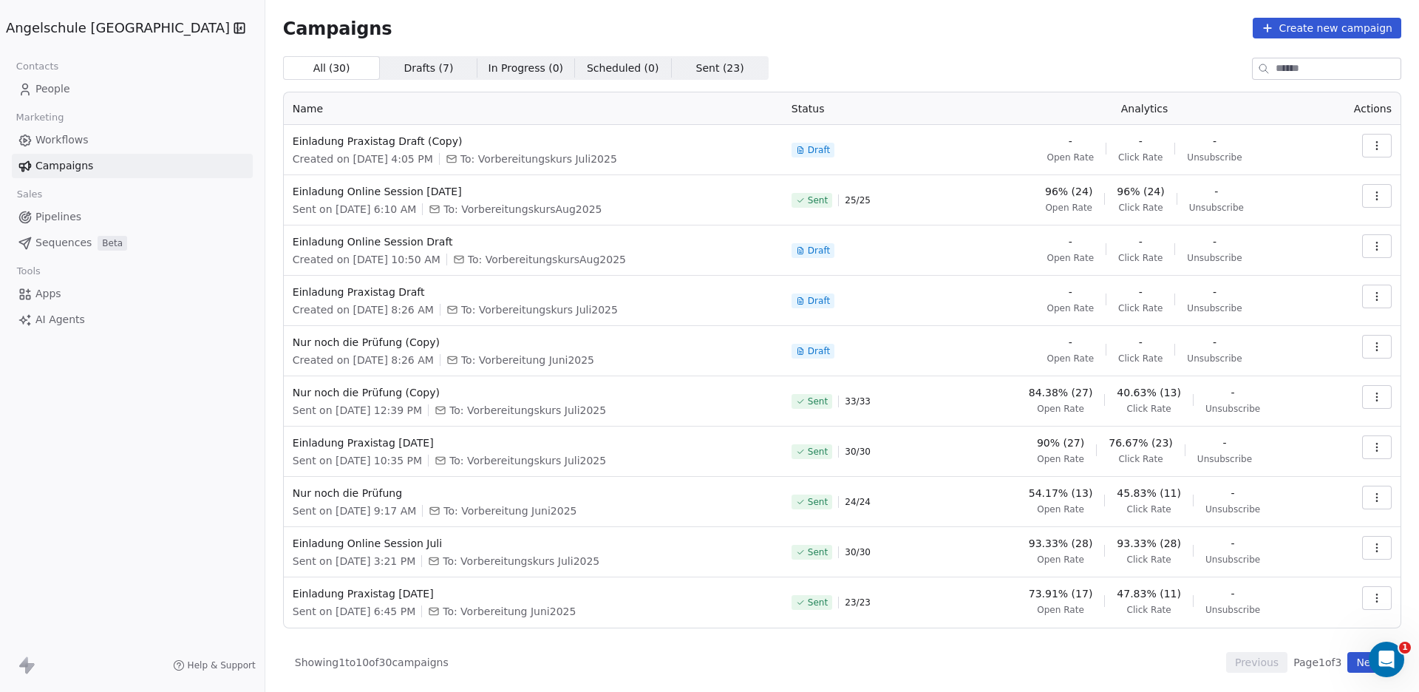
click at [1377, 144] on icon "button" at bounding box center [1377, 146] width 12 height 12
click at [1289, 203] on span "Rename" at bounding box center [1283, 203] width 49 height 18
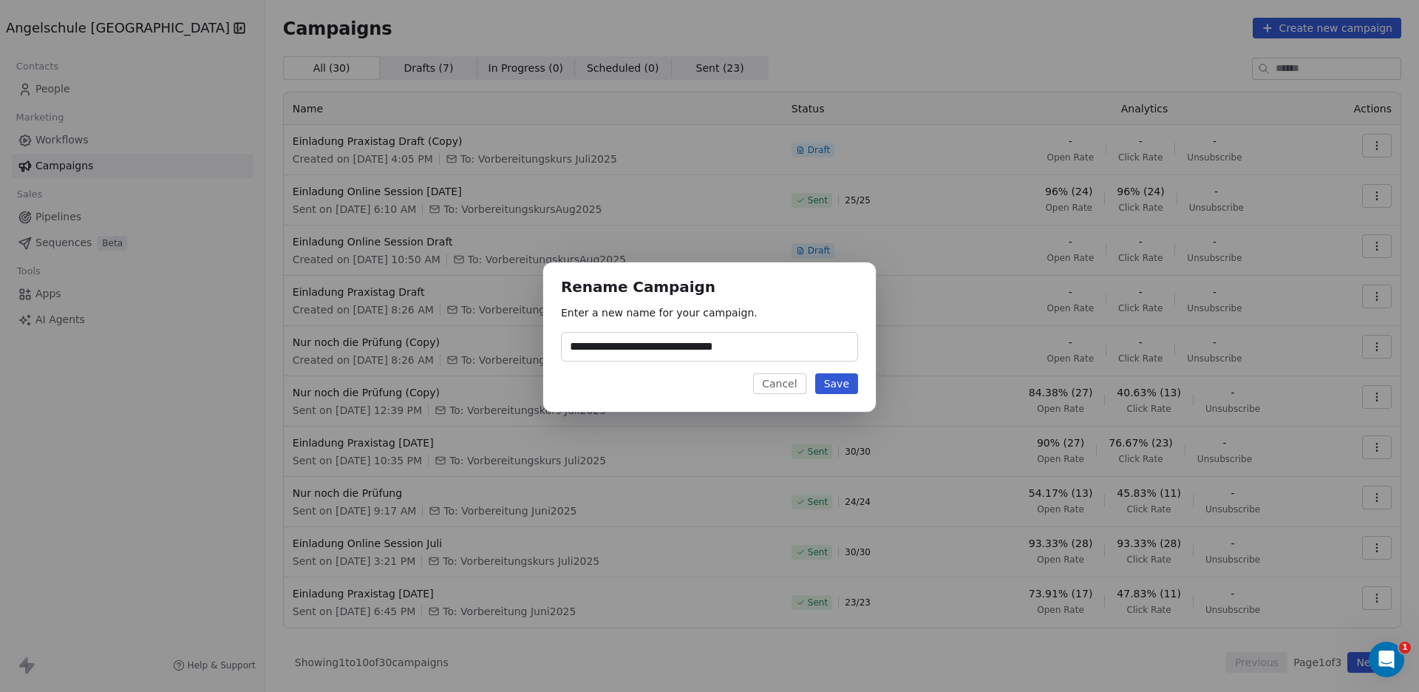
drag, startPoint x: 756, startPoint y: 346, endPoint x: 681, endPoint y: 353, distance: 75.7
click at [681, 353] on input "**********" at bounding box center [710, 347] width 296 height 28
type input "**********"
click at [844, 384] on button "Save" at bounding box center [836, 383] width 43 height 21
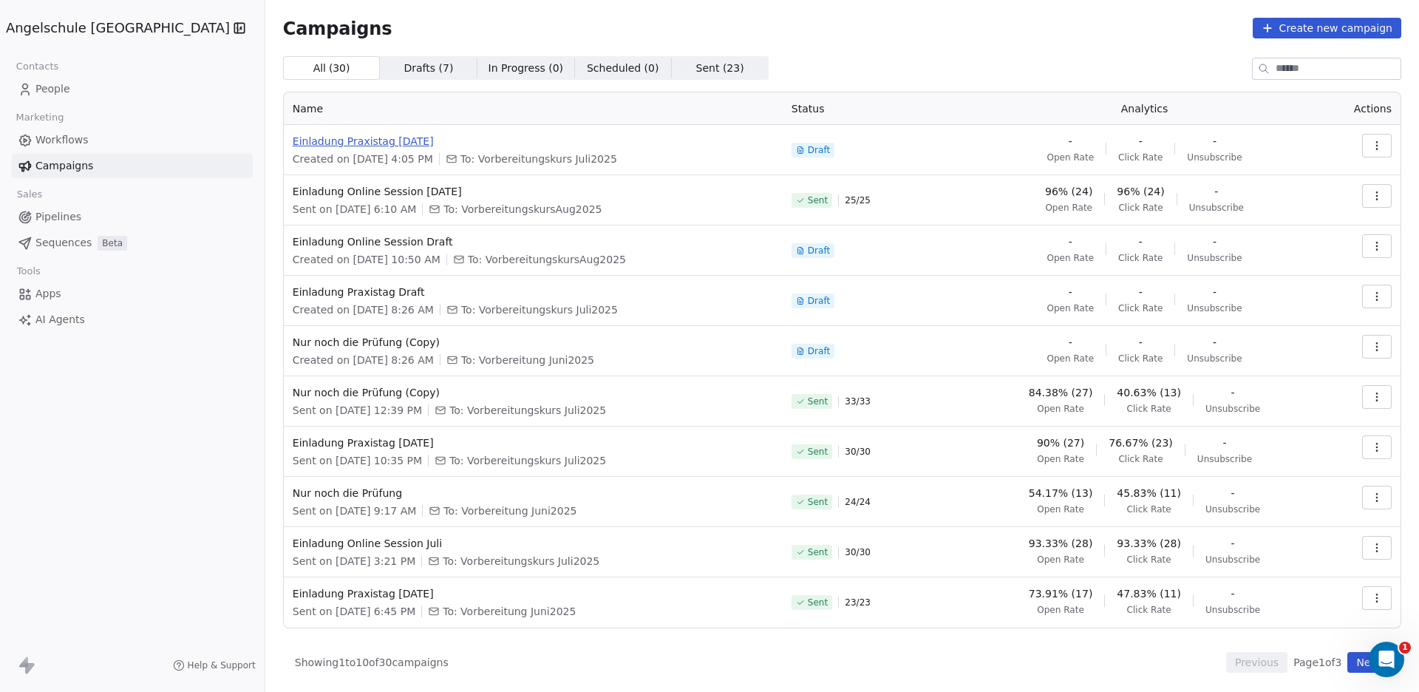
click at [293, 140] on span "Einladung Praxistag 15.08.2025" at bounding box center [533, 141] width 481 height 15
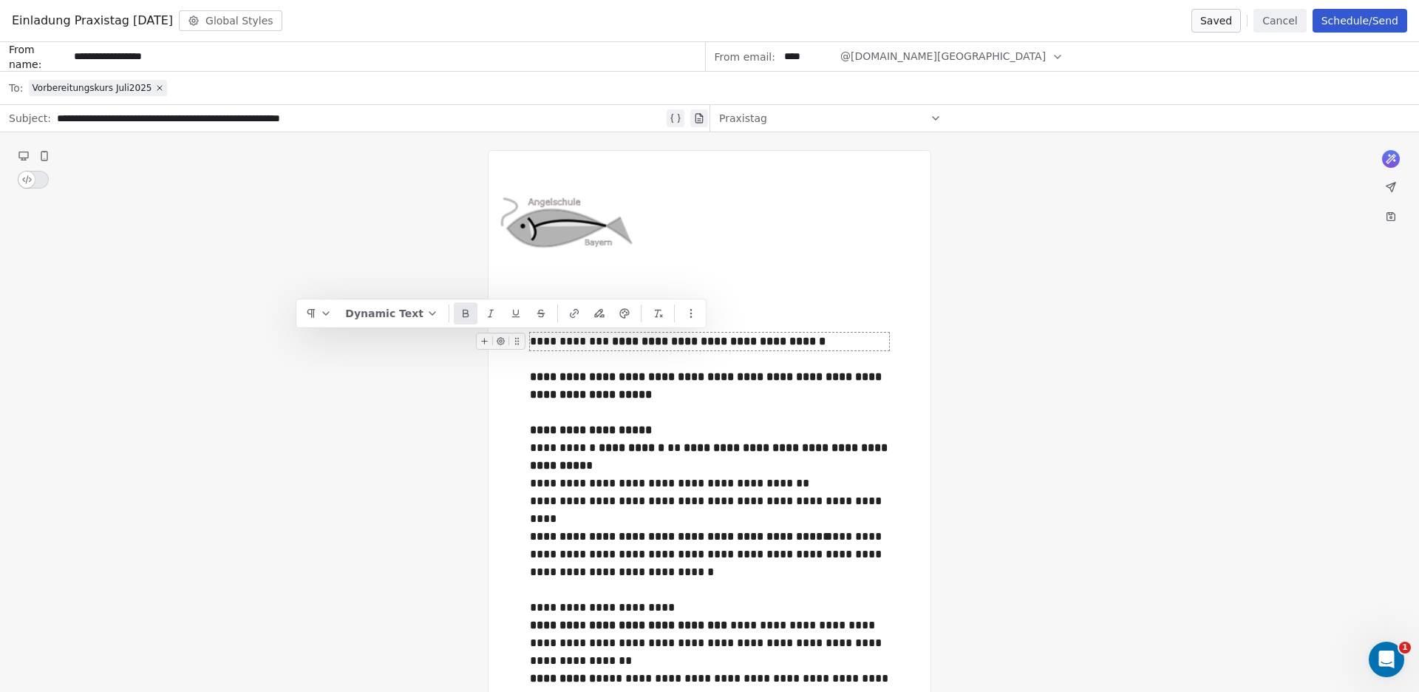
drag, startPoint x: 707, startPoint y: 342, endPoint x: 659, endPoint y: 348, distance: 47.7
click at [659, 348] on div "**********" at bounding box center [709, 342] width 359 height 18
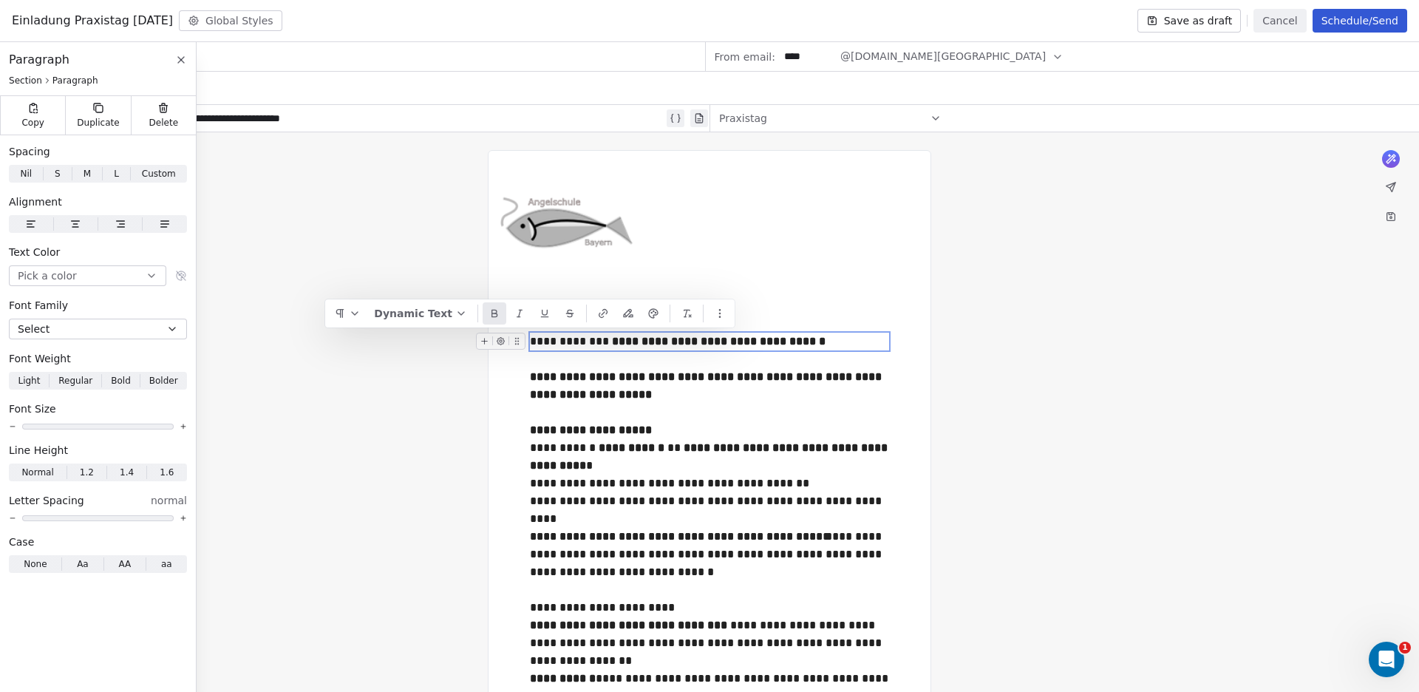
drag, startPoint x: 735, startPoint y: 337, endPoint x: 705, endPoint y: 341, distance: 29.9
click at [705, 341] on strong "**********" at bounding box center [719, 341] width 214 height 11
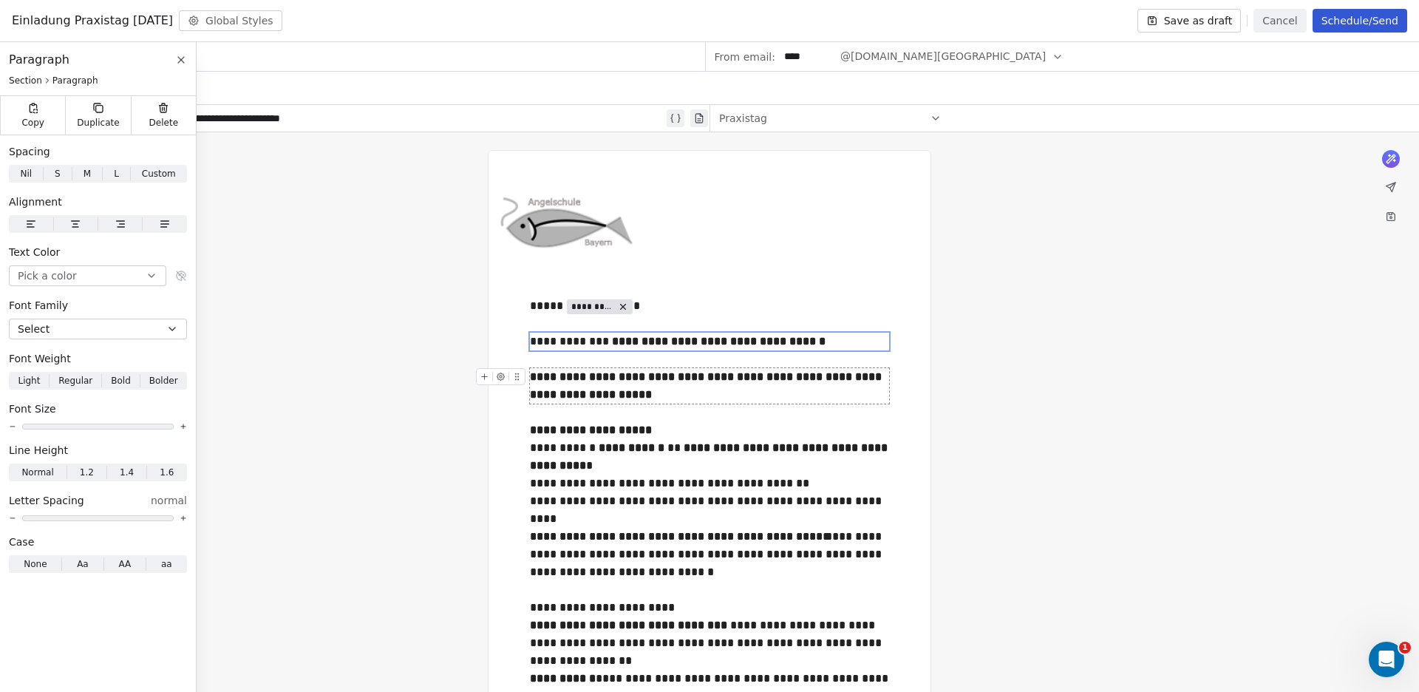
click at [746, 379] on strong "**********" at bounding box center [707, 385] width 355 height 29
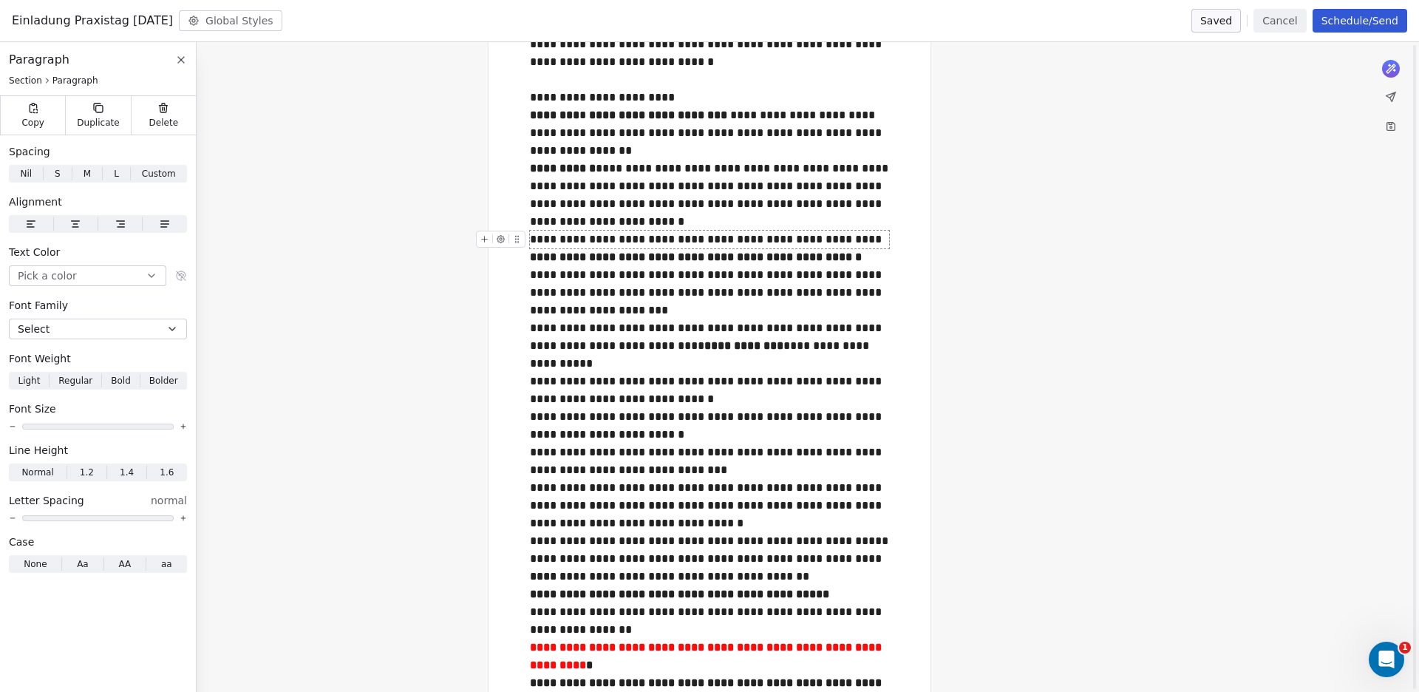
scroll to position [408, 0]
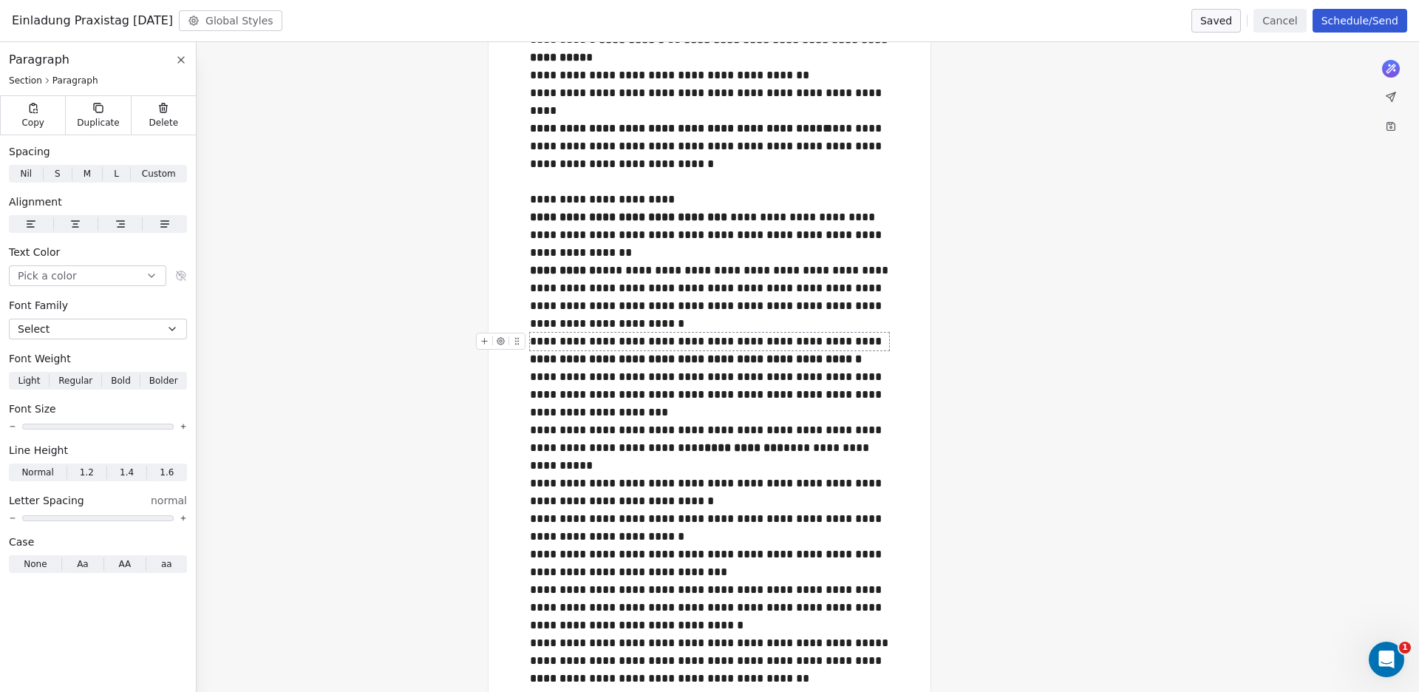
click at [856, 339] on div "**********" at bounding box center [709, 342] width 359 height 18
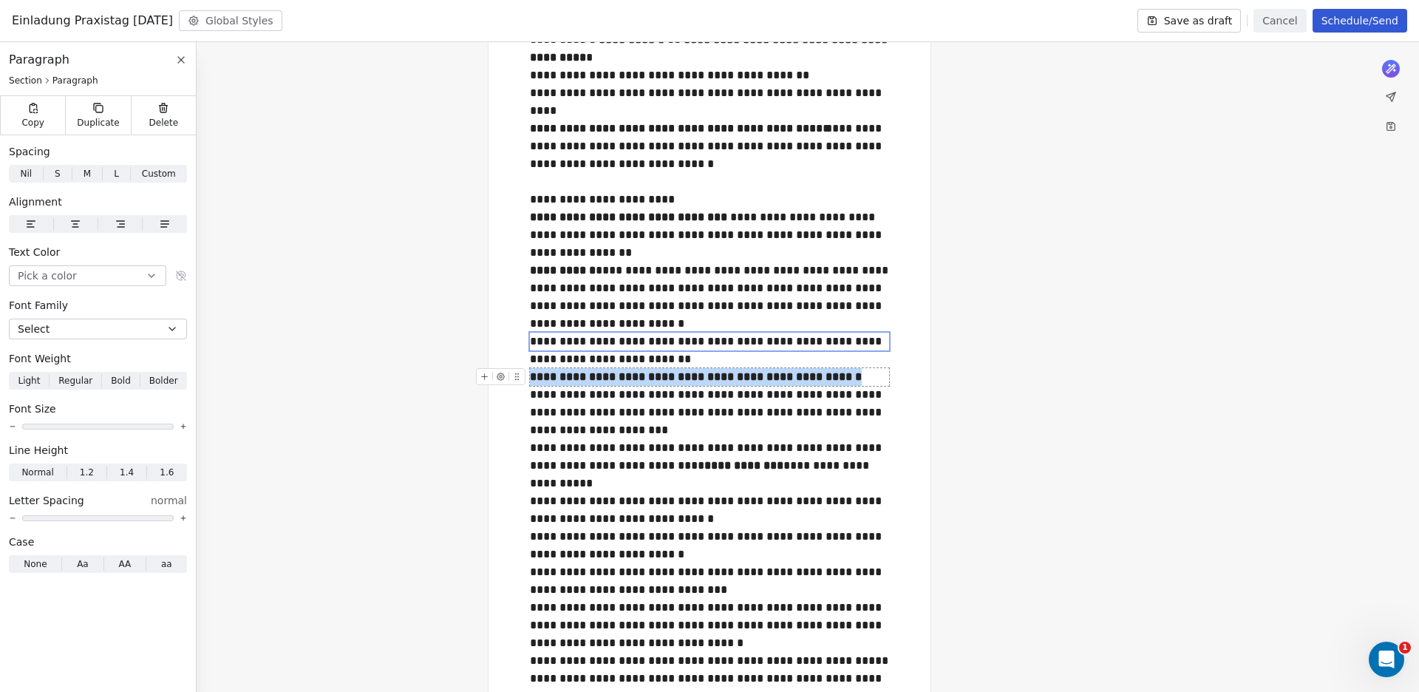
click at [531, 375] on div at bounding box center [503, 381] width 55 height 26
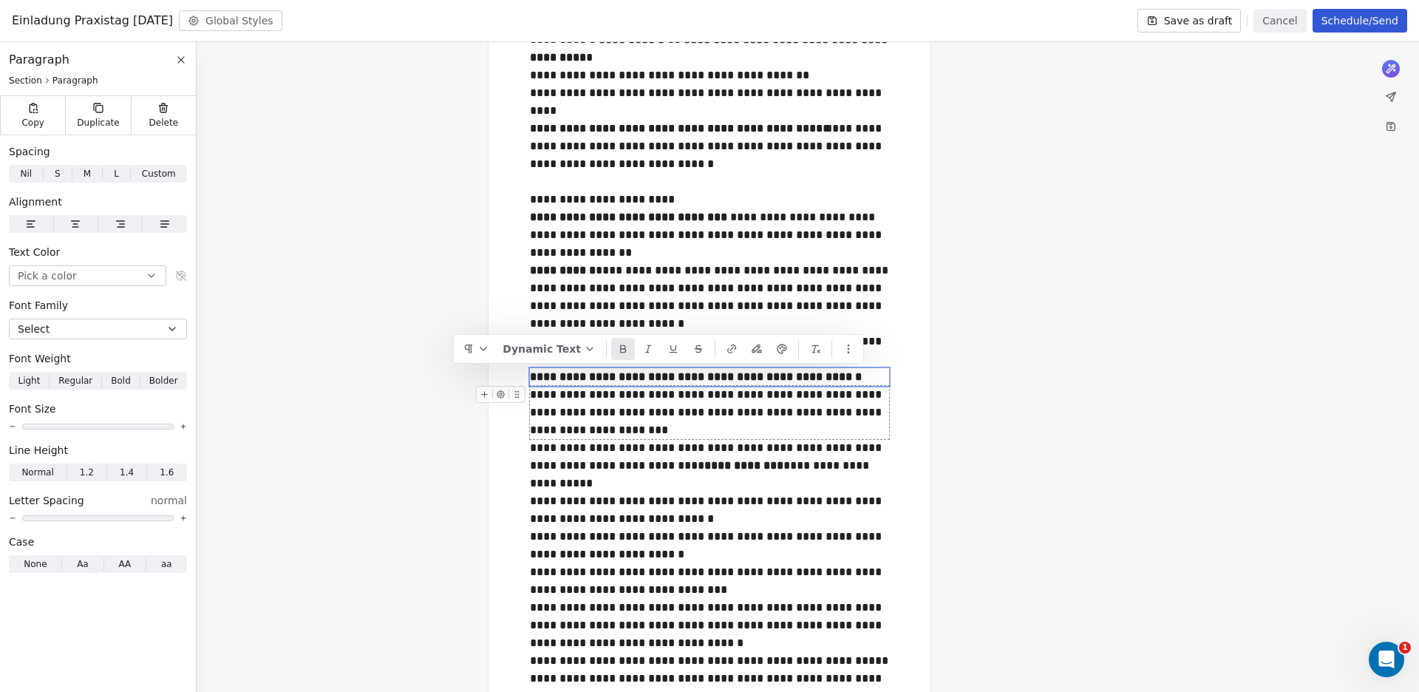
drag, startPoint x: 644, startPoint y: 419, endPoint x: 636, endPoint y: 417, distance: 8.4
click at [644, 419] on div "**********" at bounding box center [709, 412] width 359 height 53
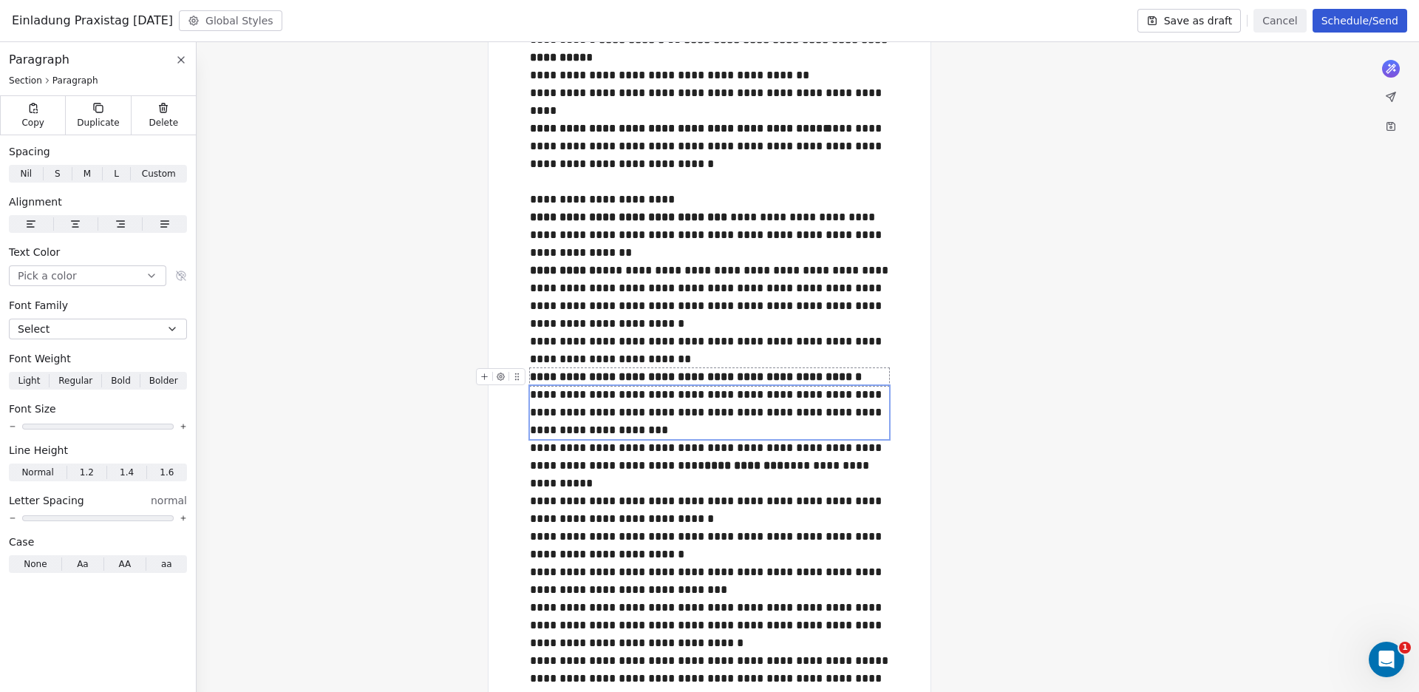
click at [532, 374] on strong "**********" at bounding box center [696, 376] width 332 height 11
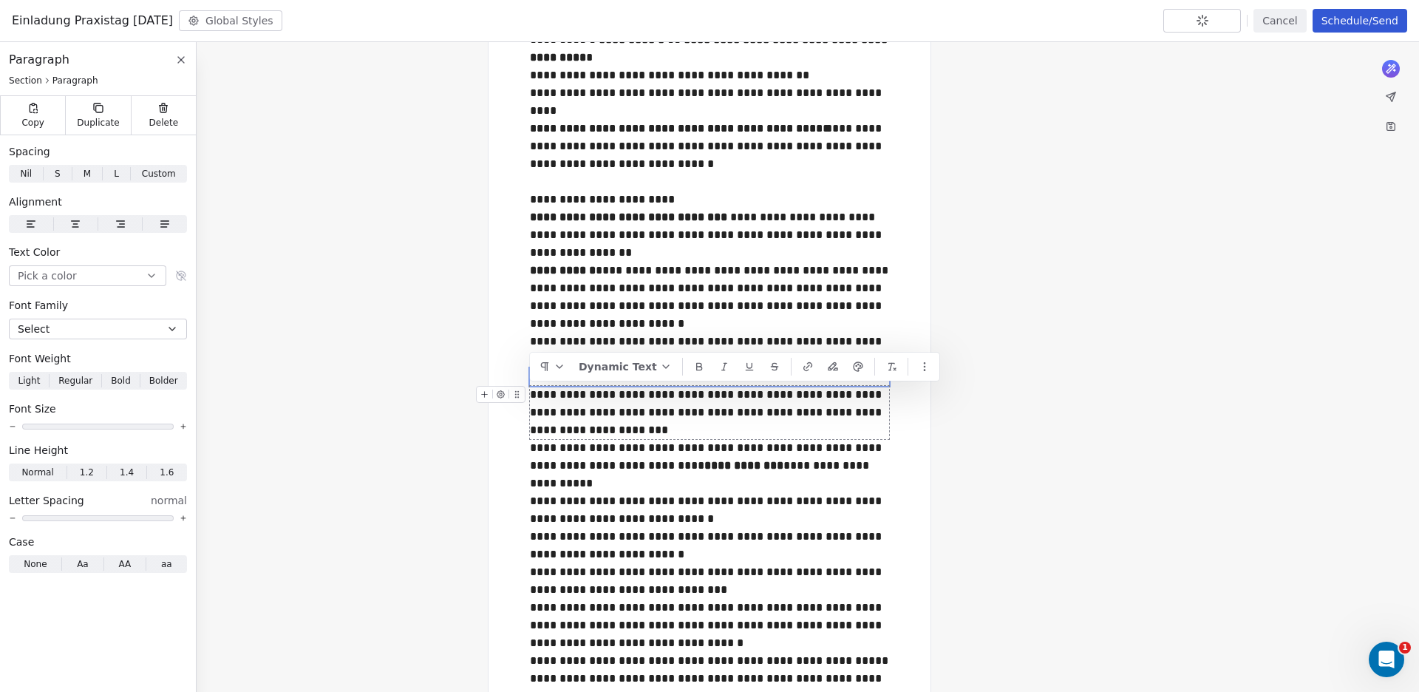
drag, startPoint x: 629, startPoint y: 429, endPoint x: 534, endPoint y: 395, distance: 101.2
click at [534, 395] on div "**********" at bounding box center [709, 412] width 359 height 53
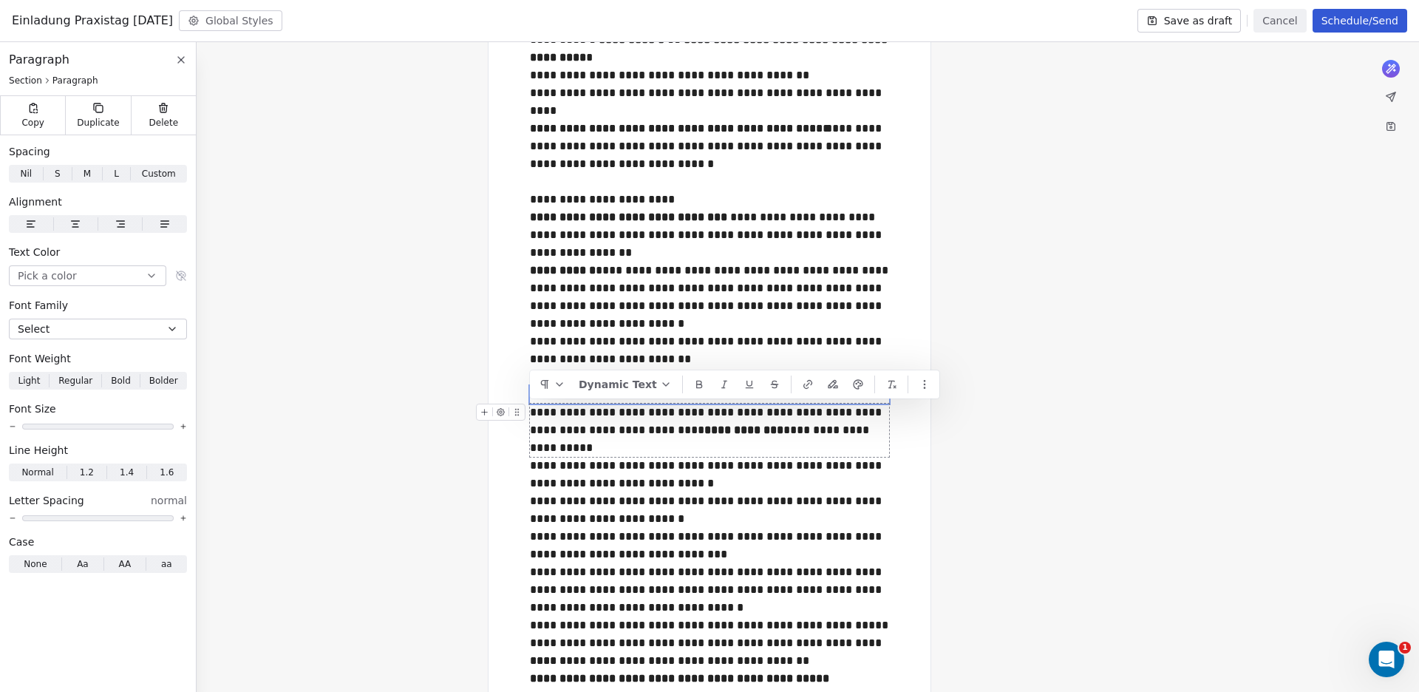
drag, startPoint x: 664, startPoint y: 432, endPoint x: 534, endPoint y: 415, distance: 130.5
click at [534, 415] on div "**********" at bounding box center [709, 430] width 359 height 53
click at [683, 429] on div "**********" at bounding box center [709, 430] width 359 height 53
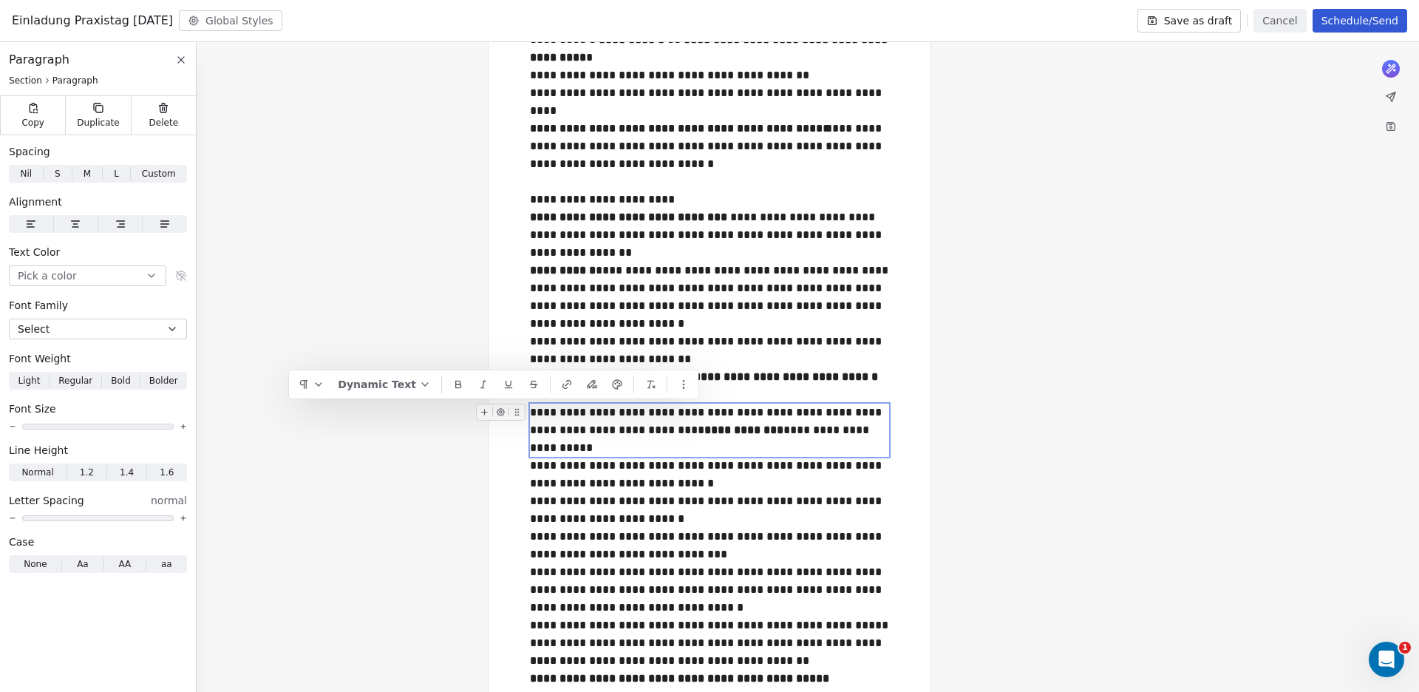
drag, startPoint x: 696, startPoint y: 429, endPoint x: 534, endPoint y: 410, distance: 163.6
click at [534, 410] on div "**********" at bounding box center [709, 430] width 359 height 53
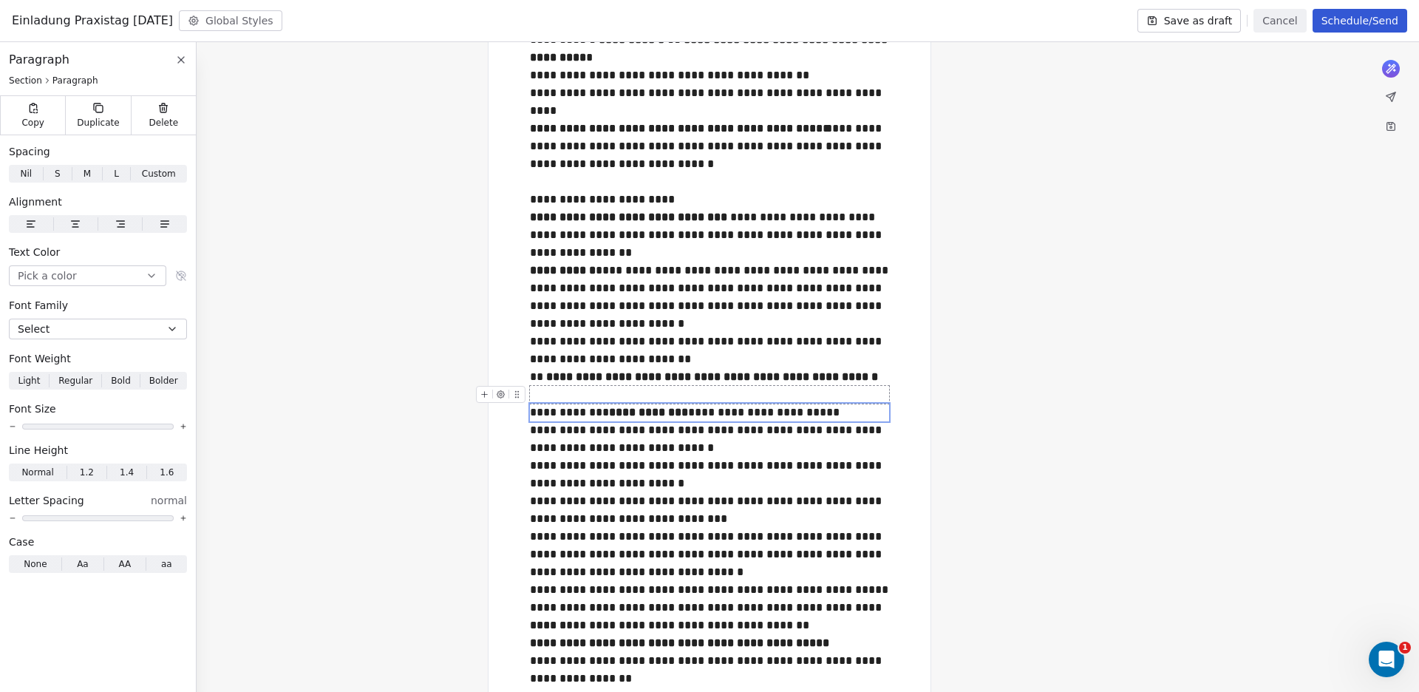
click at [559, 389] on div at bounding box center [709, 395] width 359 height 18
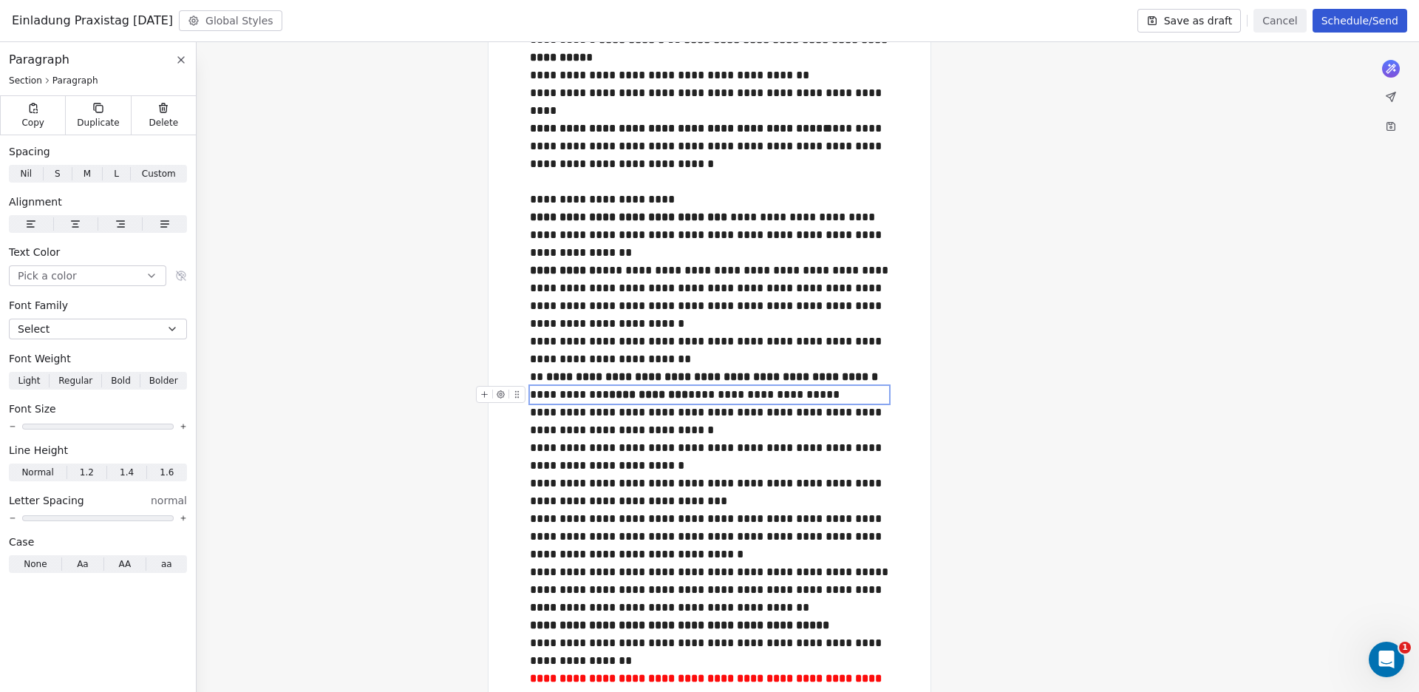
click at [682, 395] on div "**********" at bounding box center [709, 395] width 359 height 18
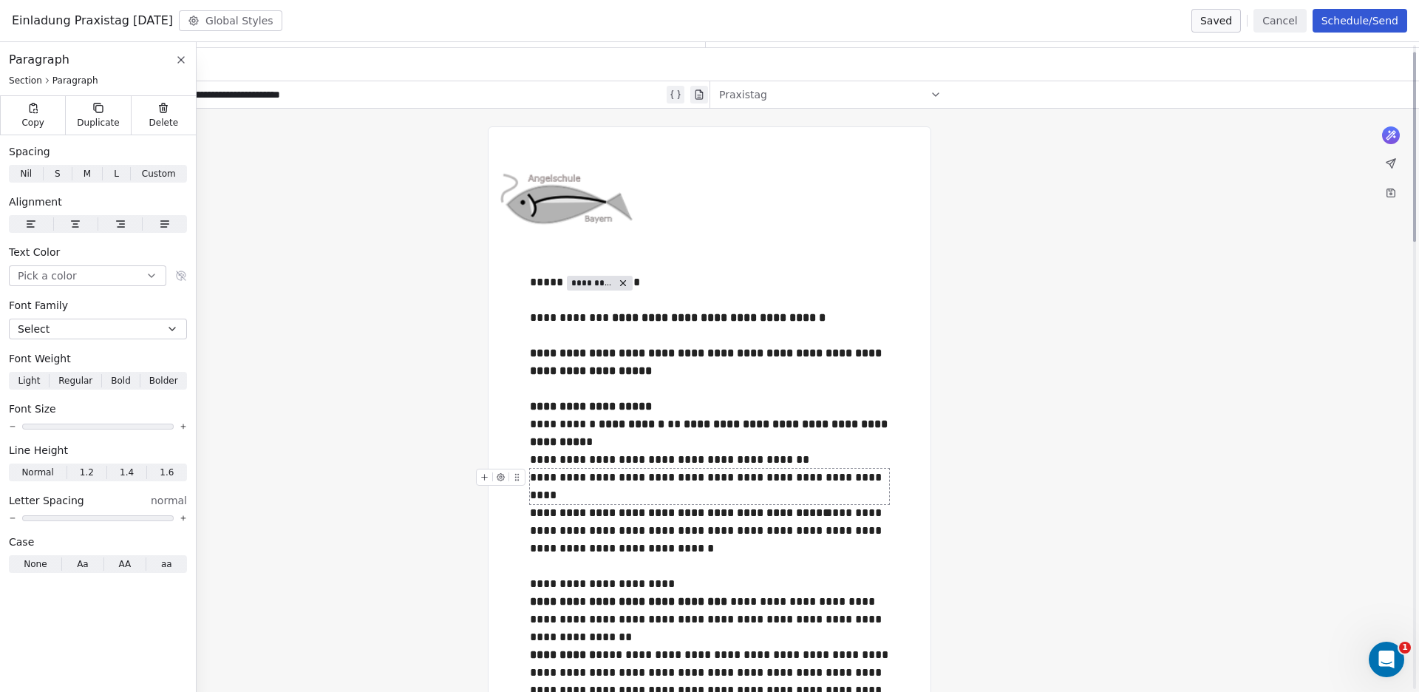
scroll to position [0, 0]
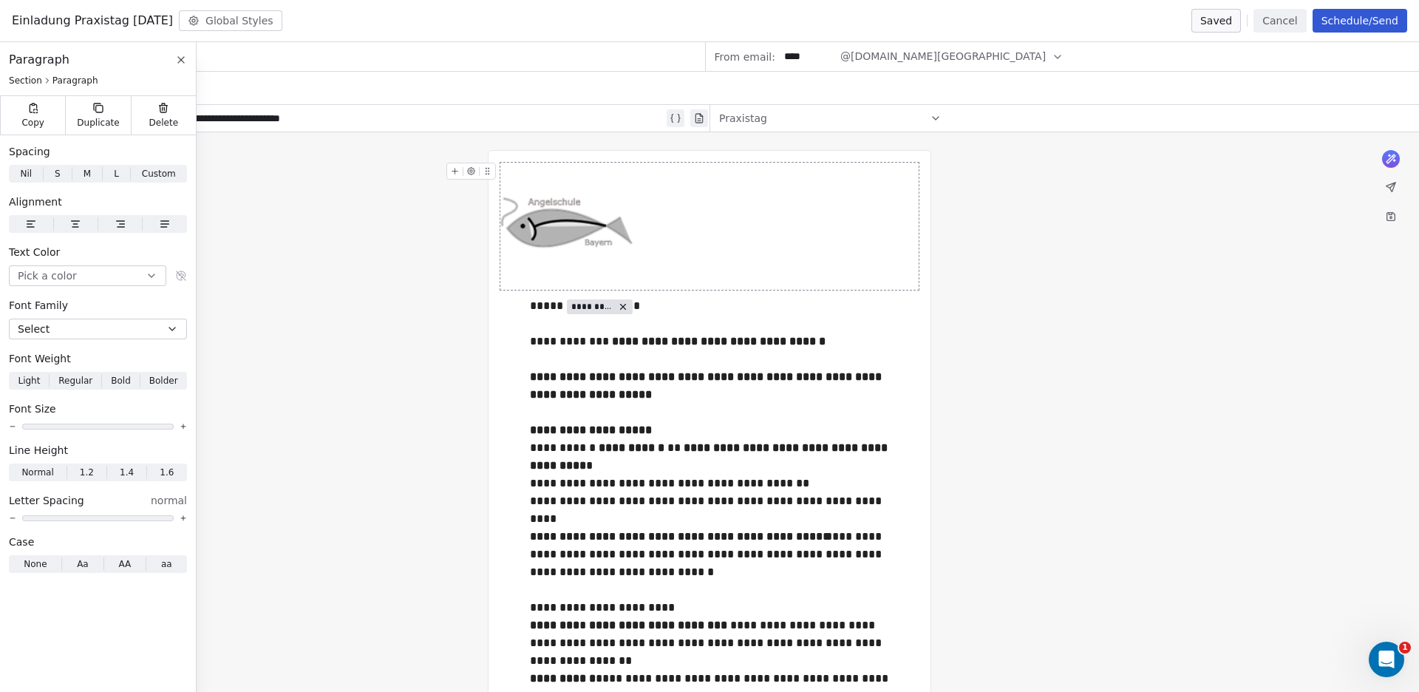
click at [437, 114] on div "**********" at bounding box center [360, 118] width 607 height 18
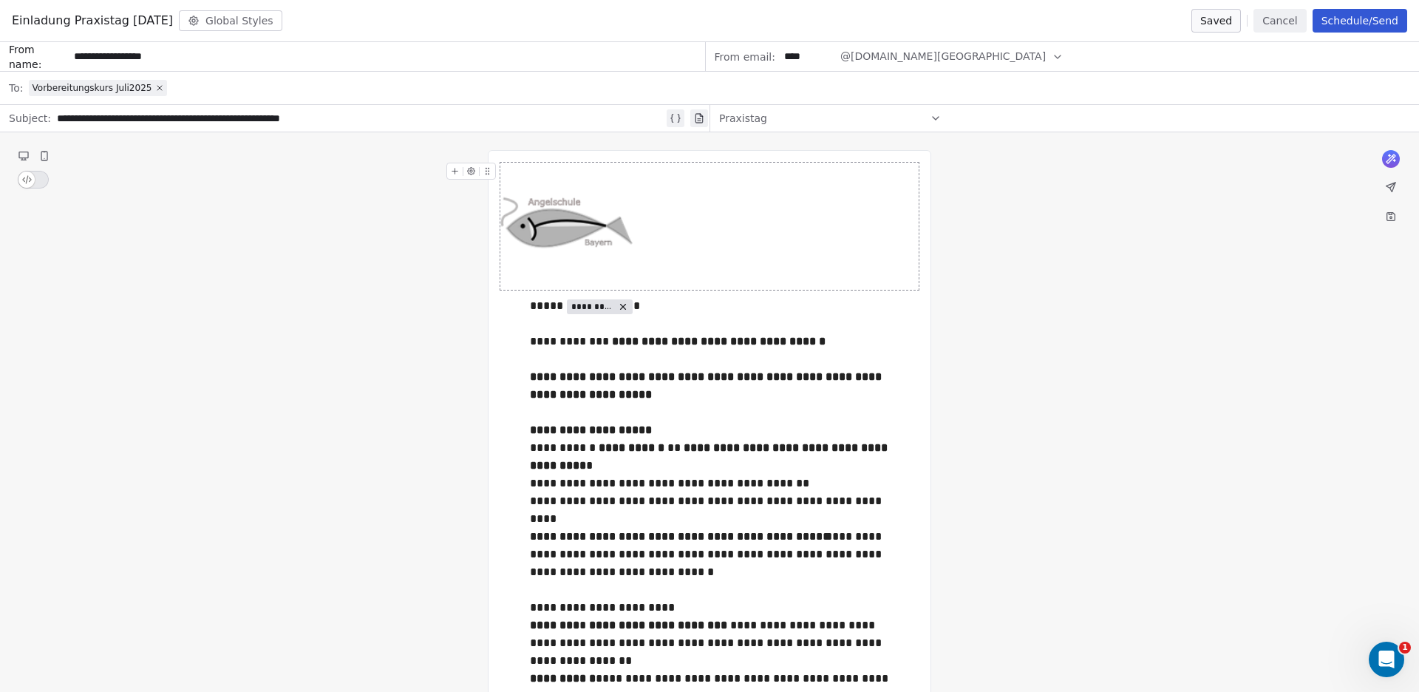
click at [312, 118] on div "**********" at bounding box center [360, 118] width 607 height 18
click at [197, 86] on div "Vorbereitungskurs Juli2025" at bounding box center [719, 88] width 1381 height 33
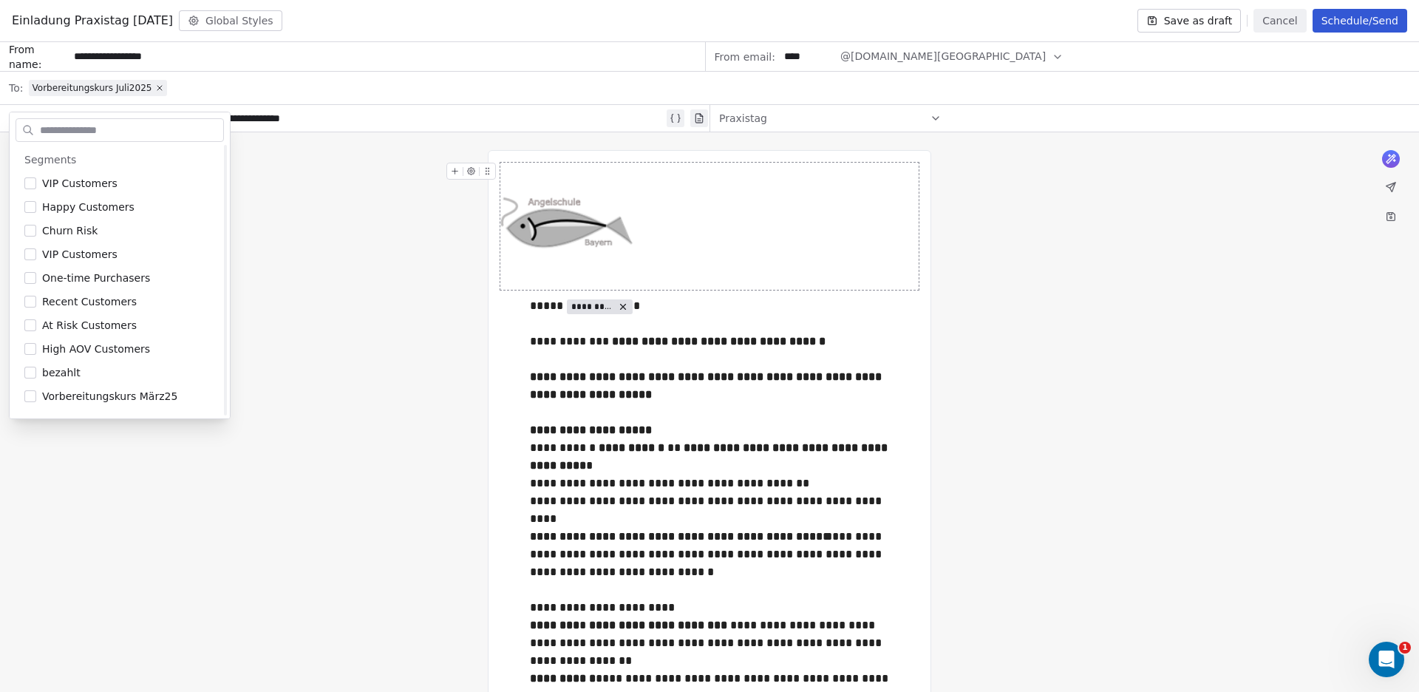
scroll to position [492, 0]
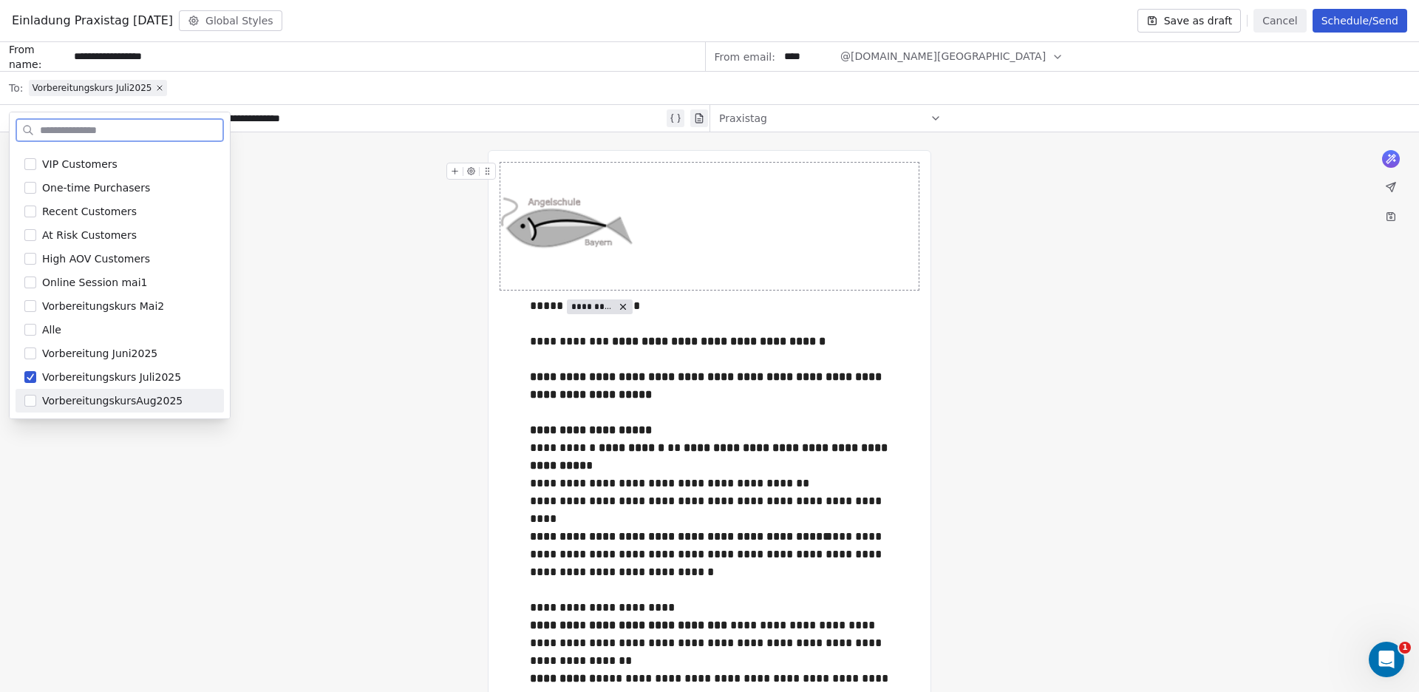
click at [31, 398] on button "Suggestions" at bounding box center [30, 401] width 12 height 12
click at [27, 379] on button "Suggestions" at bounding box center [30, 377] width 12 height 12
click at [115, 401] on span "VorbereitungskursAug2025" at bounding box center [112, 400] width 140 height 15
click at [26, 400] on button "Suggestions" at bounding box center [30, 401] width 12 height 12
click at [214, 81] on div "Vorbereitungskurs Juli2025" at bounding box center [719, 88] width 1381 height 33
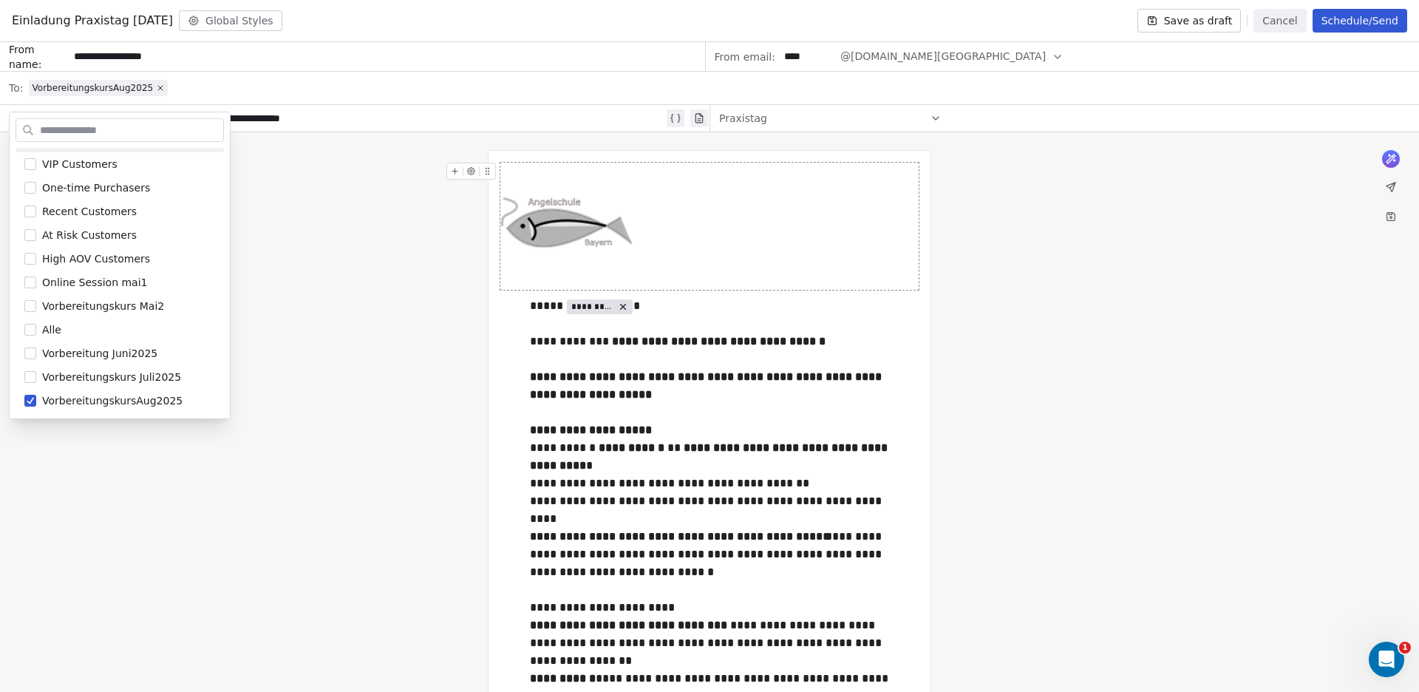
click at [289, 112] on div "**********" at bounding box center [360, 118] width 607 height 18
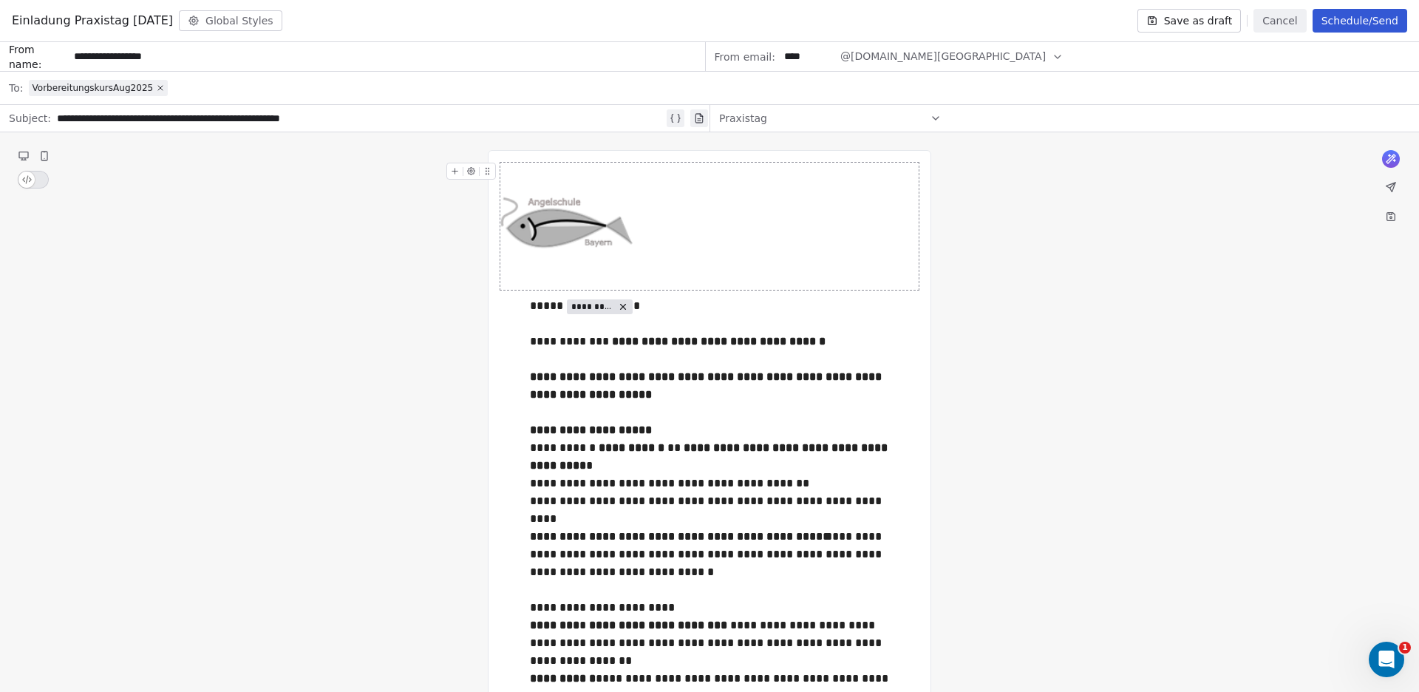
click at [1356, 15] on button "Schedule/Send" at bounding box center [1360, 21] width 95 height 24
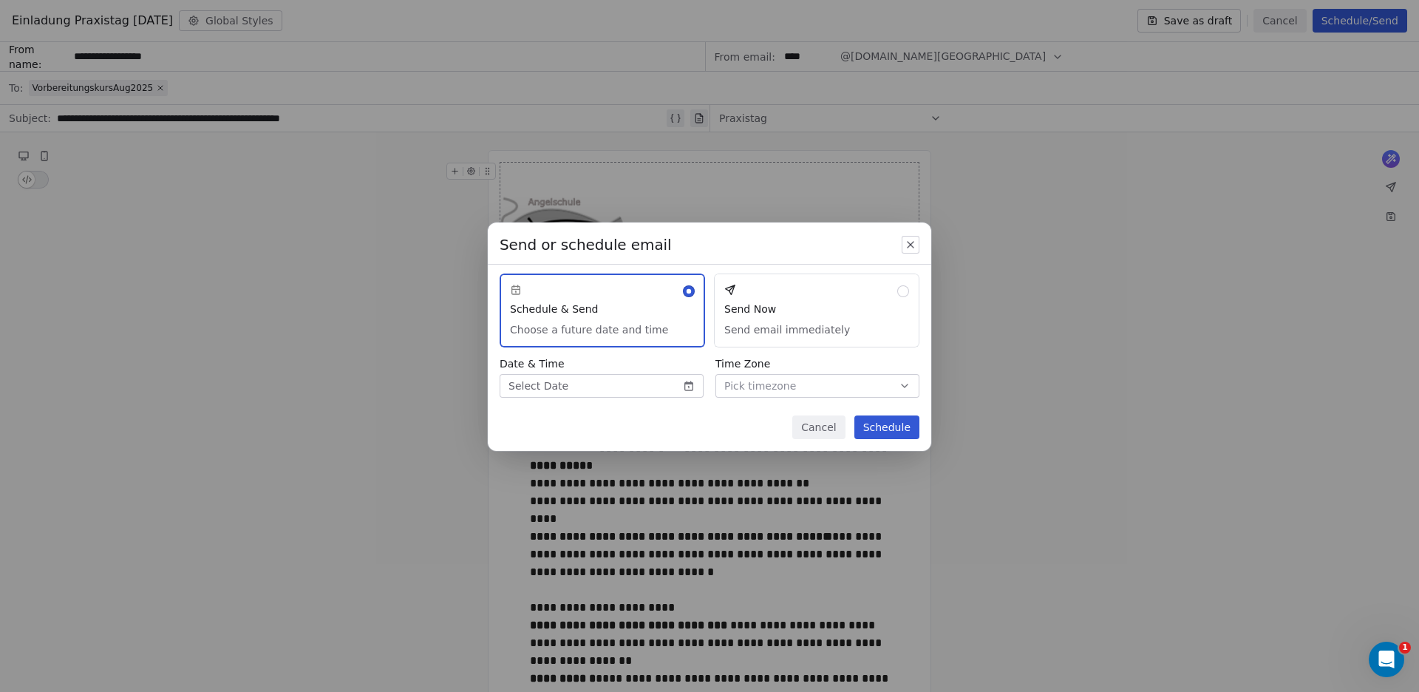
click at [905, 291] on button "Send Now Send email immediately" at bounding box center [816, 310] width 205 height 74
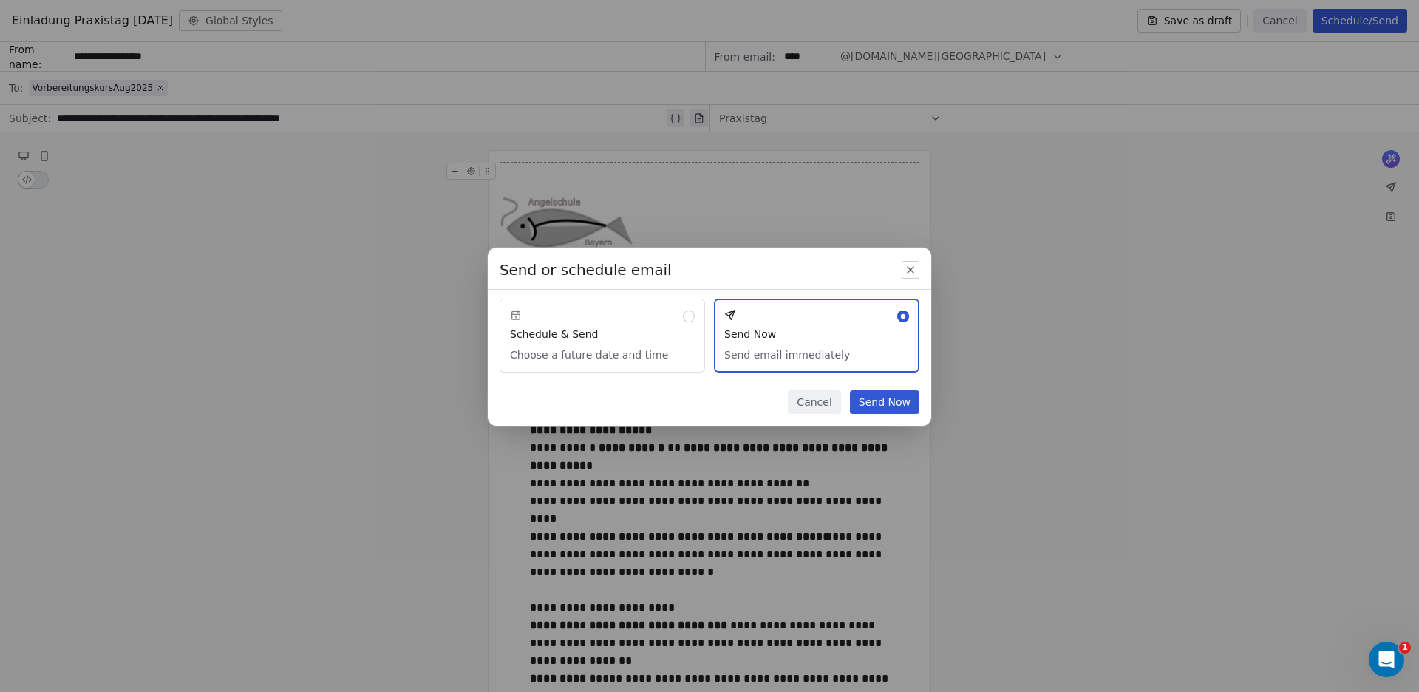
click at [879, 399] on button "Send Now" at bounding box center [884, 402] width 69 height 24
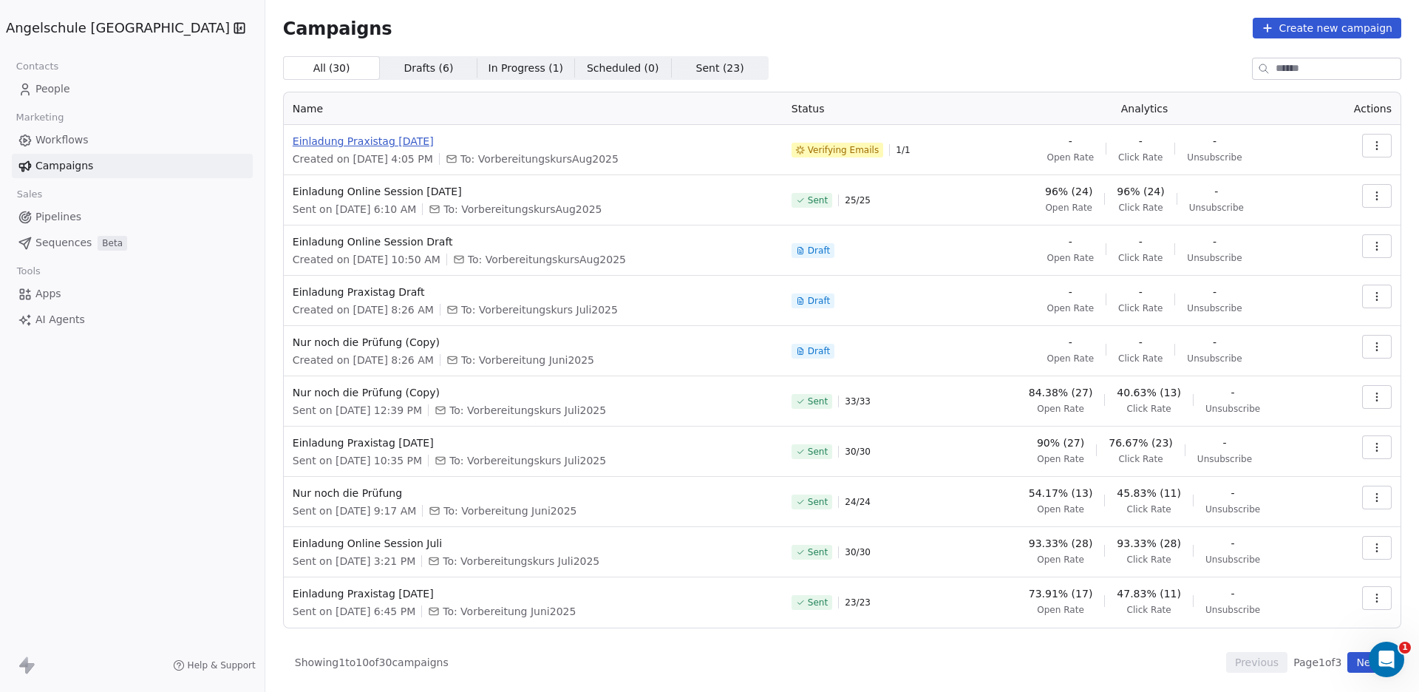
click at [354, 140] on span "Einladung Praxistag 15.08.2025" at bounding box center [533, 141] width 481 height 15
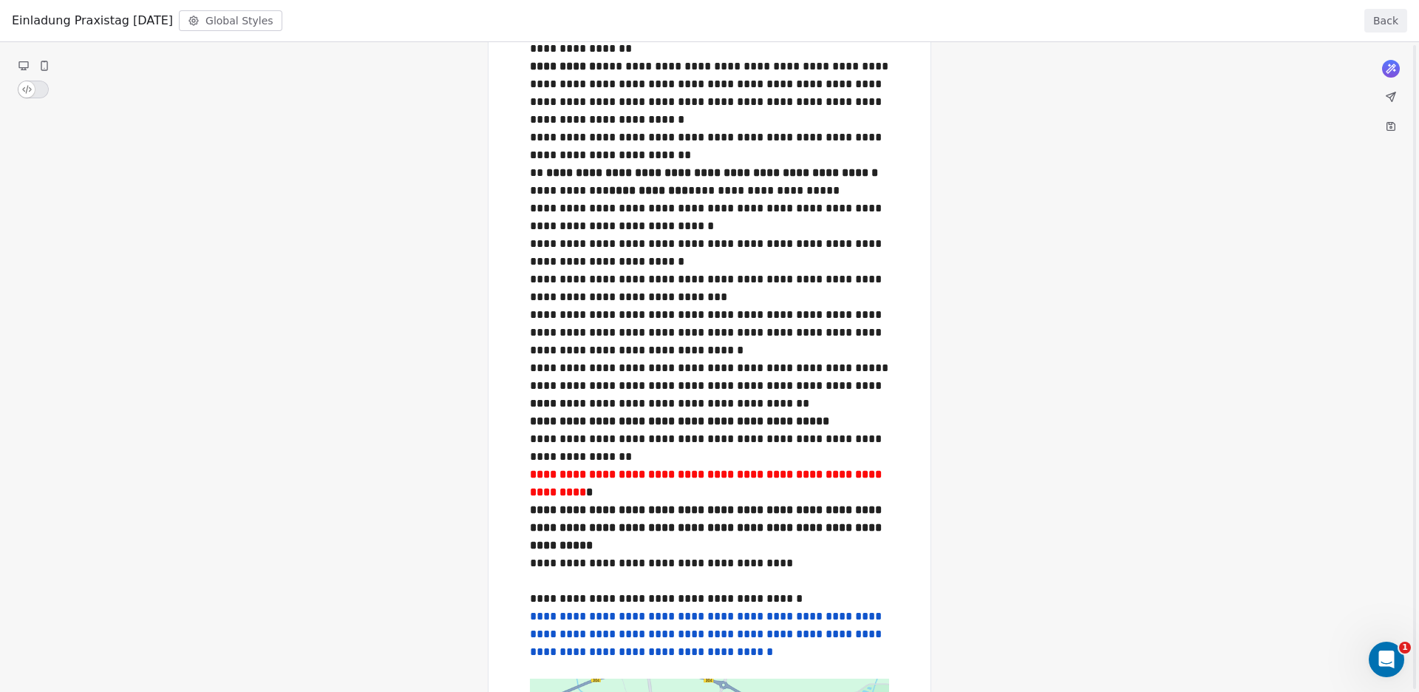
scroll to position [102, 0]
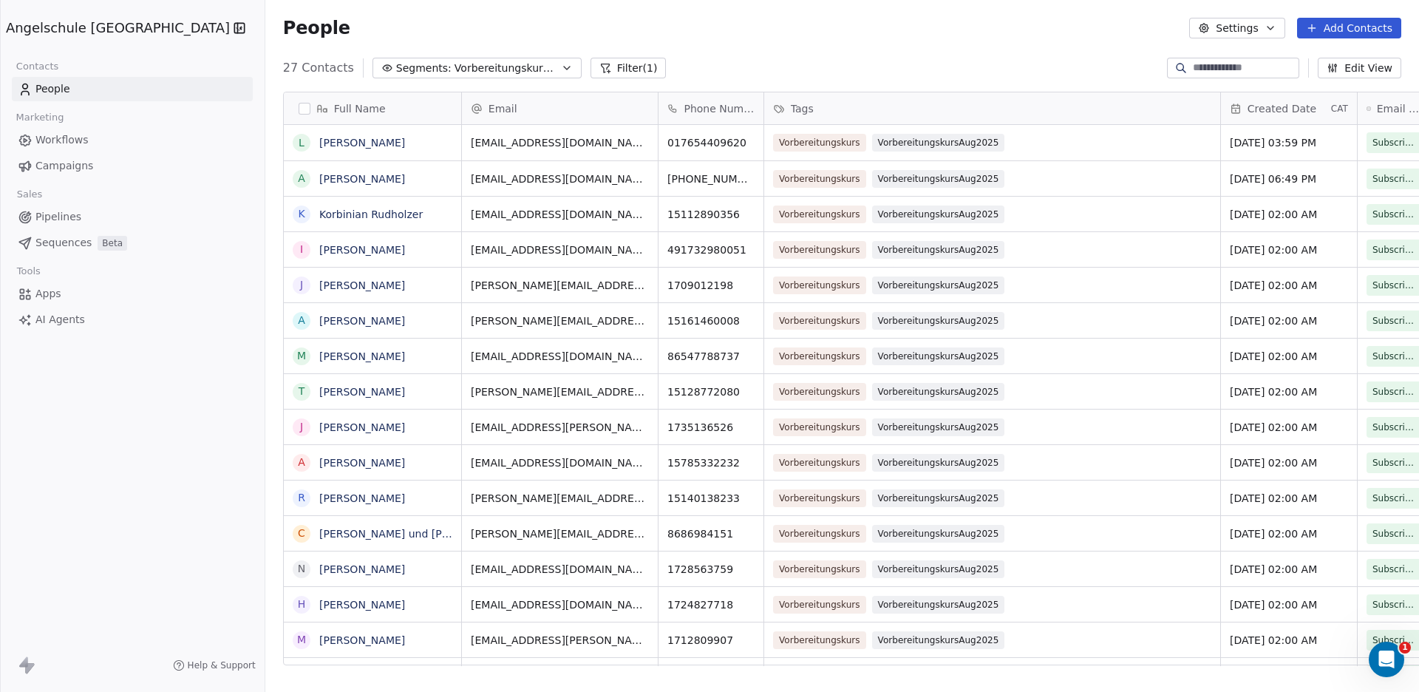
scroll to position [596, 1207]
click at [61, 160] on span "Campaigns" at bounding box center [64, 166] width 58 height 16
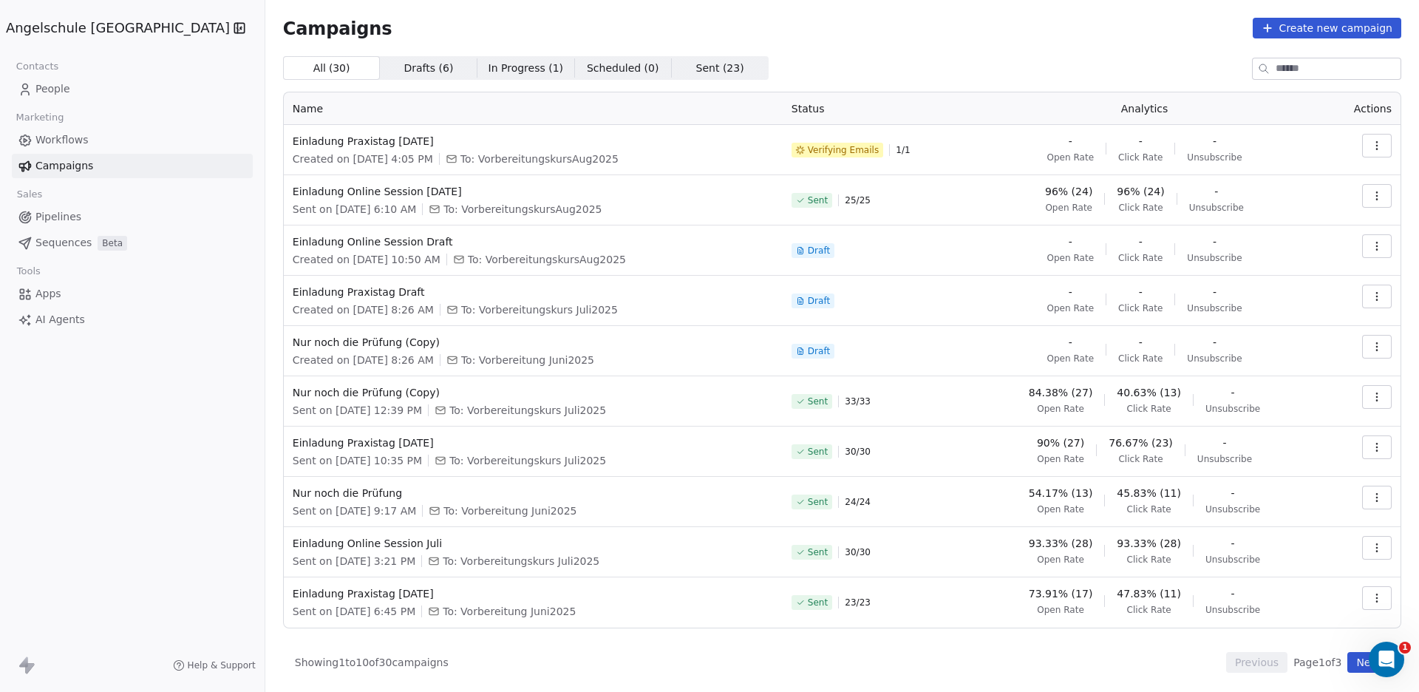
click at [1378, 146] on icon "button" at bounding box center [1377, 146] width 12 height 12
click at [809, 140] on html "Angelschule Bayern Contacts People Marketing Workflows Campaigns Sales Pipeline…" at bounding box center [709, 346] width 1419 height 692
click at [44, 82] on span "People" at bounding box center [52, 89] width 35 height 16
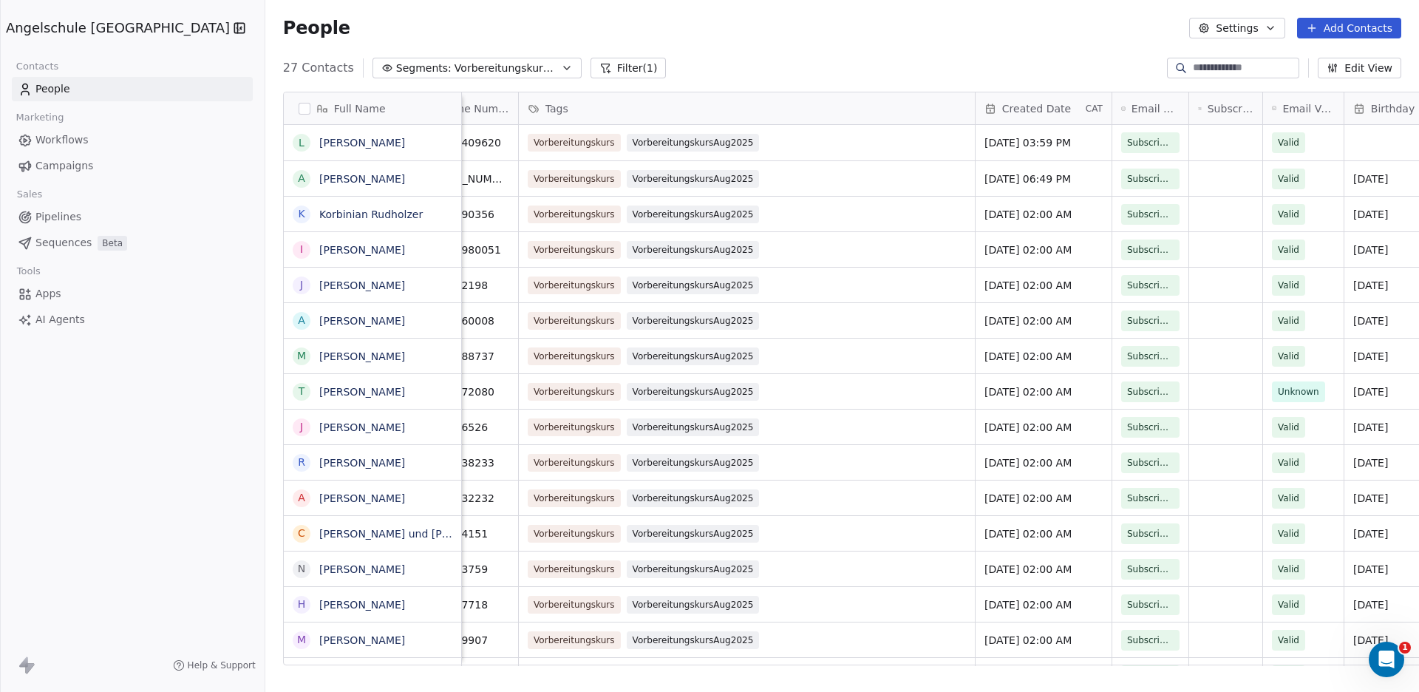
scroll to position [0, 276]
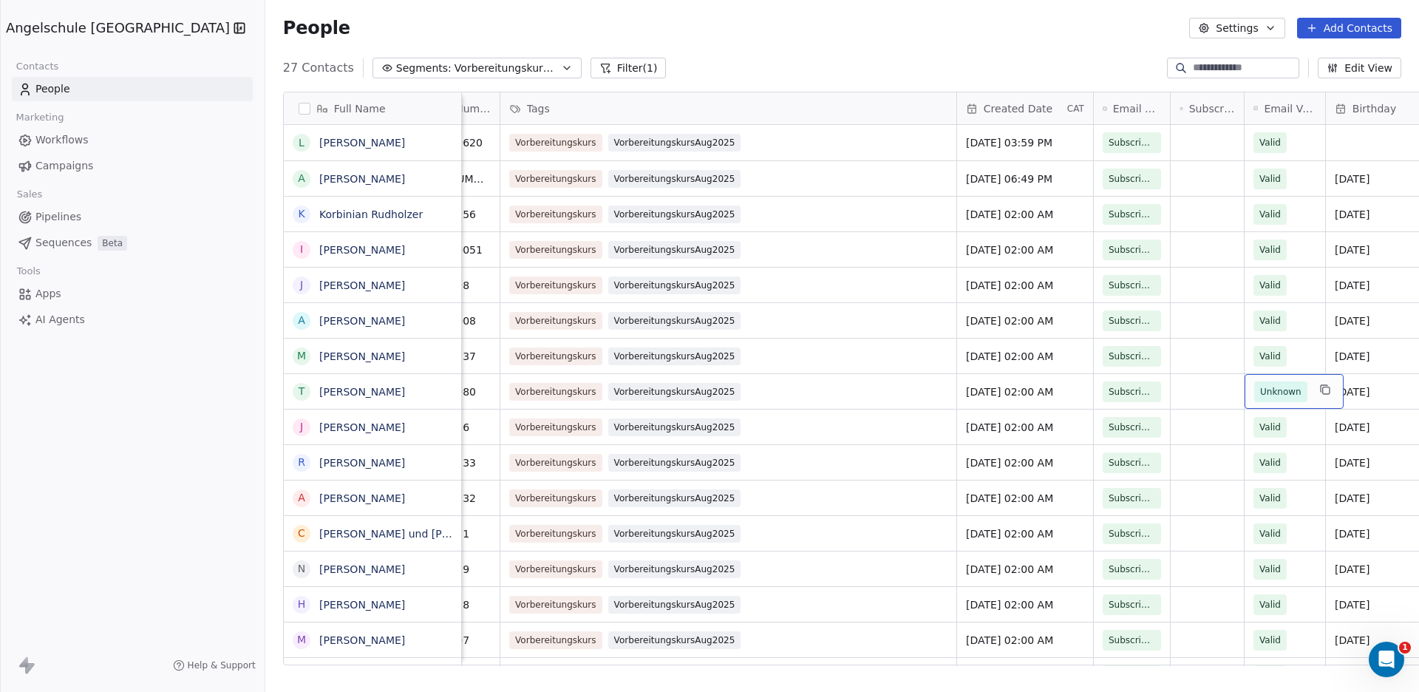
click at [1254, 388] on span "Unknown" at bounding box center [1280, 391] width 53 height 21
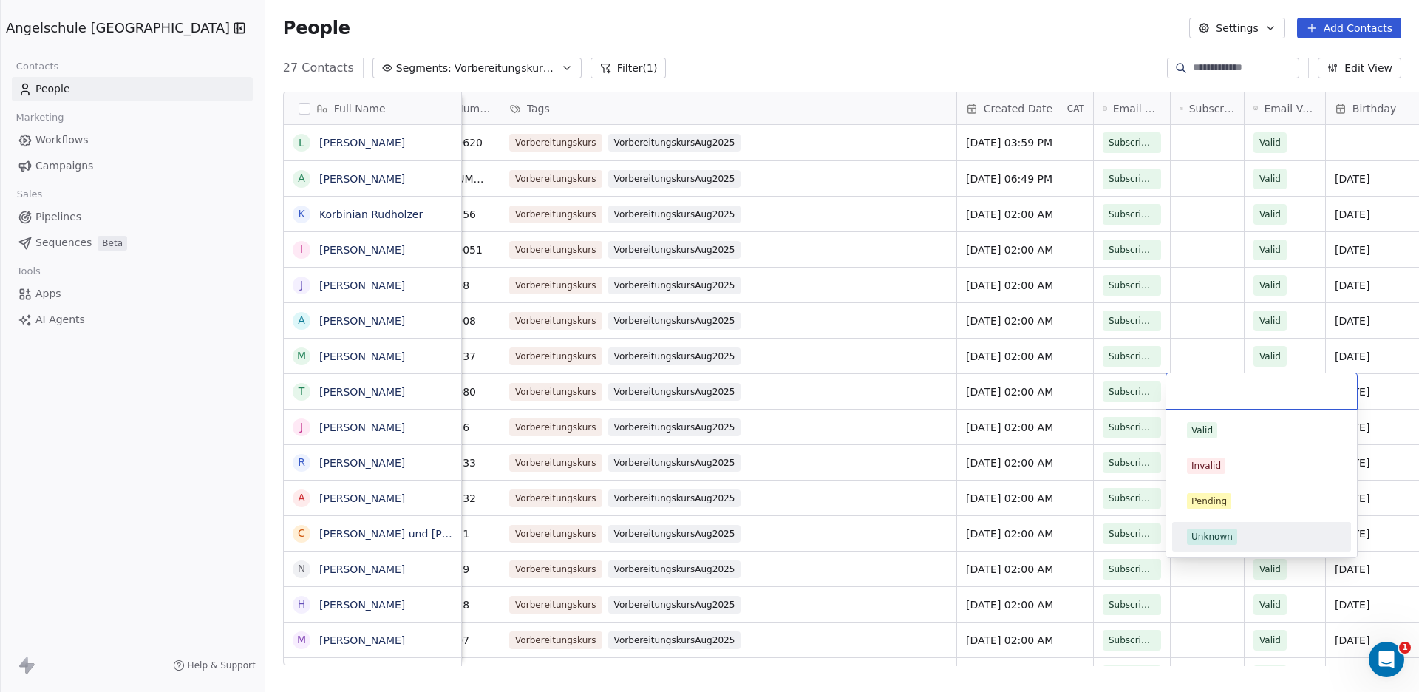
scroll to position [596, 1207]
click at [1187, 428] on span "Valid" at bounding box center [1202, 430] width 30 height 16
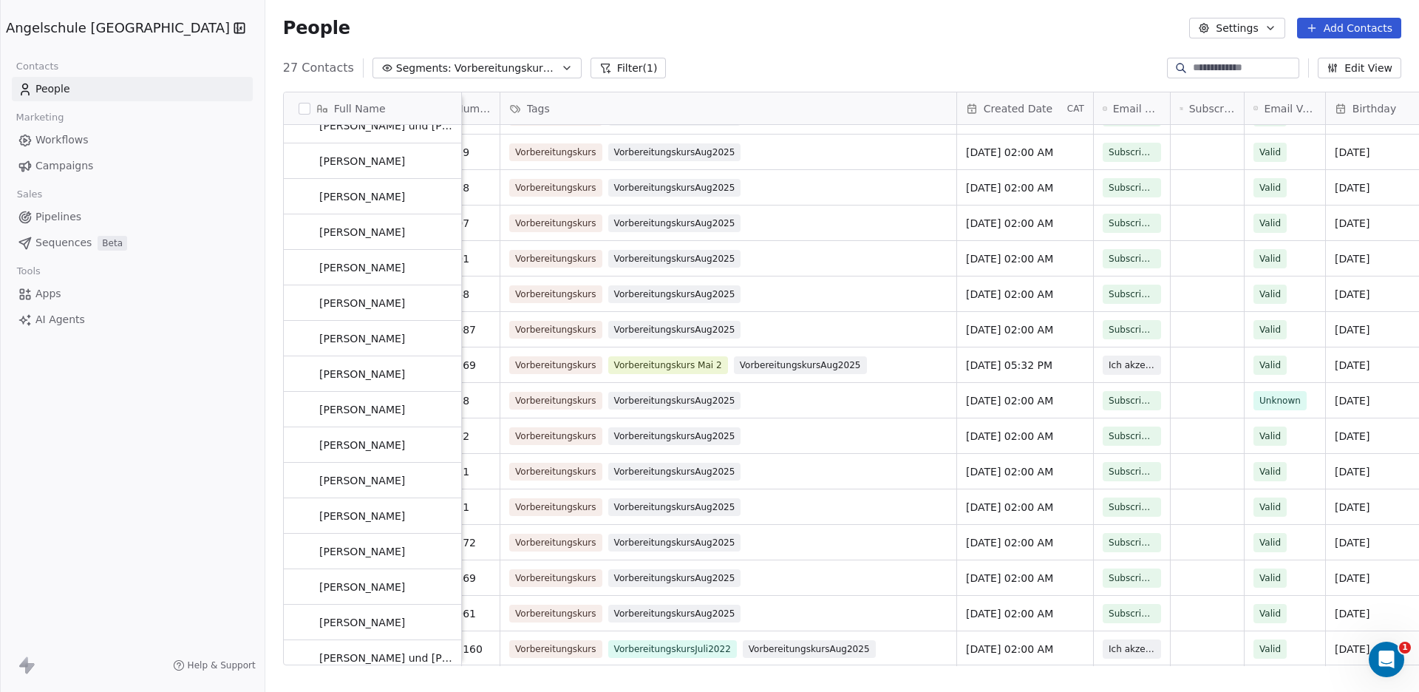
scroll to position [417, 0]
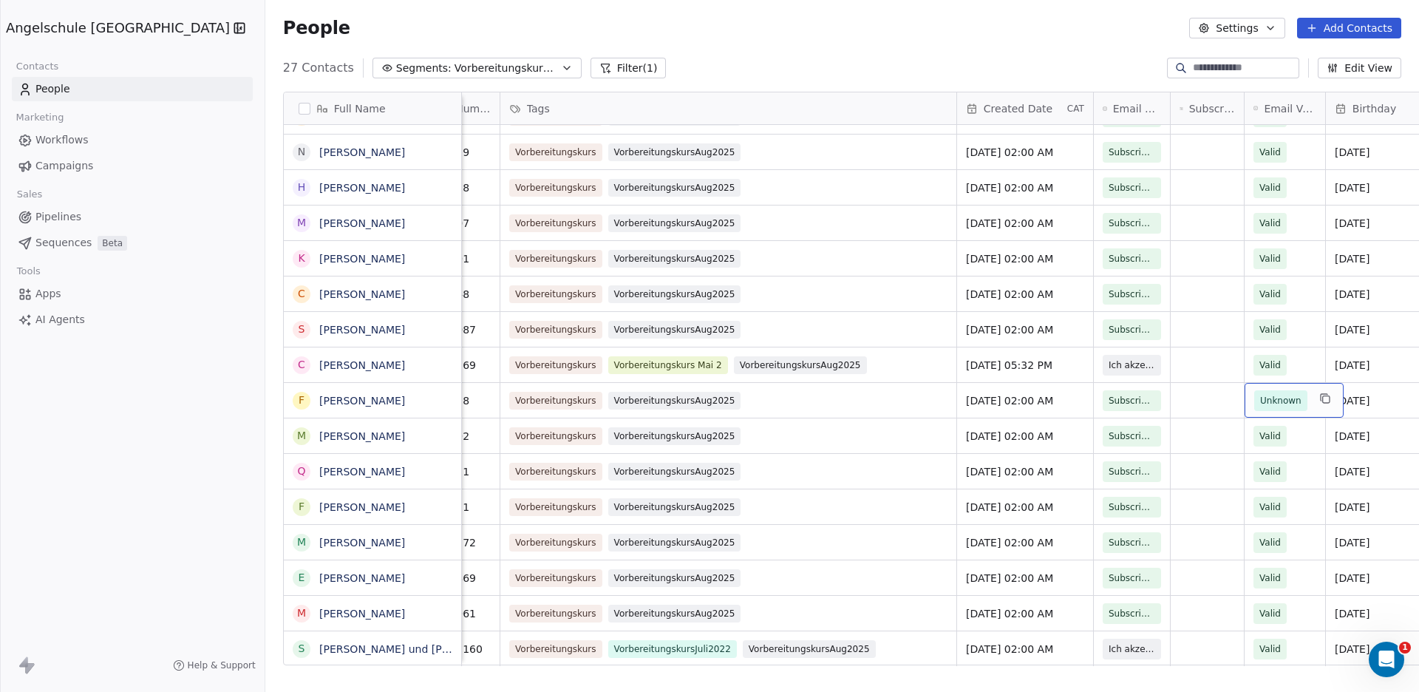
click at [1245, 396] on div "Unknown" at bounding box center [1294, 400] width 99 height 35
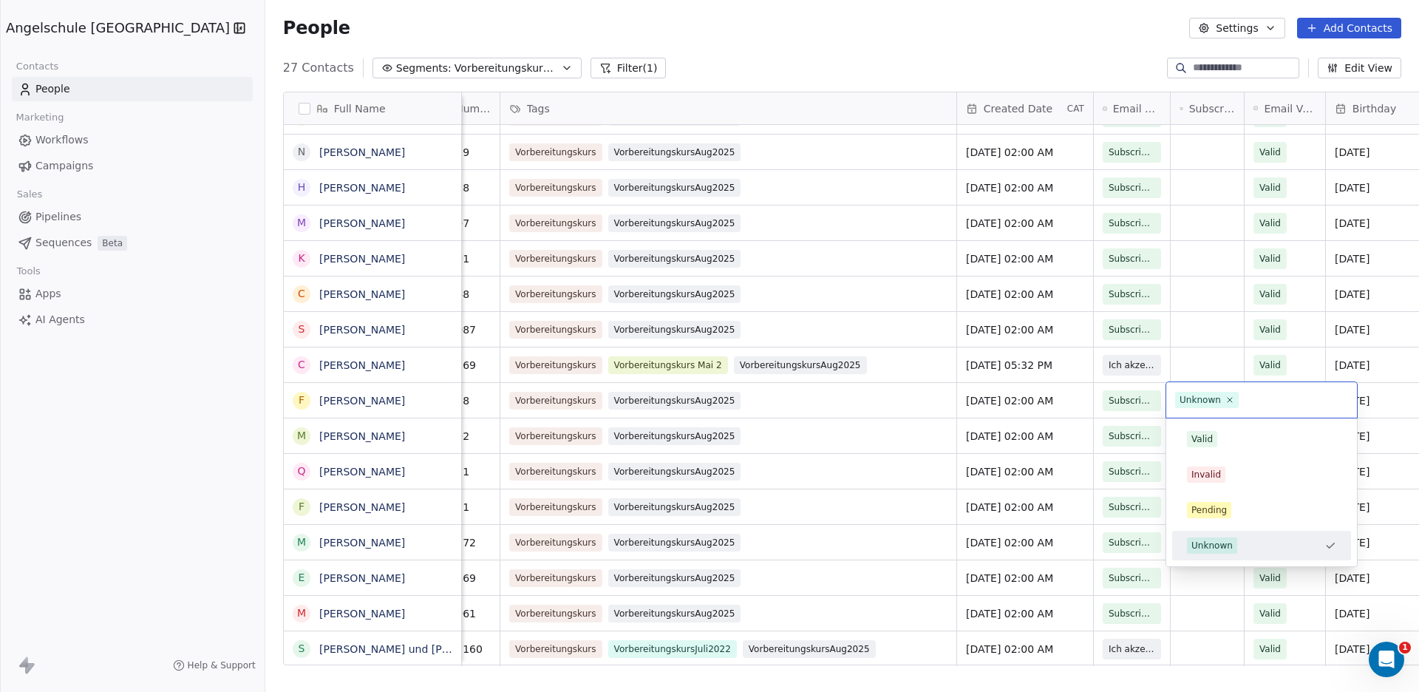
scroll to position [596, 1207]
click at [1227, 398] on icon at bounding box center [1230, 400] width 10 height 10
click at [1205, 439] on div "Valid" at bounding box center [1201, 438] width 21 height 13
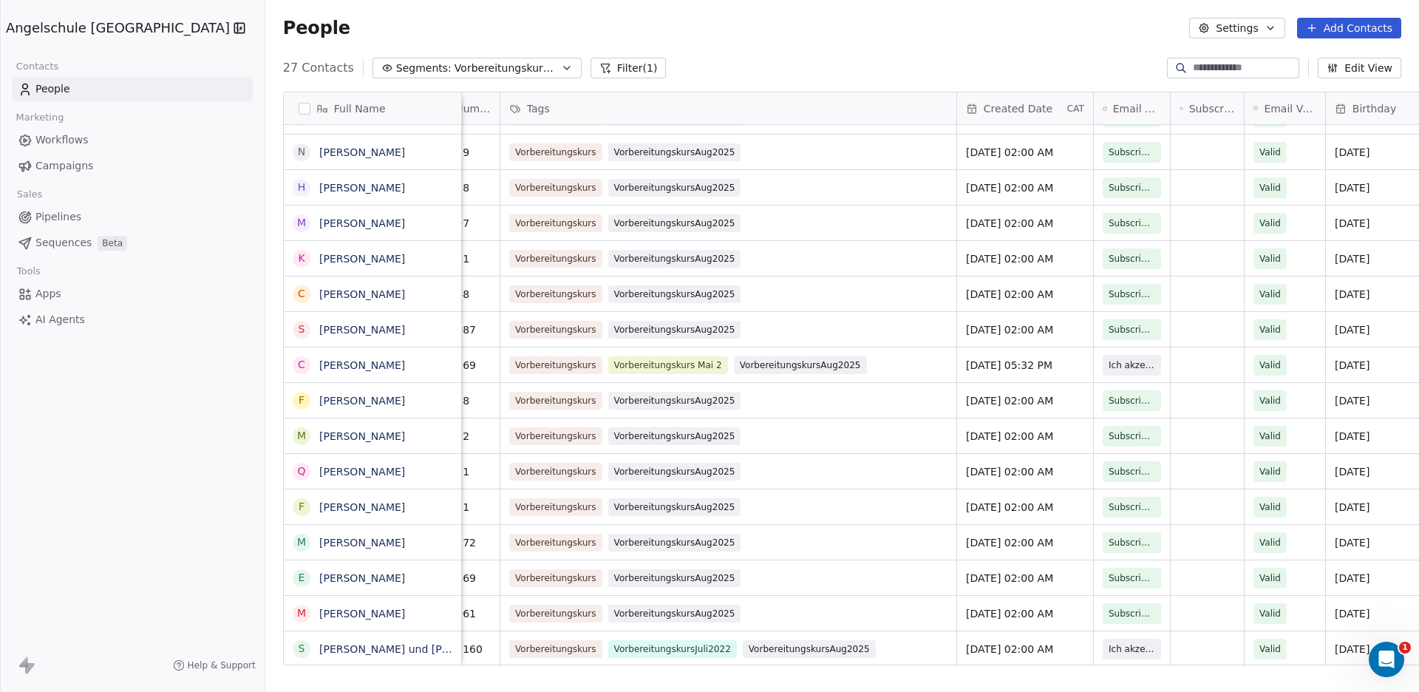
scroll to position [0, 0]
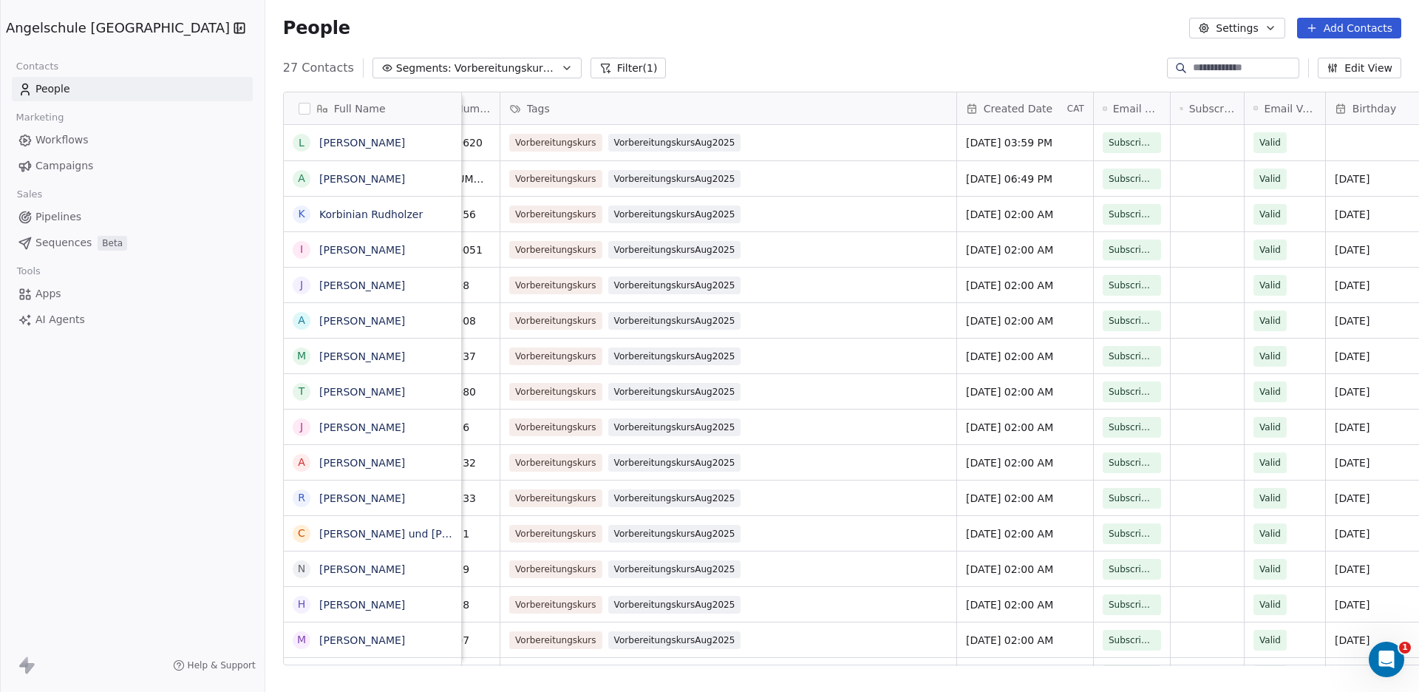
click at [50, 167] on span "Campaigns" at bounding box center [64, 166] width 58 height 16
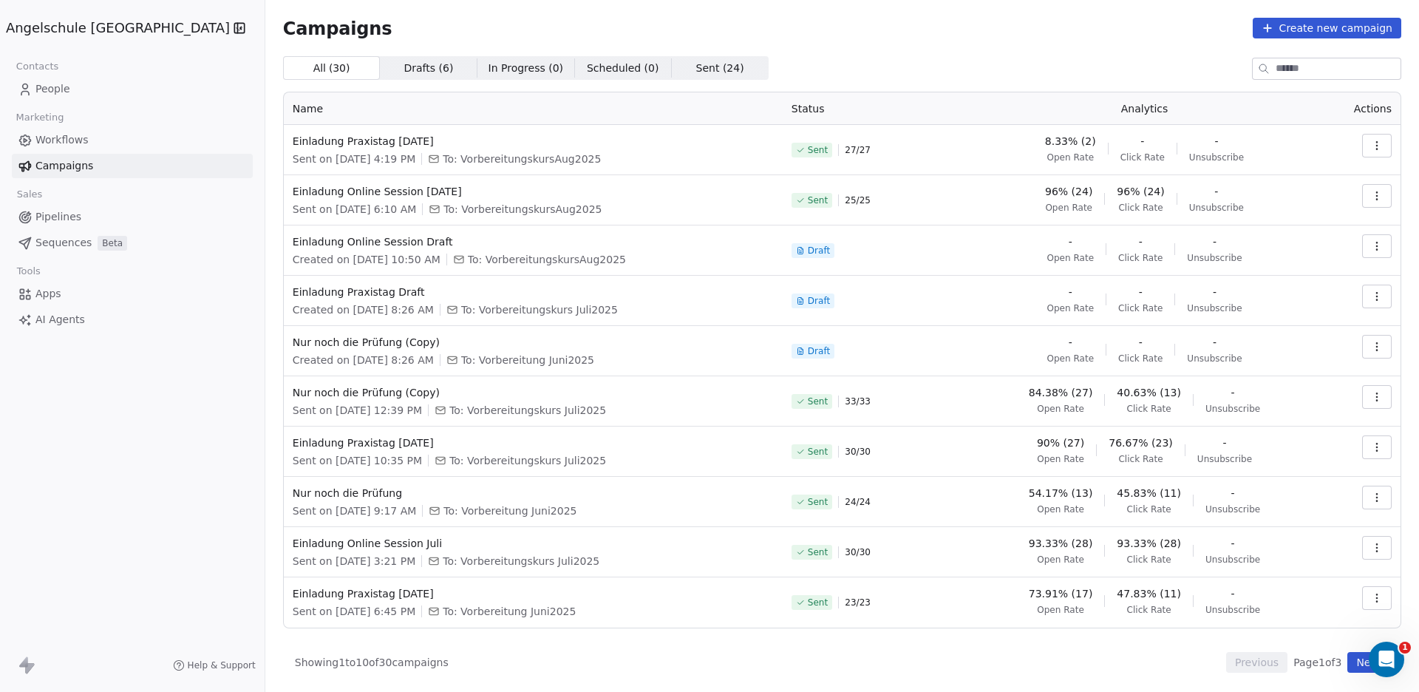
click at [1375, 142] on icon "button" at bounding box center [1377, 146] width 12 height 12
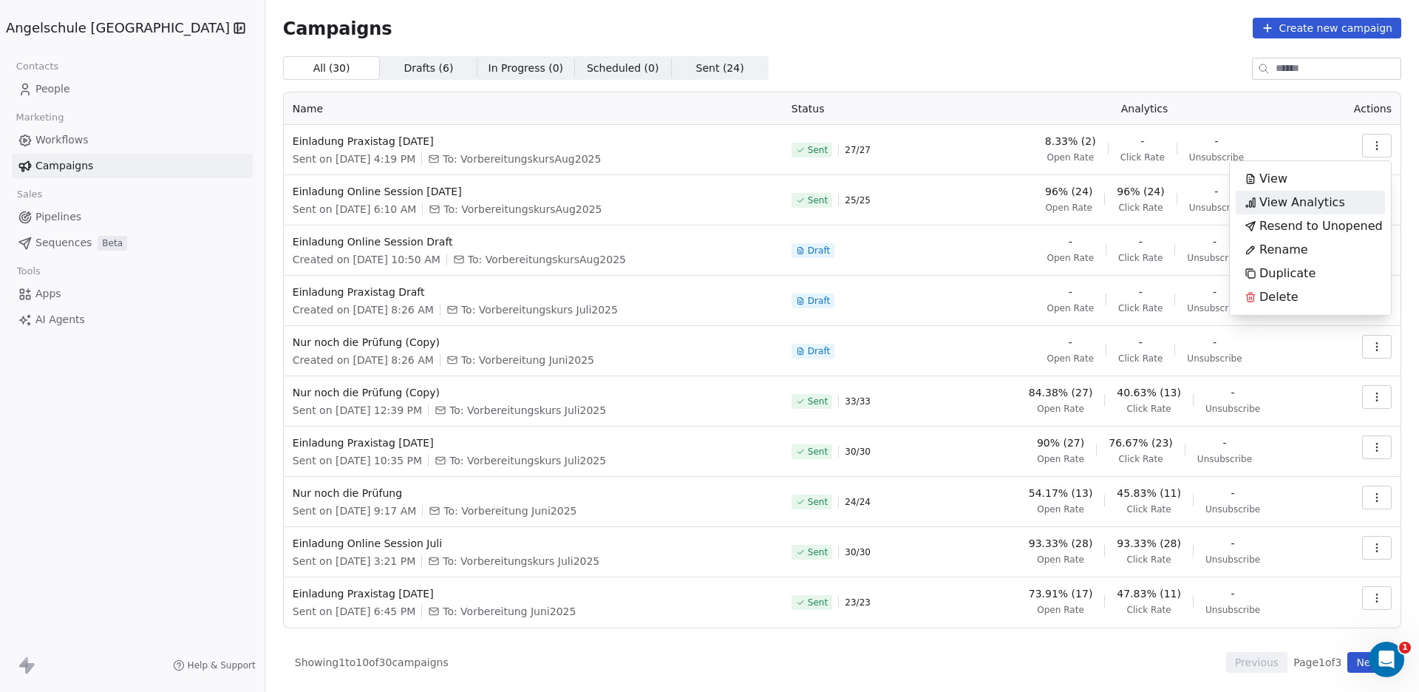
click at [1302, 203] on span "View Analytics" at bounding box center [1302, 203] width 86 height 18
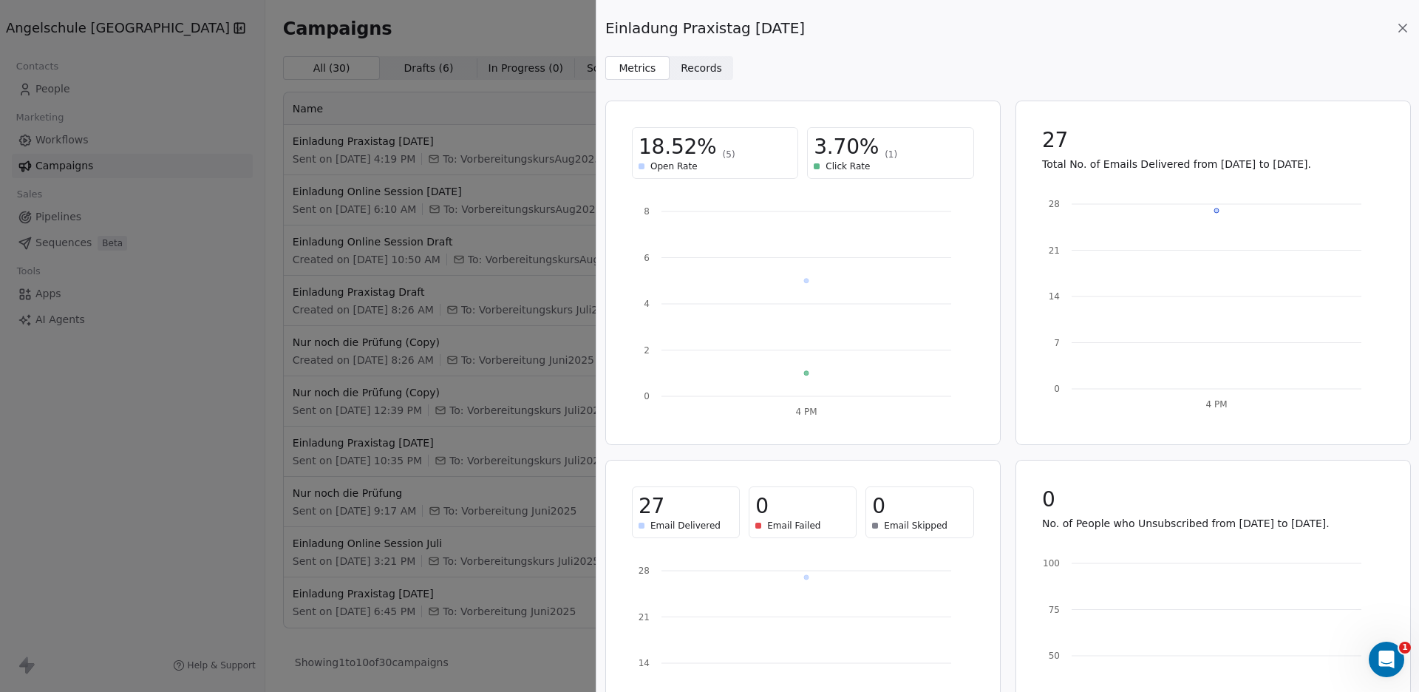
click at [1404, 27] on icon at bounding box center [1402, 27] width 7 height 7
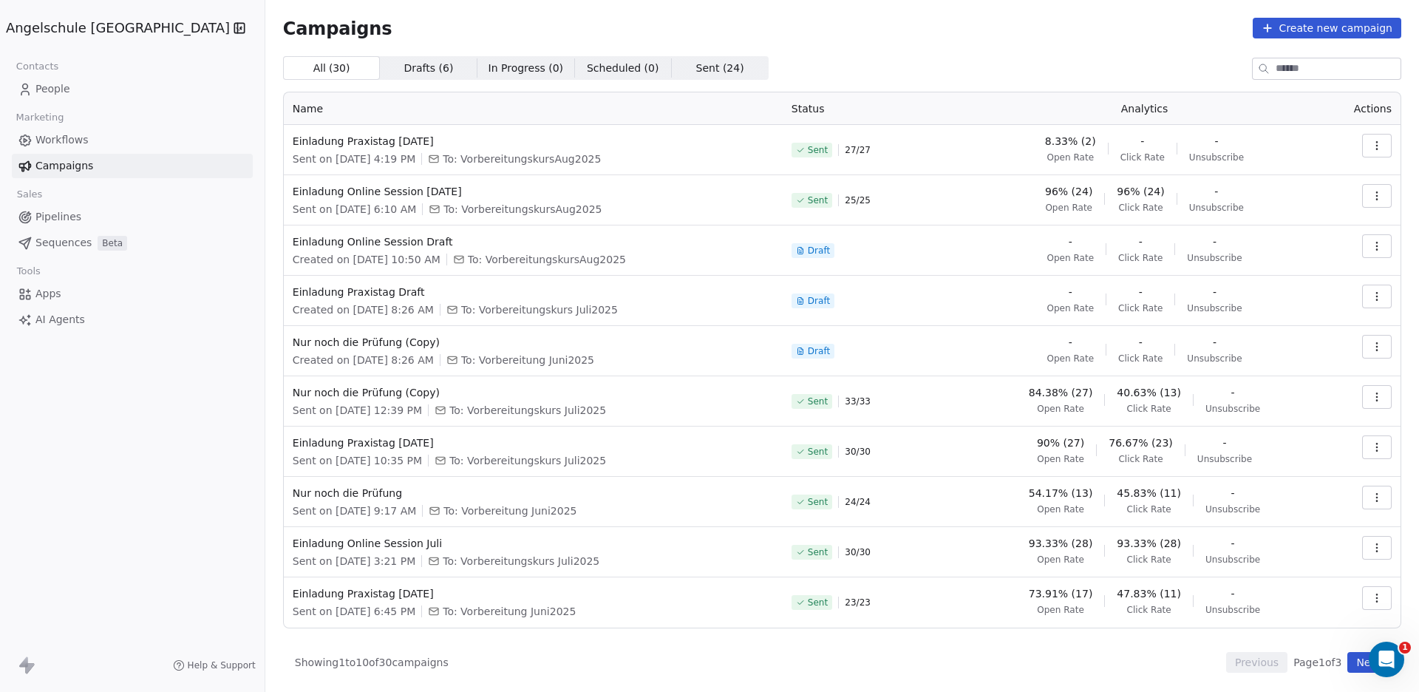
click at [1378, 137] on button "button" at bounding box center [1377, 146] width 30 height 24
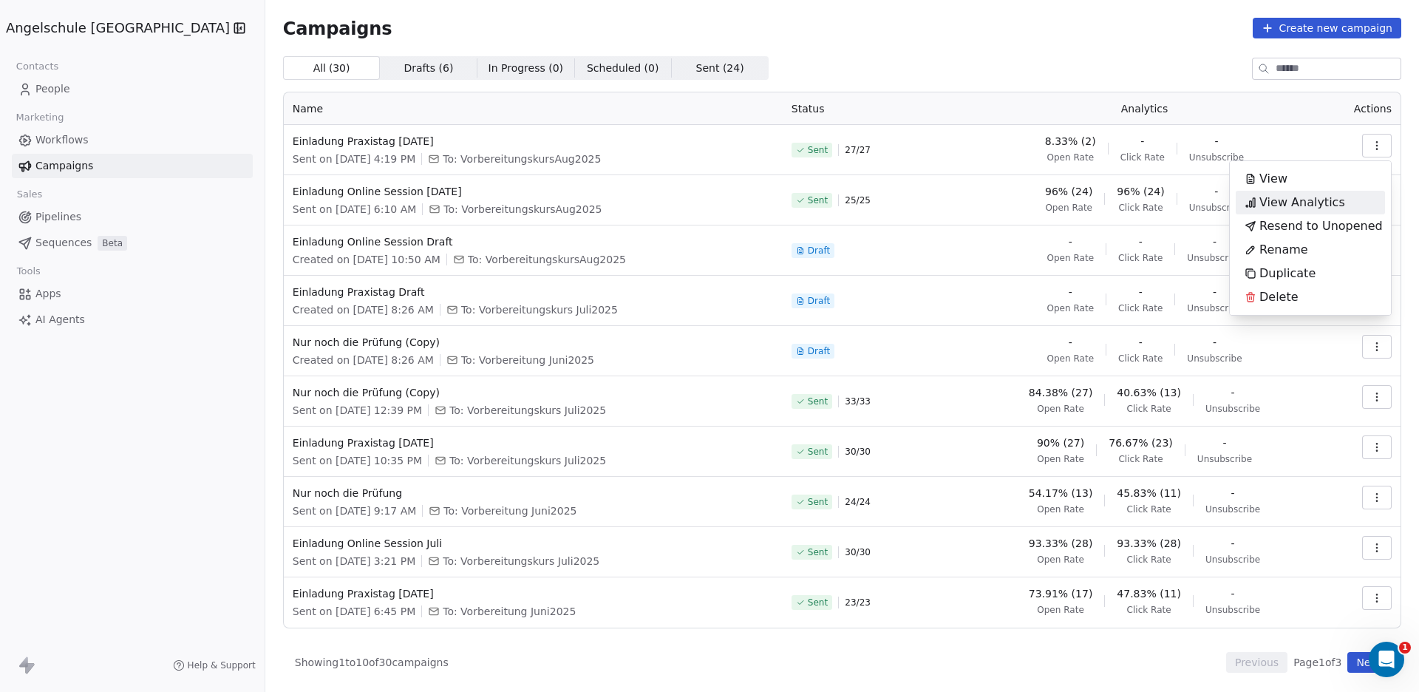
click at [1287, 200] on span "View Analytics" at bounding box center [1302, 203] width 86 height 18
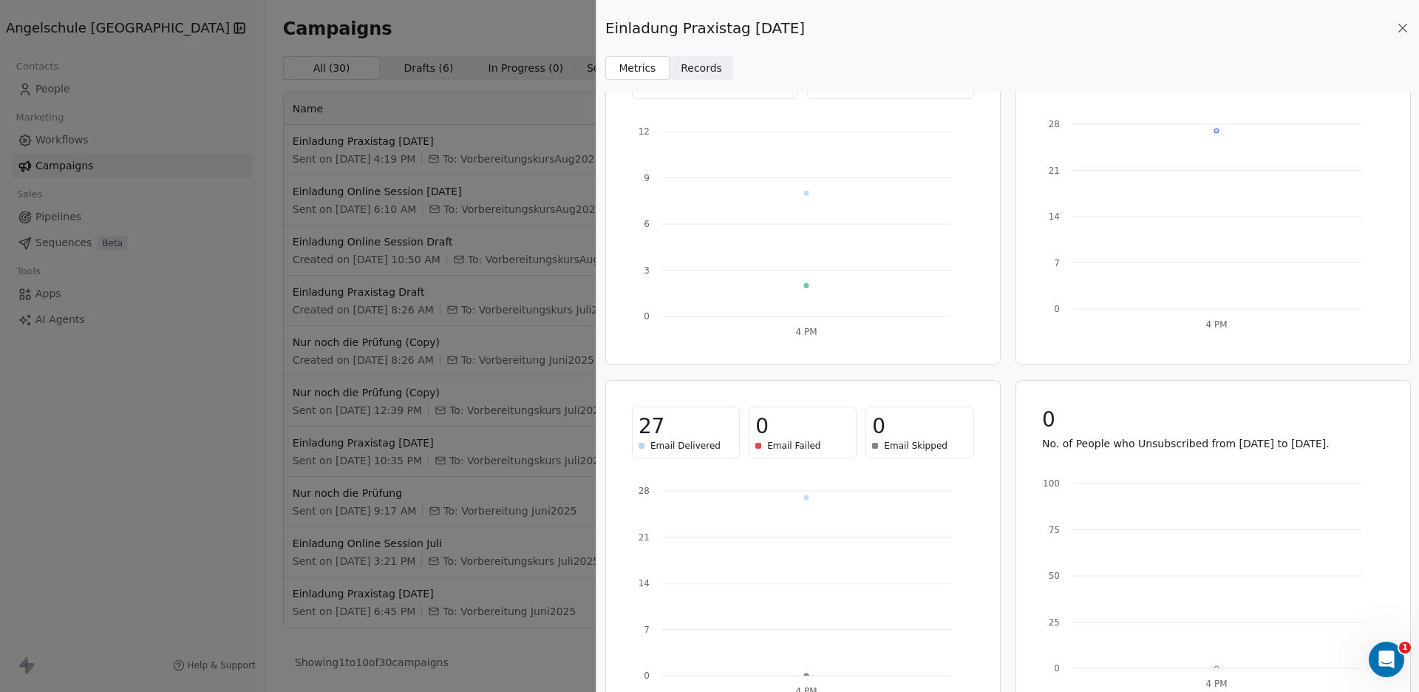
scroll to position [121, 0]
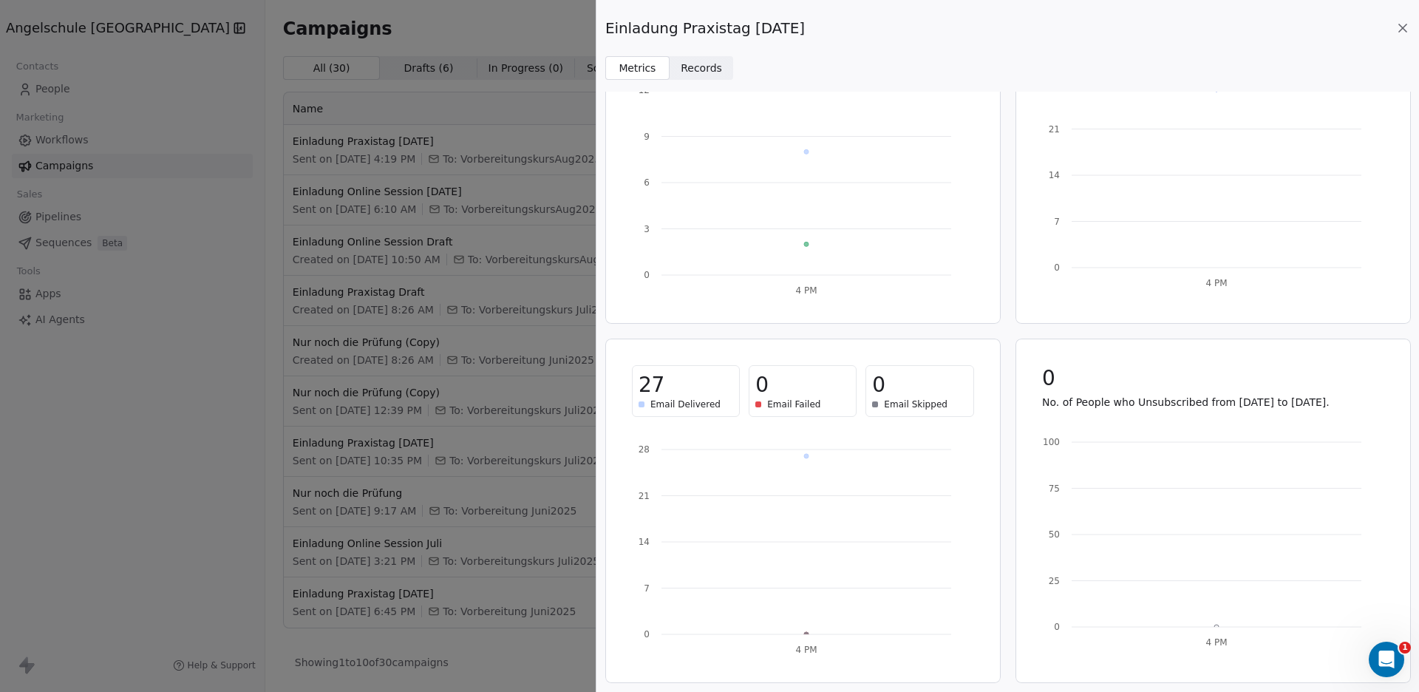
click at [80, 27] on div "Einladung Praxistag 15.08.2025 Metrics Metrics Records Records 29.63% (8) Open …" at bounding box center [709, 346] width 1419 height 692
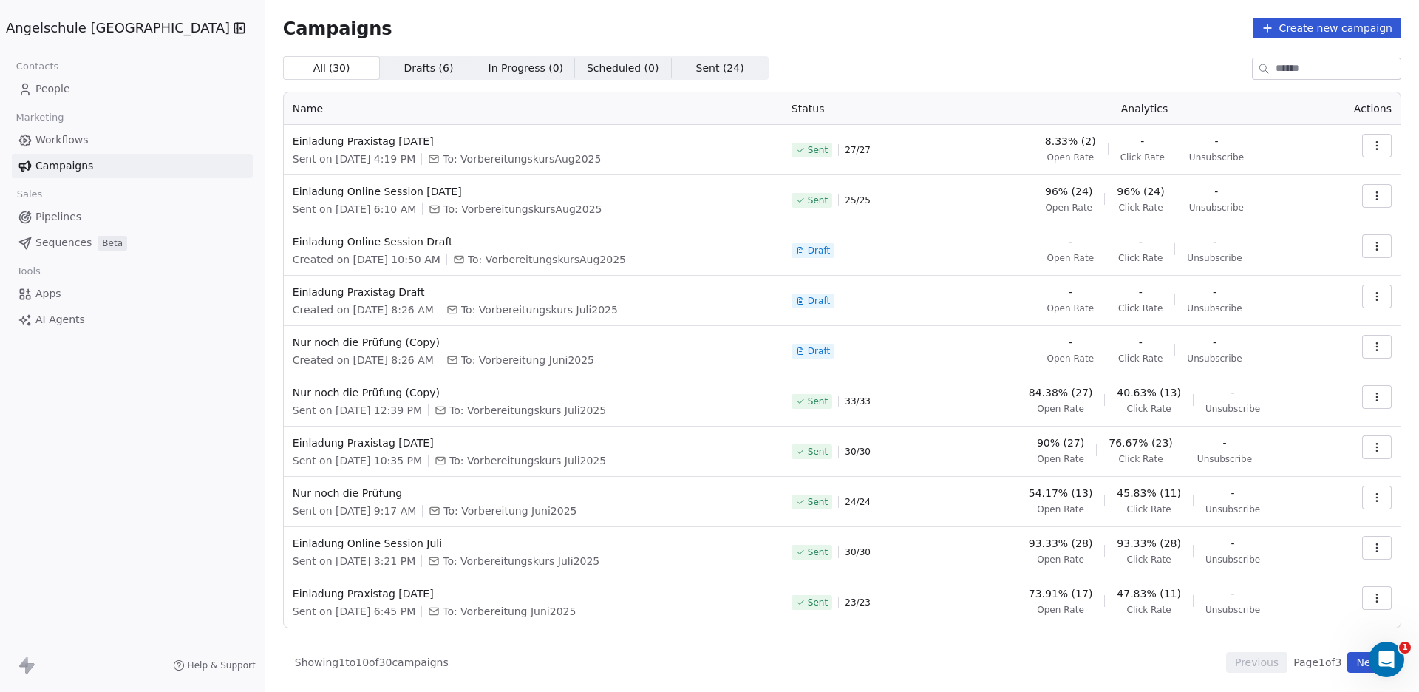
click at [41, 84] on span "People" at bounding box center [52, 89] width 35 height 16
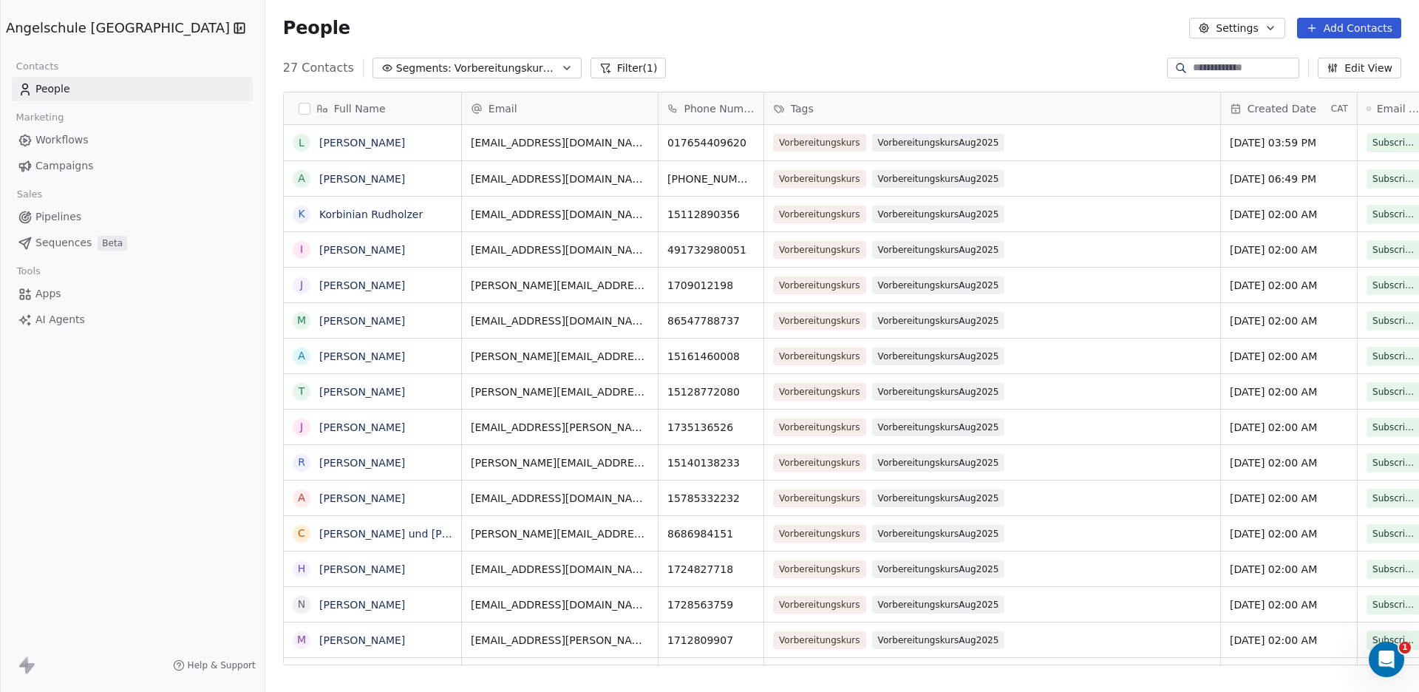
click at [1195, 67] on input at bounding box center [1244, 68] width 103 height 15
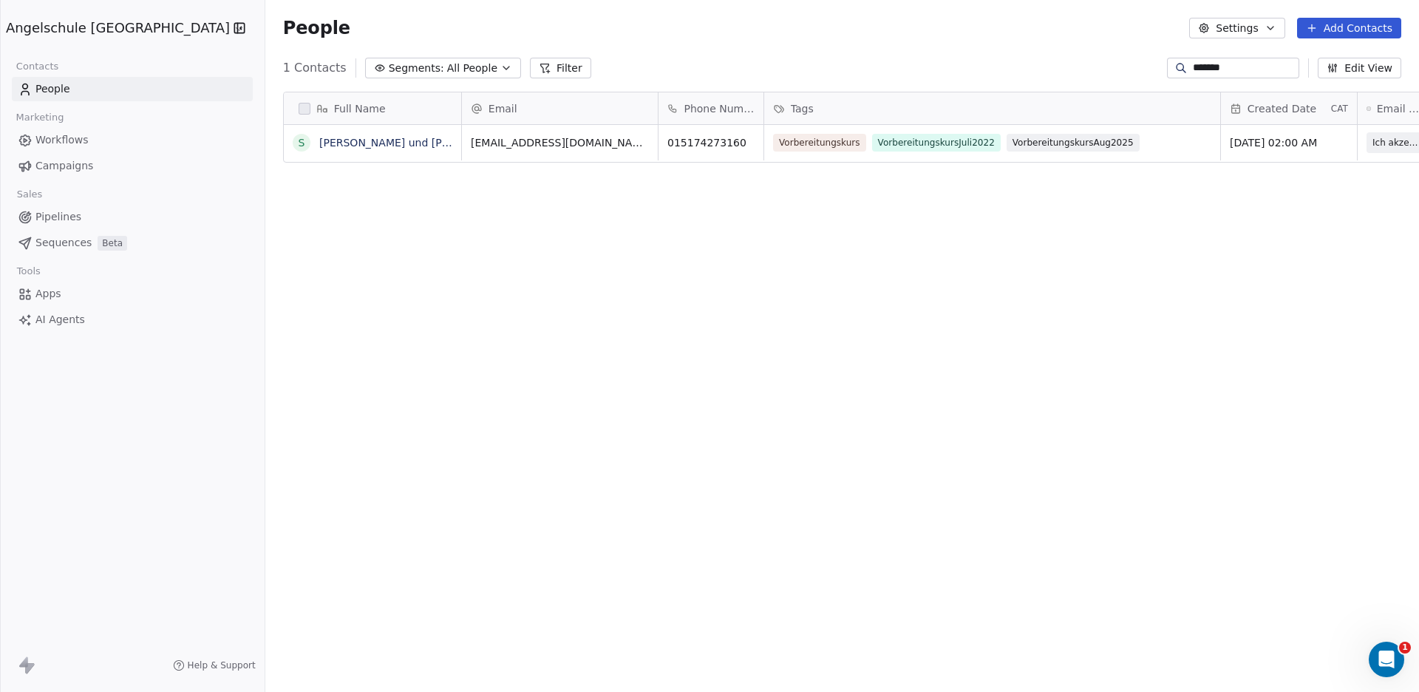
scroll to position [596, 1207]
type input "*******"
